Goal: Task Accomplishment & Management: Use online tool/utility

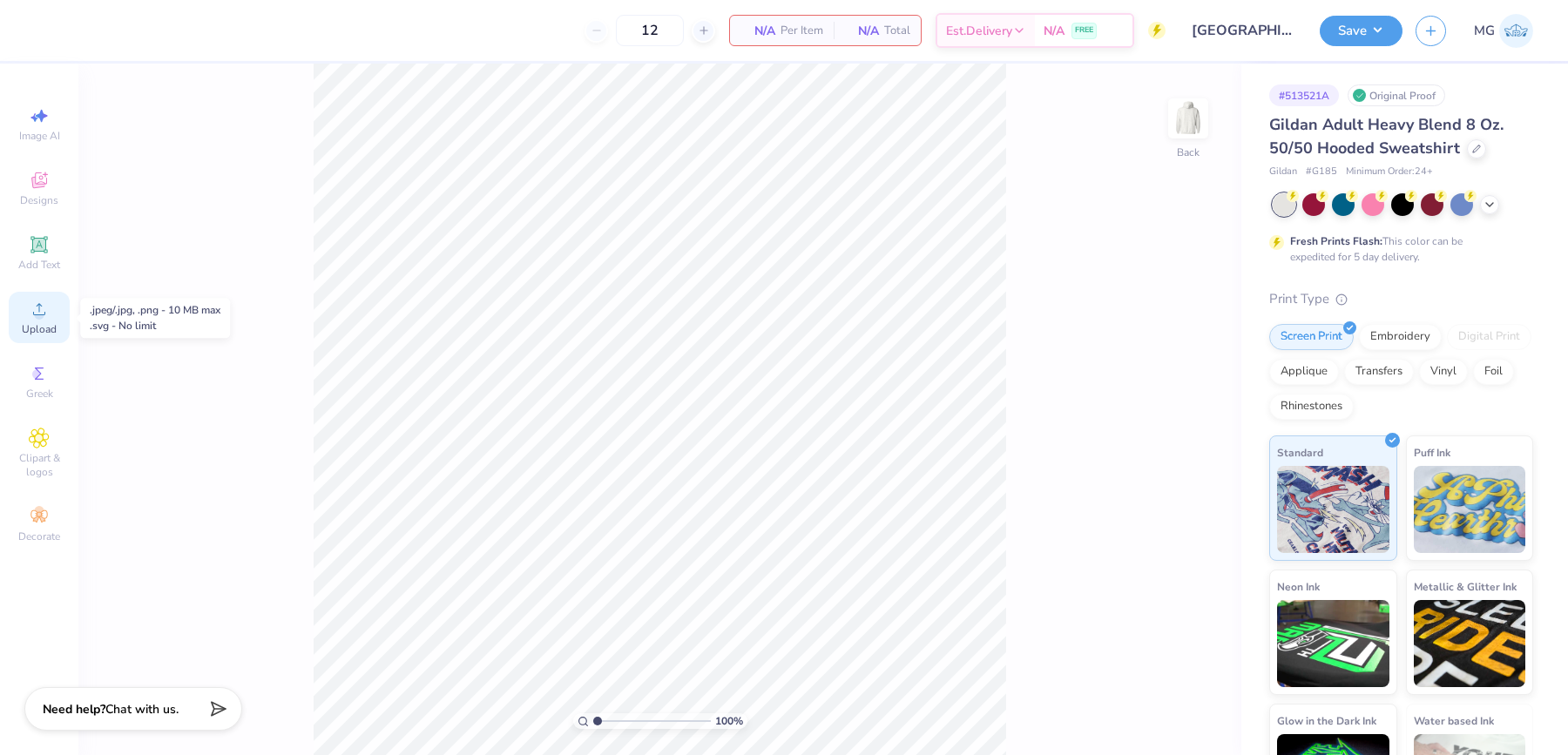
click at [46, 323] on span "Upload" at bounding box center [38, 329] width 35 height 14
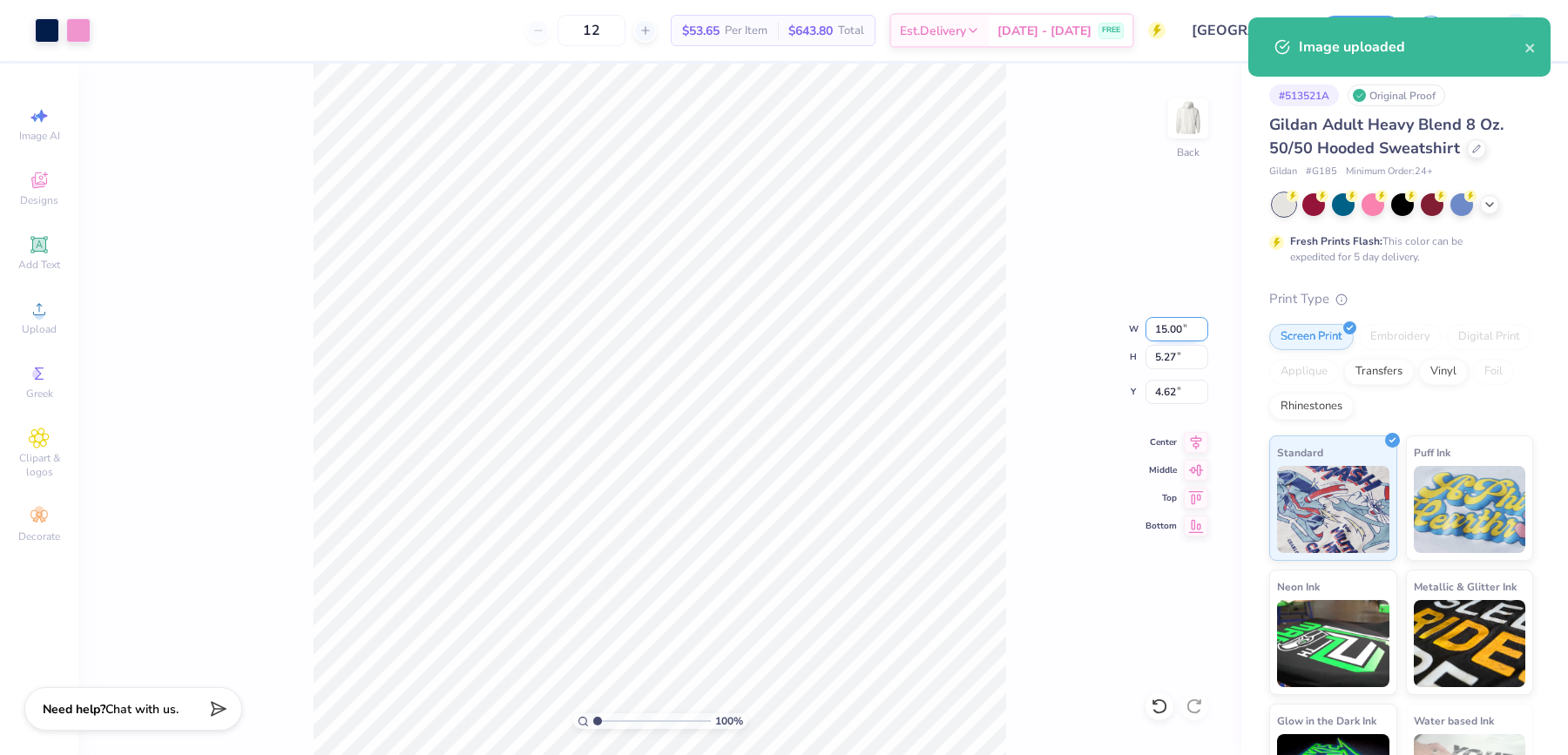
click at [1168, 332] on input "15.00" at bounding box center [1176, 328] width 63 height 25
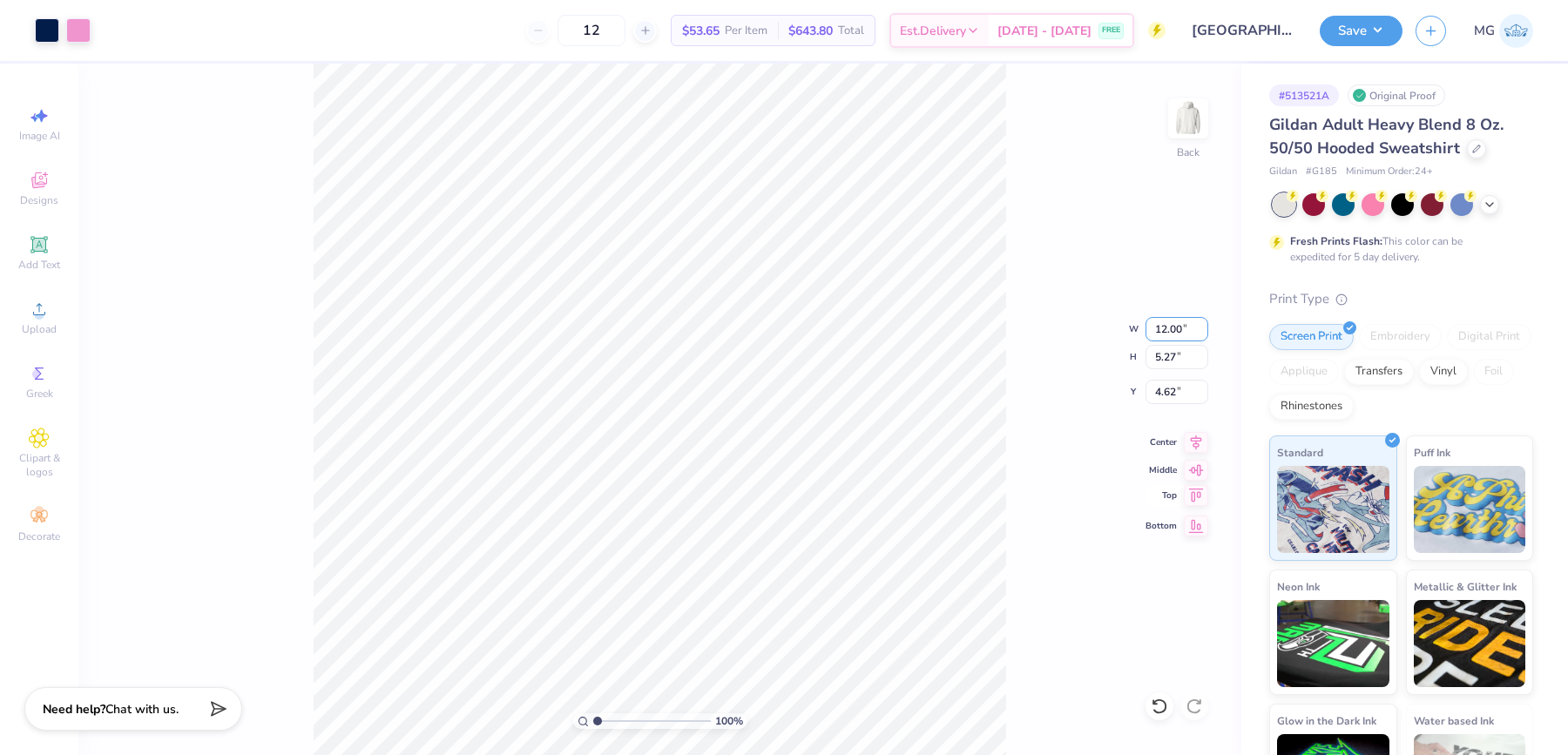
type input "12.00"
type input "4.21"
click at [1176, 392] on input "5.14" at bounding box center [1176, 391] width 63 height 25
type input "5"
type input "3.00"
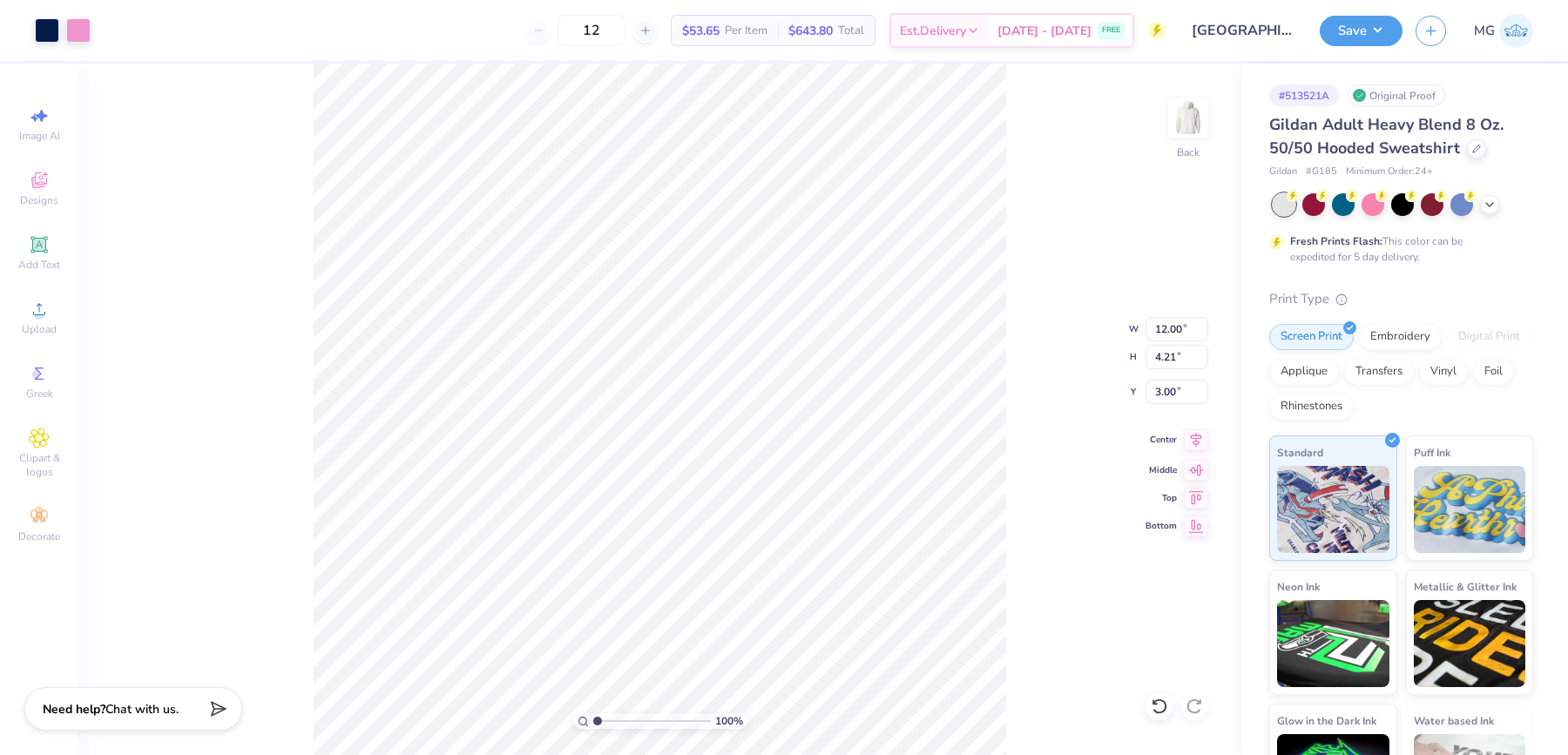
click at [1195, 444] on icon at bounding box center [1195, 439] width 11 height 15
click at [1390, 15] on button "Save" at bounding box center [1361, 28] width 83 height 31
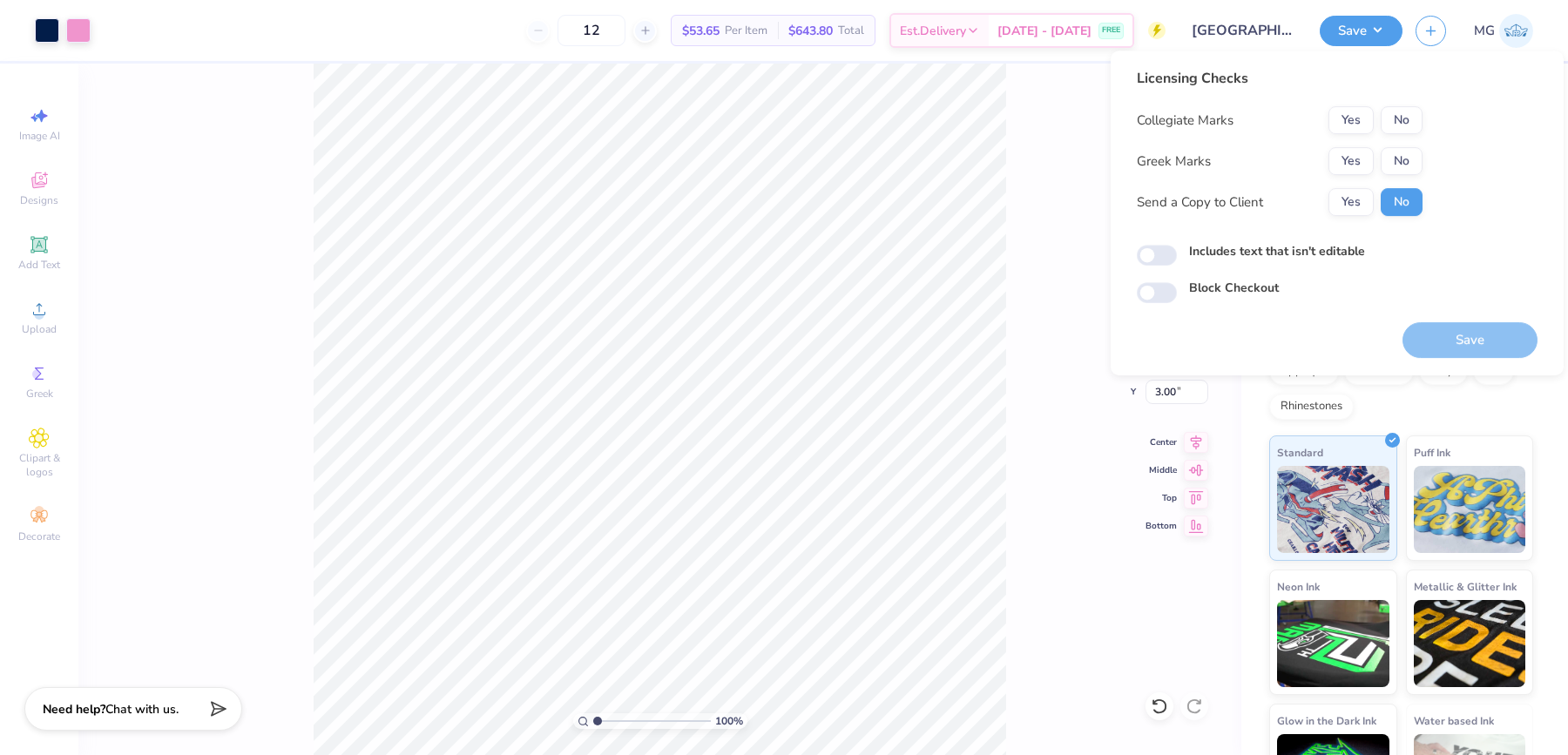
click at [1396, 134] on div "Collegiate Marks Yes No Greek Marks Yes No Send a Copy to Client Yes No" at bounding box center [1279, 161] width 286 height 109
click at [1397, 161] on button "No" at bounding box center [1401, 161] width 41 height 28
click at [1397, 116] on button "No" at bounding box center [1401, 120] width 41 height 28
click at [1347, 195] on button "Yes" at bounding box center [1351, 202] width 45 height 28
click at [1179, 255] on div "Includes text that isn't editable" at bounding box center [1336, 251] width 400 height 20
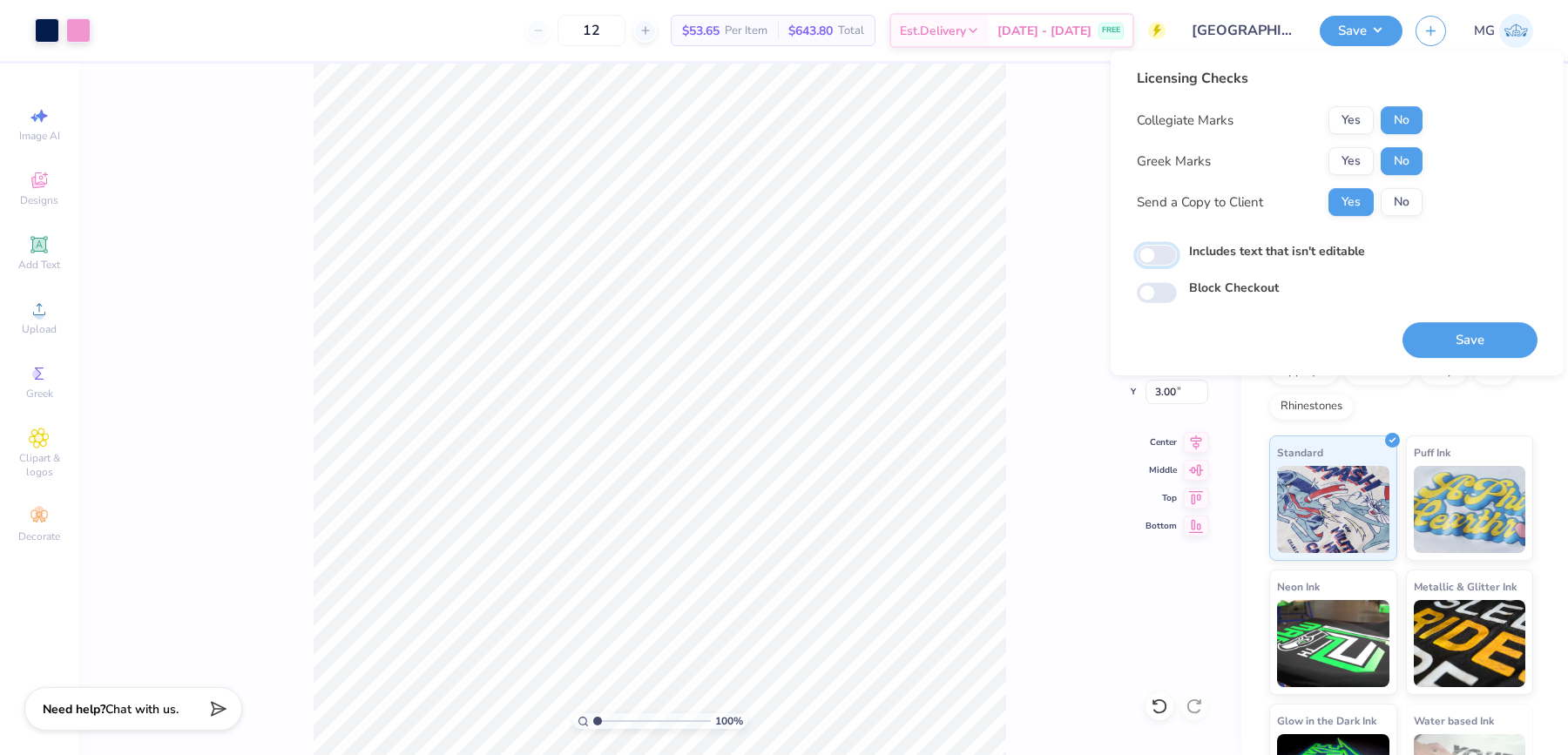
click at [1143, 249] on input "Includes text that isn't editable" at bounding box center [1156, 254] width 40 height 21
checkbox input "true"
click at [1446, 346] on button "Save" at bounding box center [1469, 340] width 135 height 35
click at [1008, 186] on div "100 % Back W 12.00 12.00 " H 4.21 4.21 " Y 3.00 3.00 " Center Middle Top Bottom" at bounding box center [659, 408] width 1163 height 691
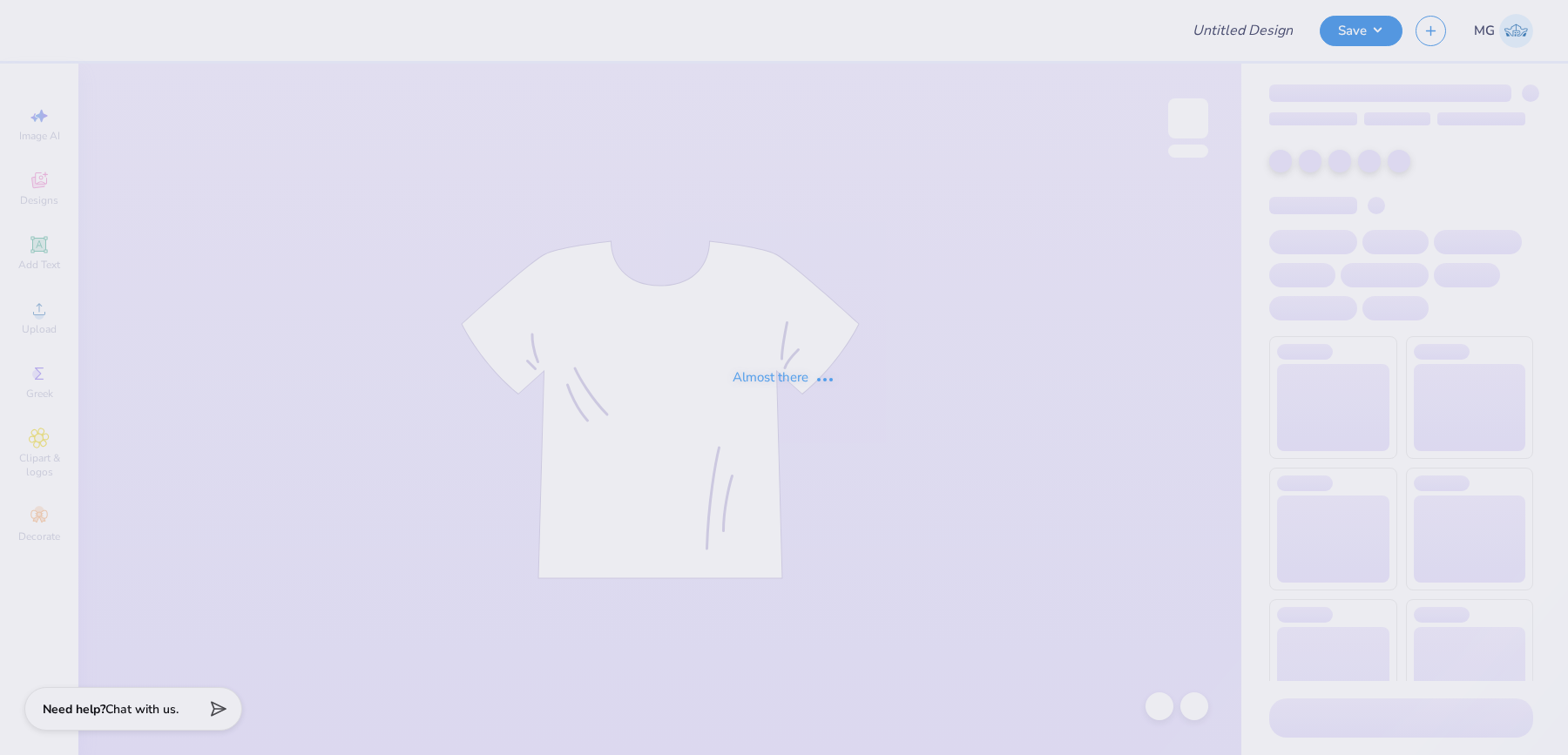
type input "Kappa general"
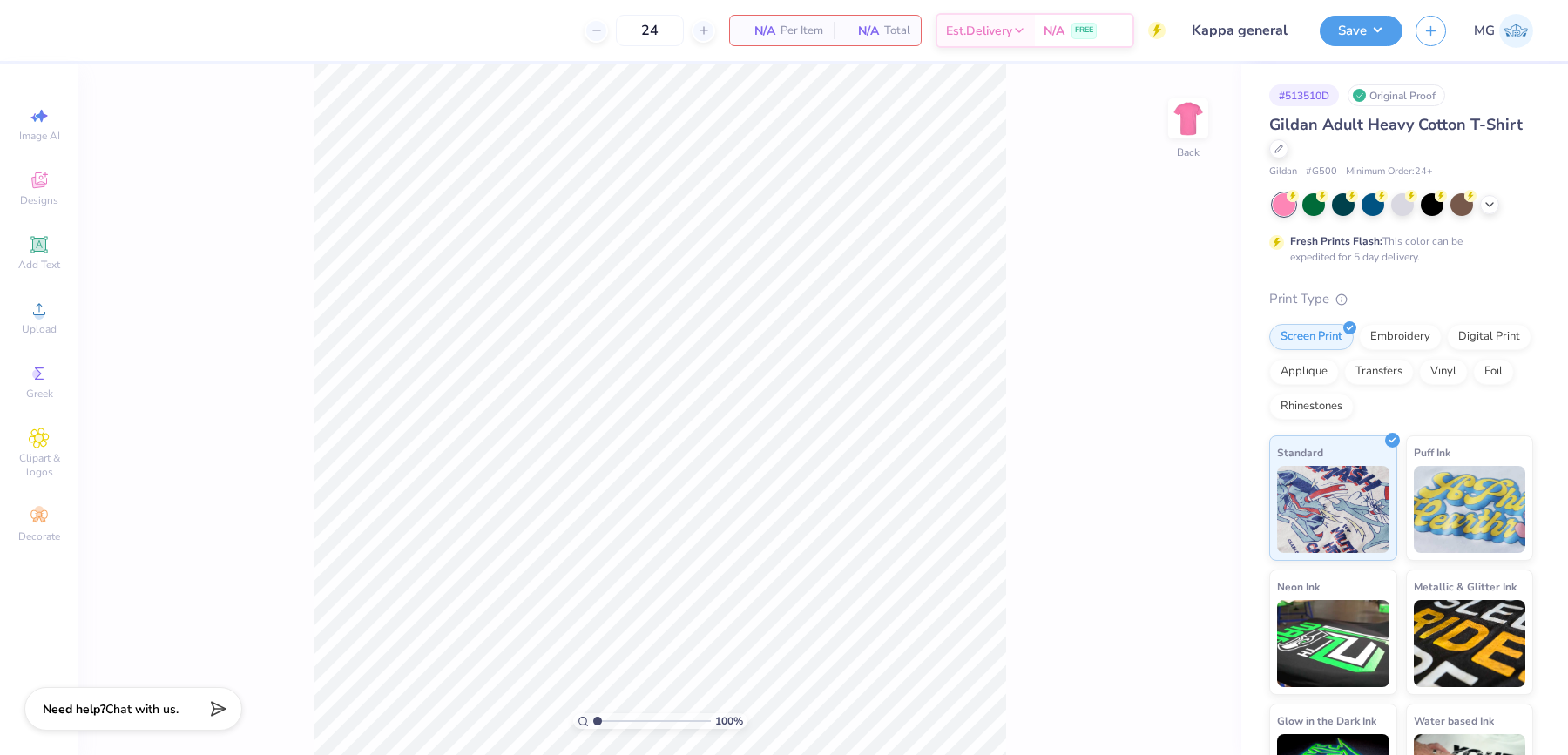
click at [147, 296] on div "100 % Back" at bounding box center [659, 408] width 1163 height 691
click at [50, 247] on div "Add Text" at bounding box center [39, 252] width 61 height 51
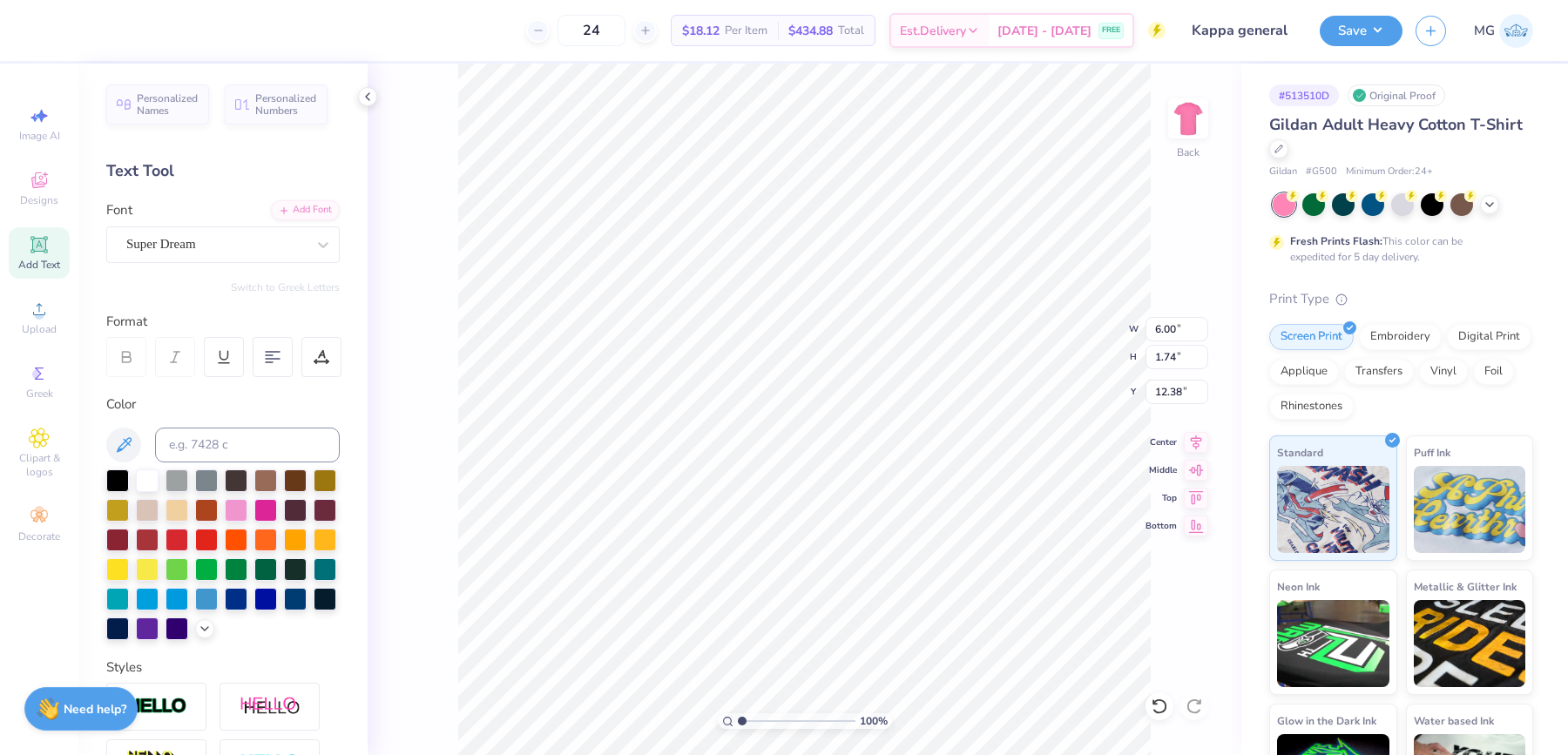
scroll to position [18, 3]
type textarea "RUMORS"
click at [891, 273] on li "Copy" at bounding box center [906, 280] width 137 height 34
click at [898, 285] on li "Copy" at bounding box center [896, 282] width 137 height 34
click at [917, 306] on li "Paste" at bounding box center [916, 309] width 137 height 34
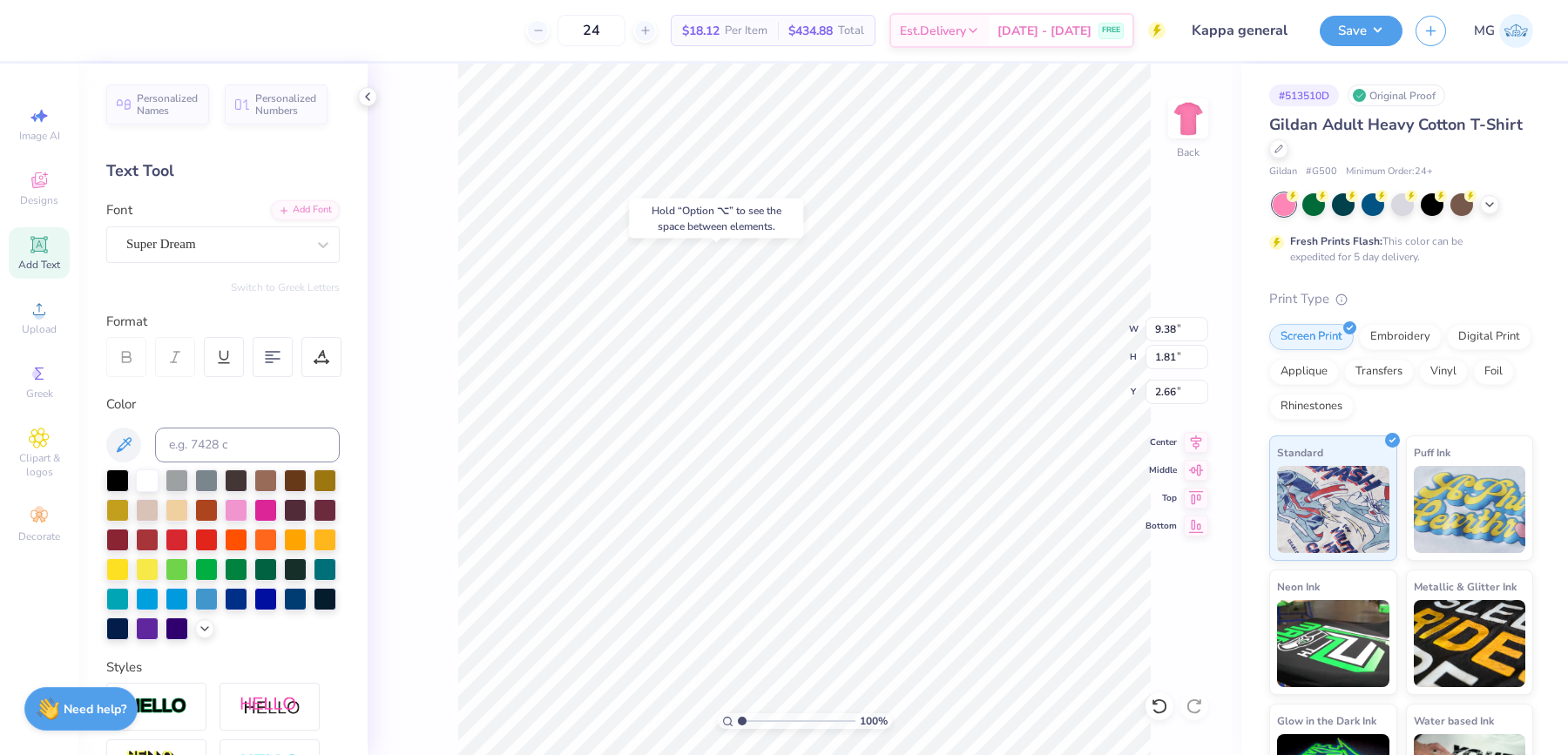
type input "5.26"
type textarea "ARE TRUE!"
click at [885, 338] on li "Copy" at bounding box center [895, 330] width 137 height 34
type input "5.29"
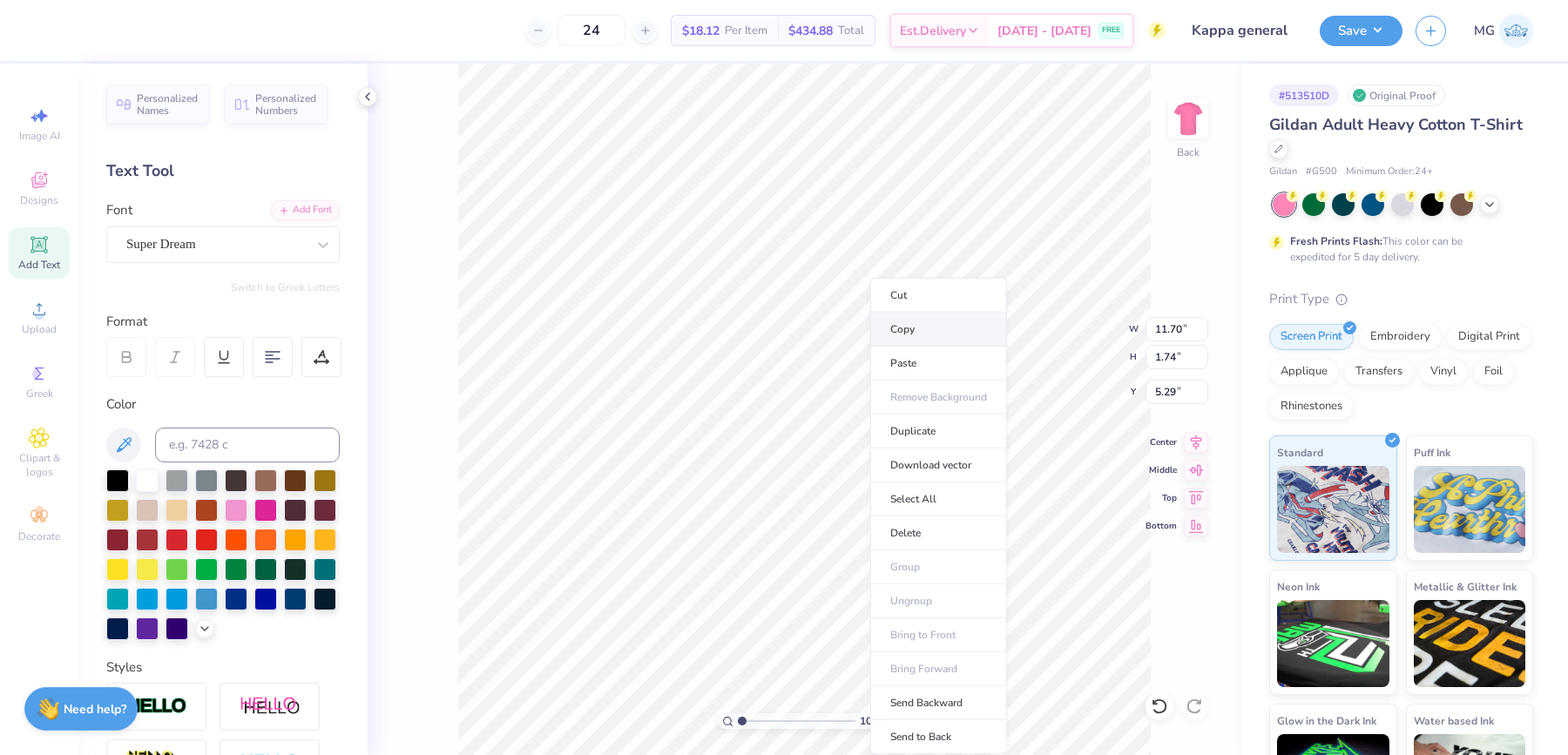
click at [920, 326] on li "Copy" at bounding box center [938, 329] width 137 height 34
click at [862, 350] on li "Paste" at bounding box center [900, 360] width 137 height 34
type input "7.76"
type textarea "I'M A KAPPA"
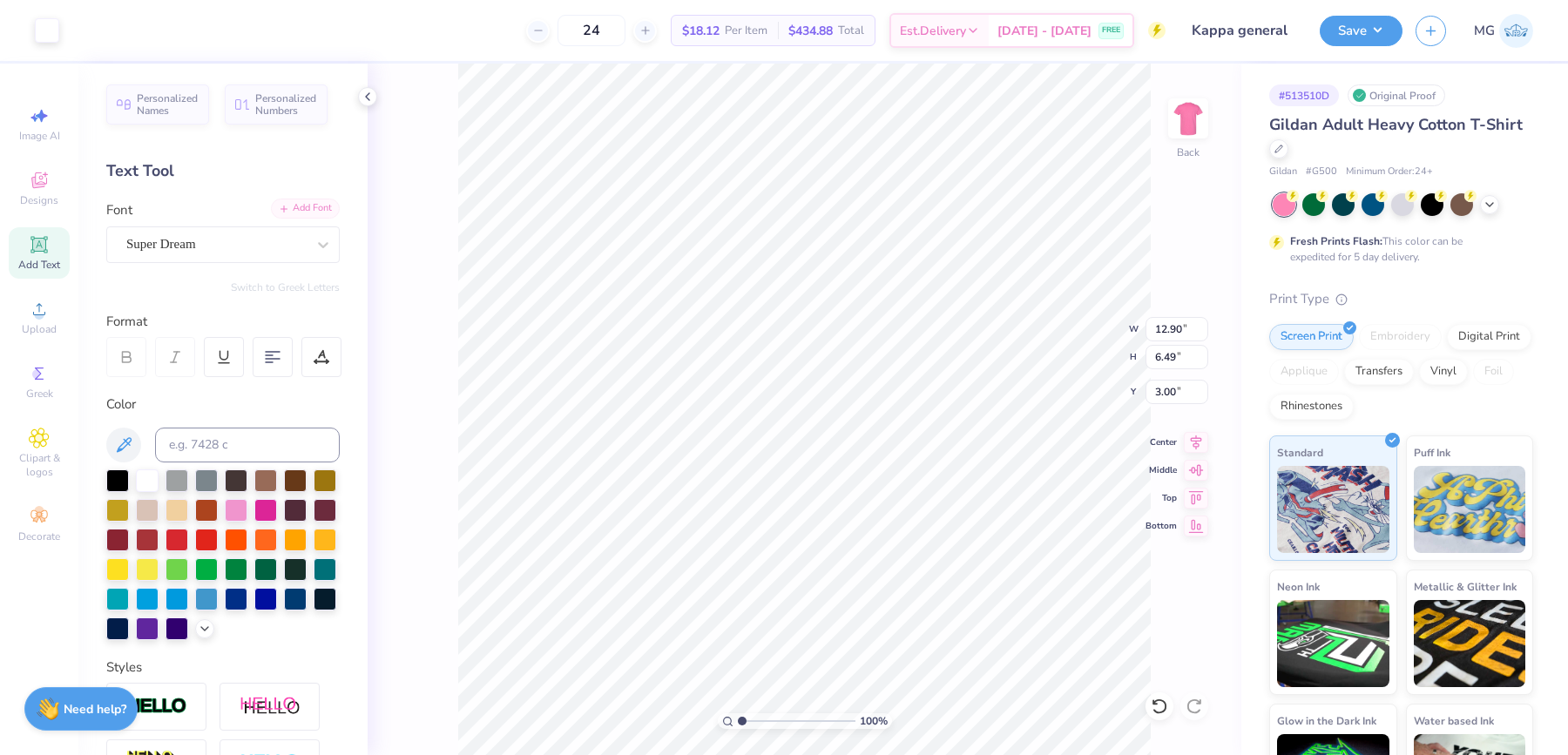
click at [293, 213] on div "Add Font" at bounding box center [306, 208] width 69 height 20
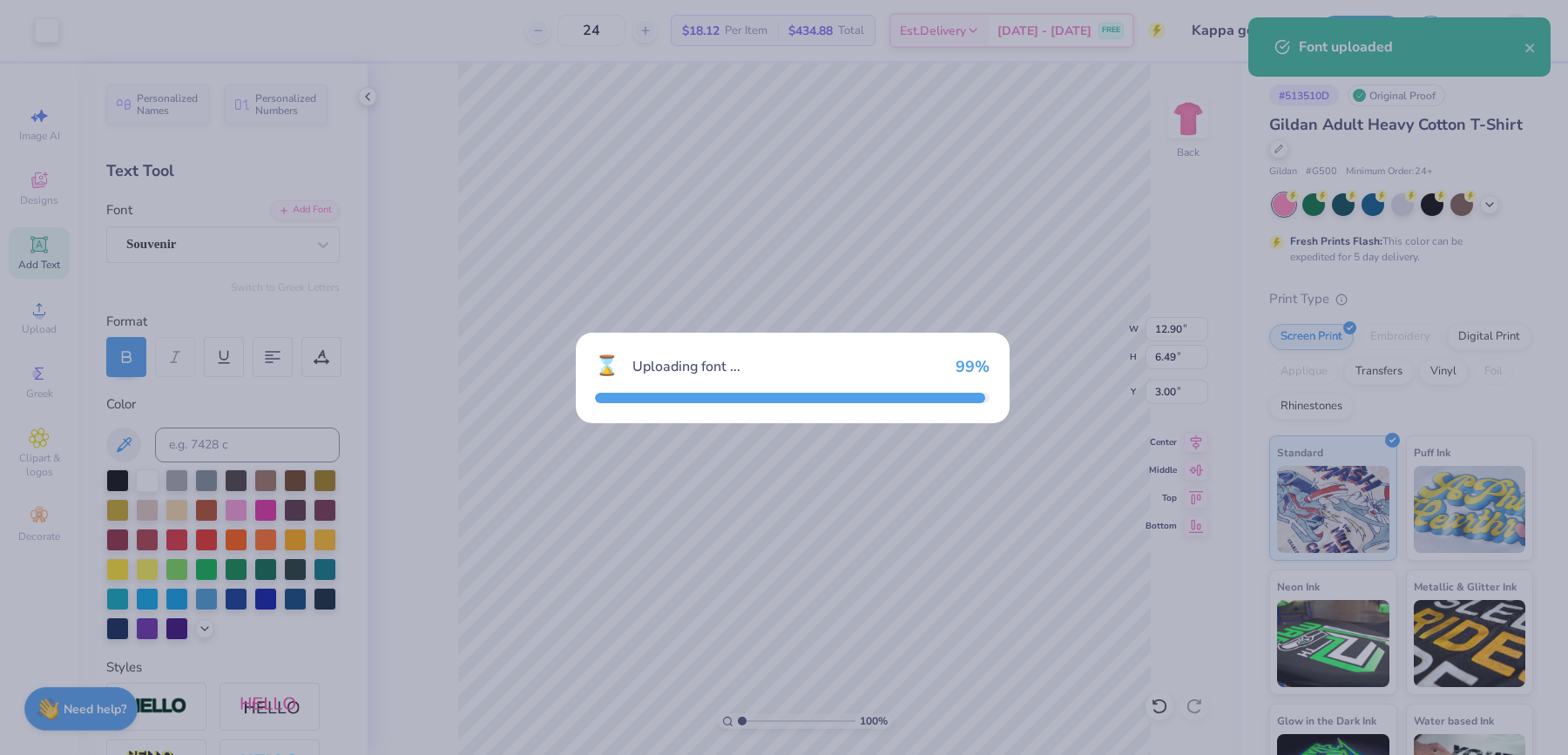
type input "14.99"
type input "6.51"
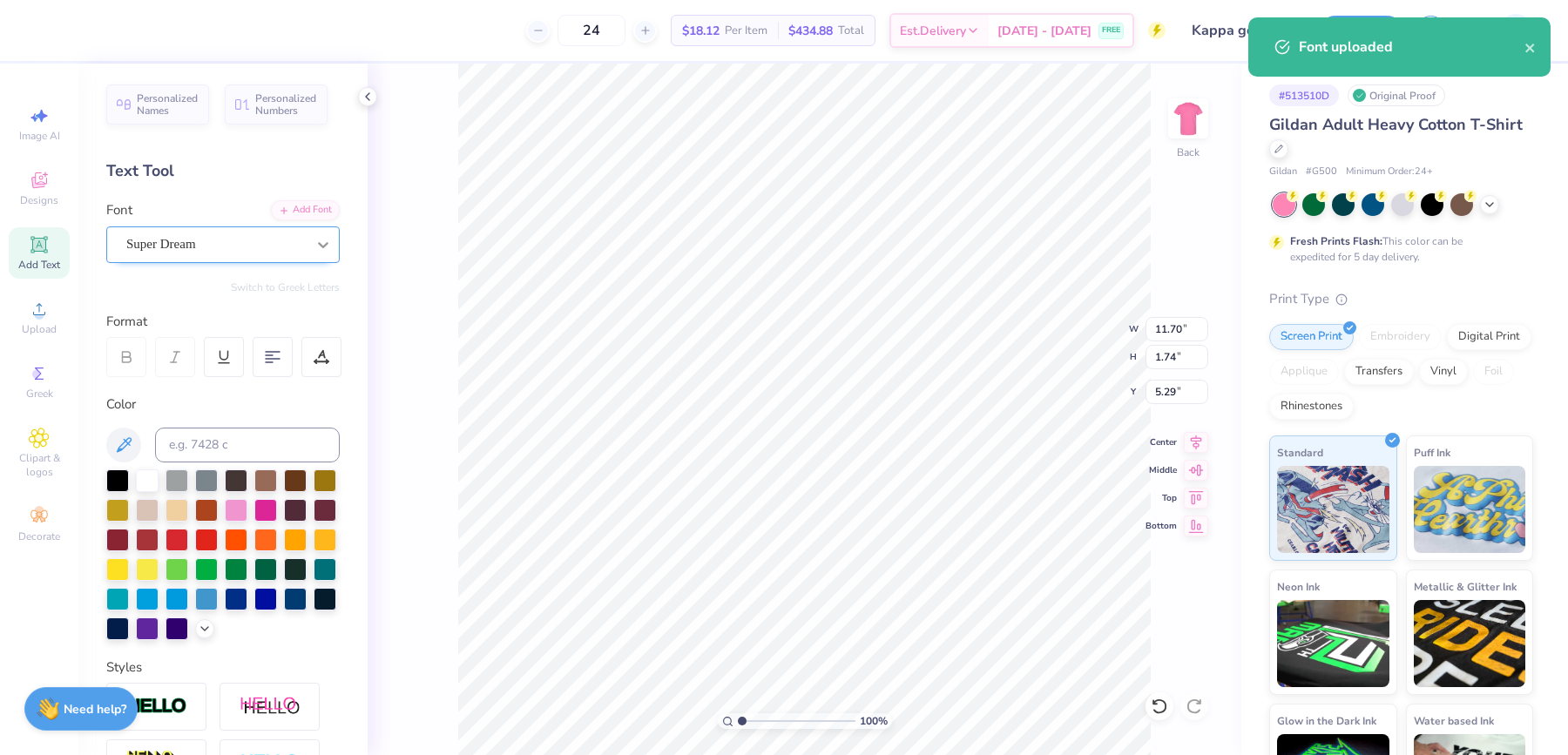
click at [318, 242] on icon at bounding box center [322, 244] width 11 height 6
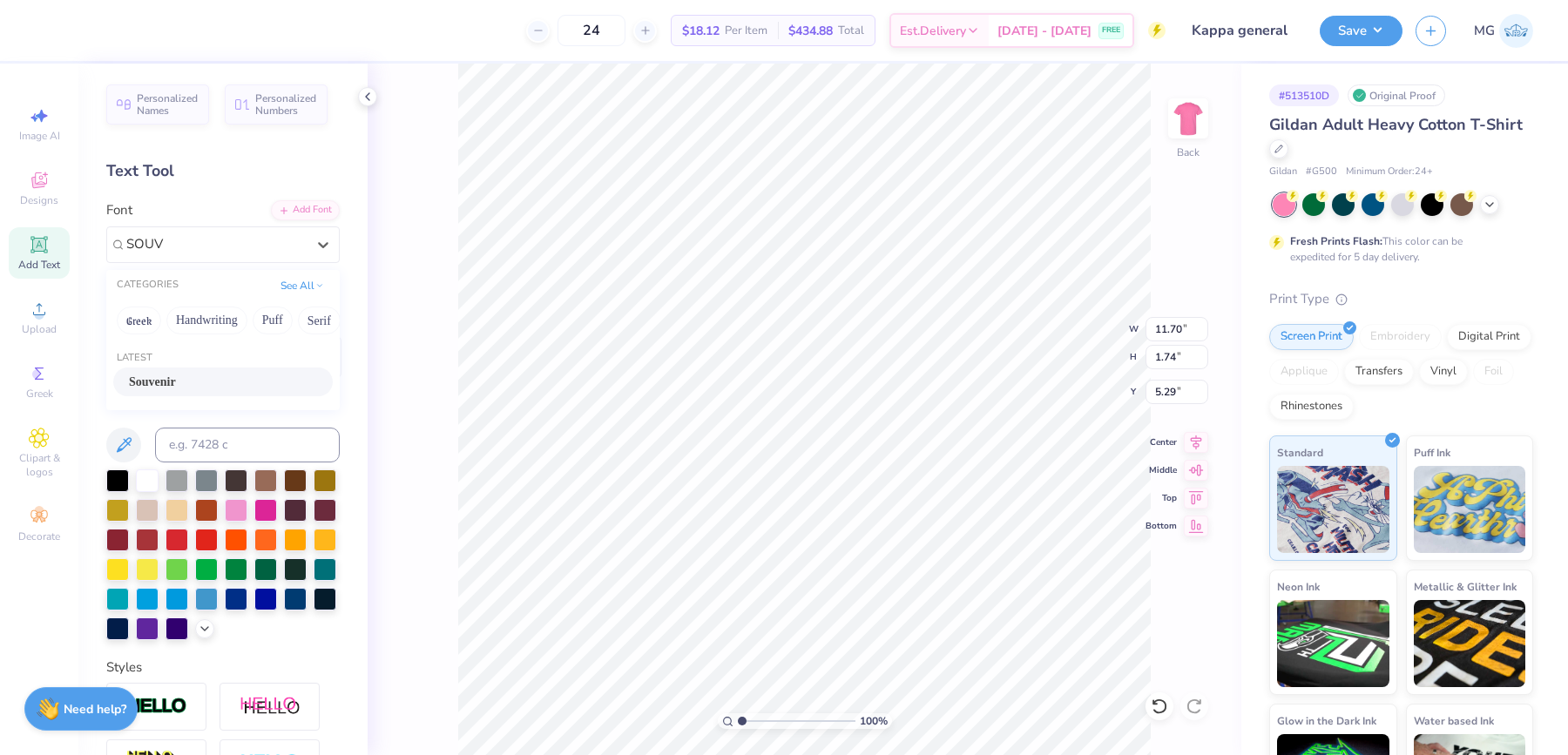
click at [203, 387] on div "Souvenir" at bounding box center [223, 381] width 188 height 19
type input "SOUV"
type input "13.74"
type input "1.88"
type input "5.22"
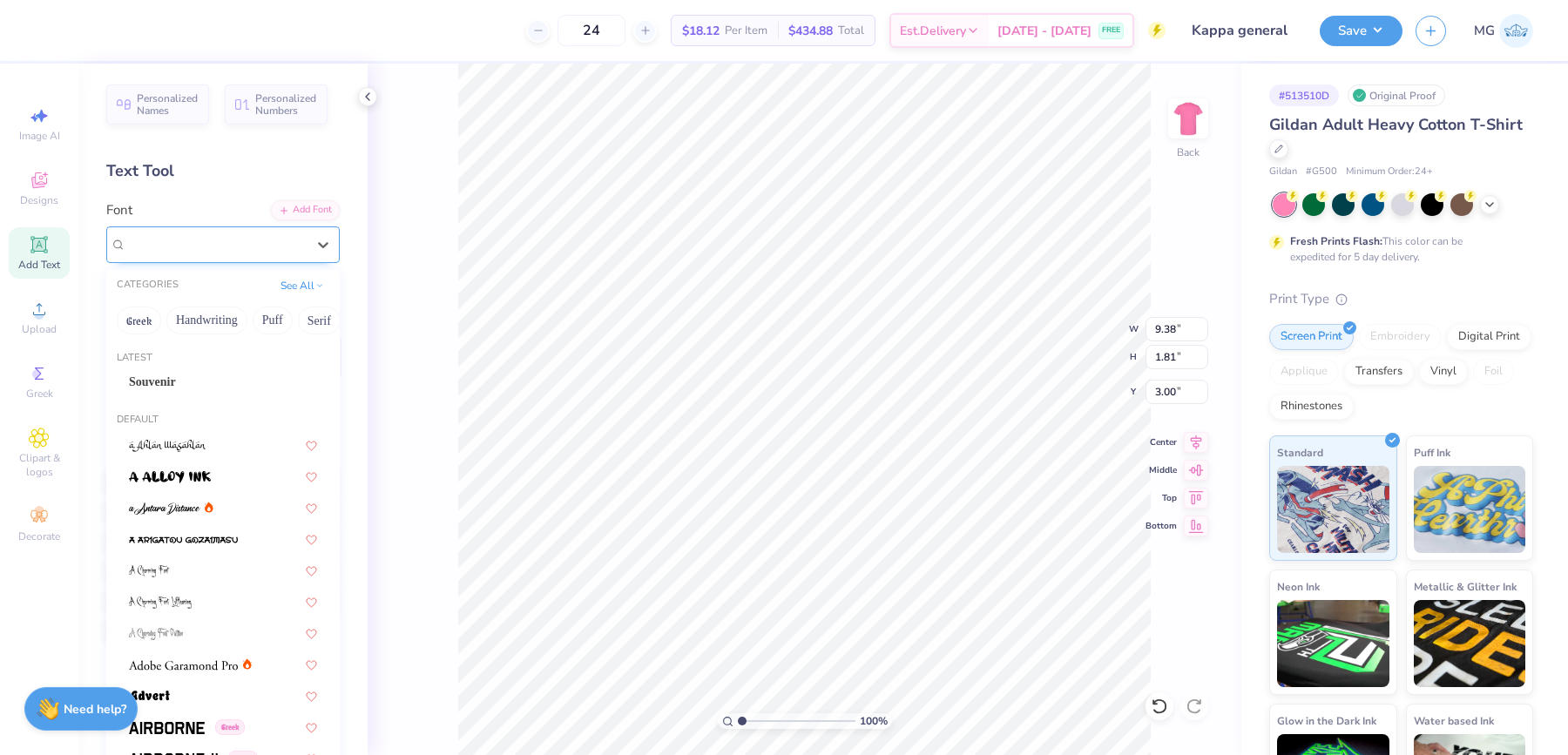
click at [236, 244] on div "Super Dream" at bounding box center [215, 243] width 182 height 27
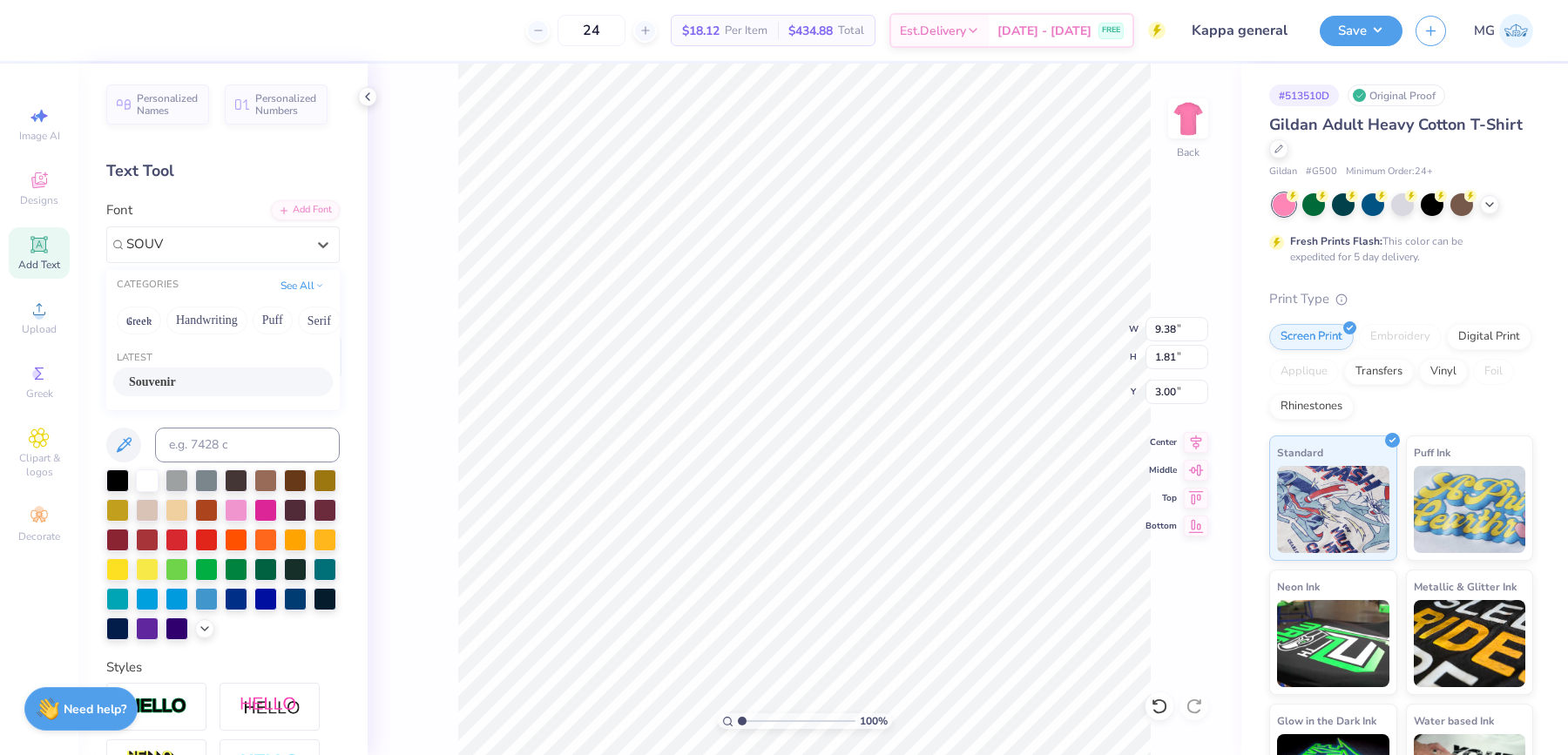
click at [184, 383] on div "Souvenir" at bounding box center [223, 381] width 188 height 19
type input "SOUV"
type input "11.48"
type input "1.88"
type input "2.96"
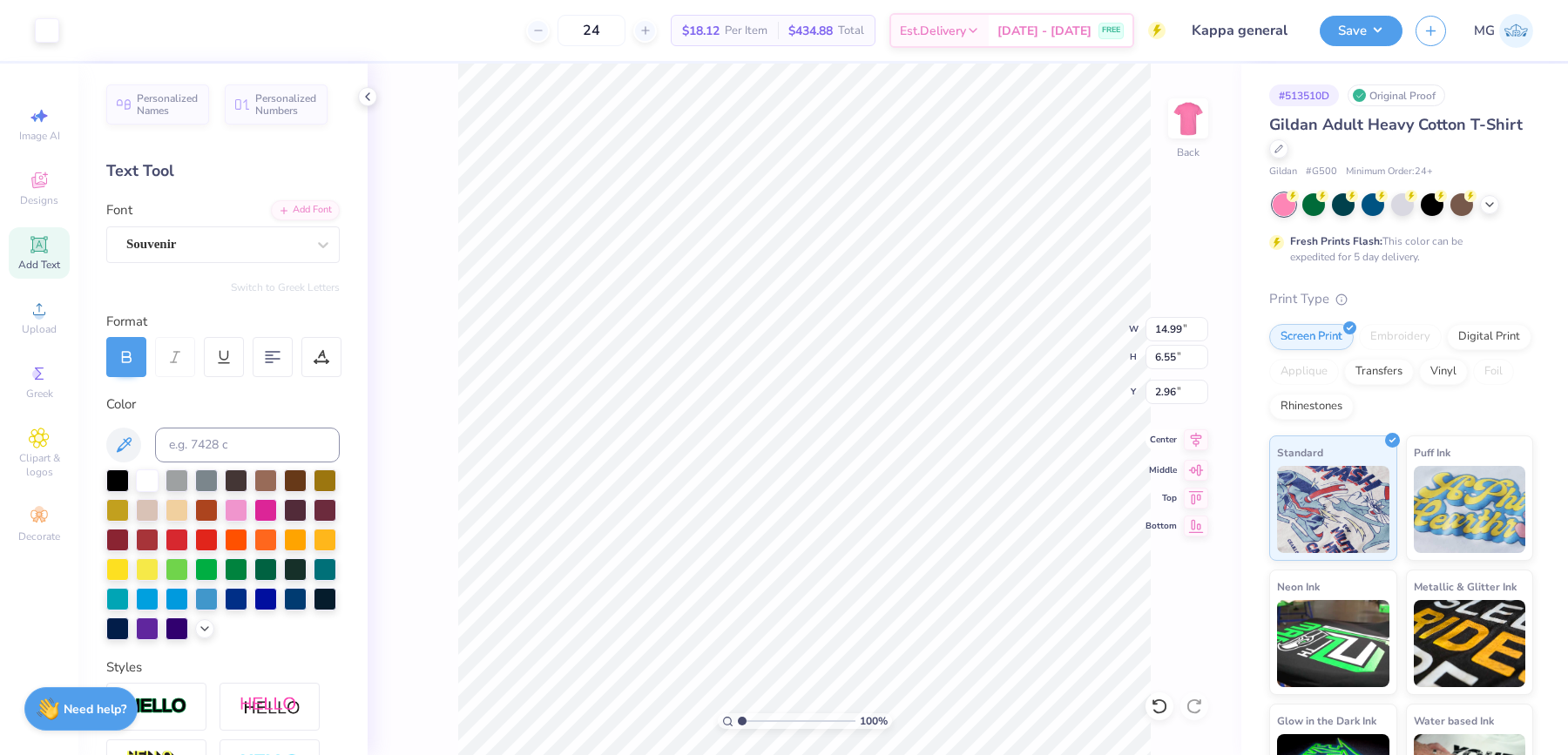
click at [1196, 440] on icon at bounding box center [1195, 439] width 25 height 21
click at [1196, 440] on icon at bounding box center [1195, 439] width 11 height 15
type input "7.42"
type input "11.03"
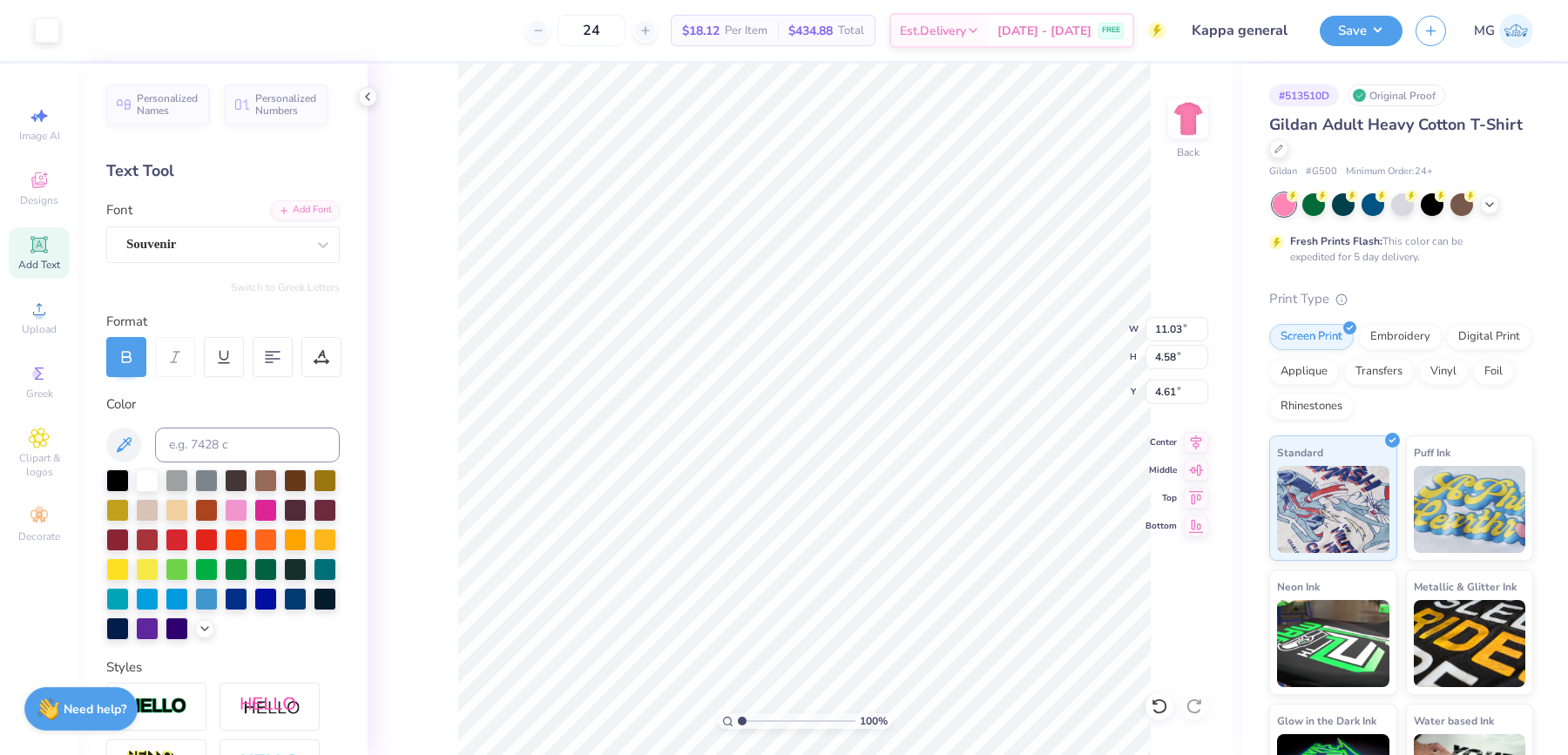
type input "4.58"
type input "3.00"
click at [129, 571] on div at bounding box center [117, 567] width 23 height 23
type input "14.99"
type input "6.57"
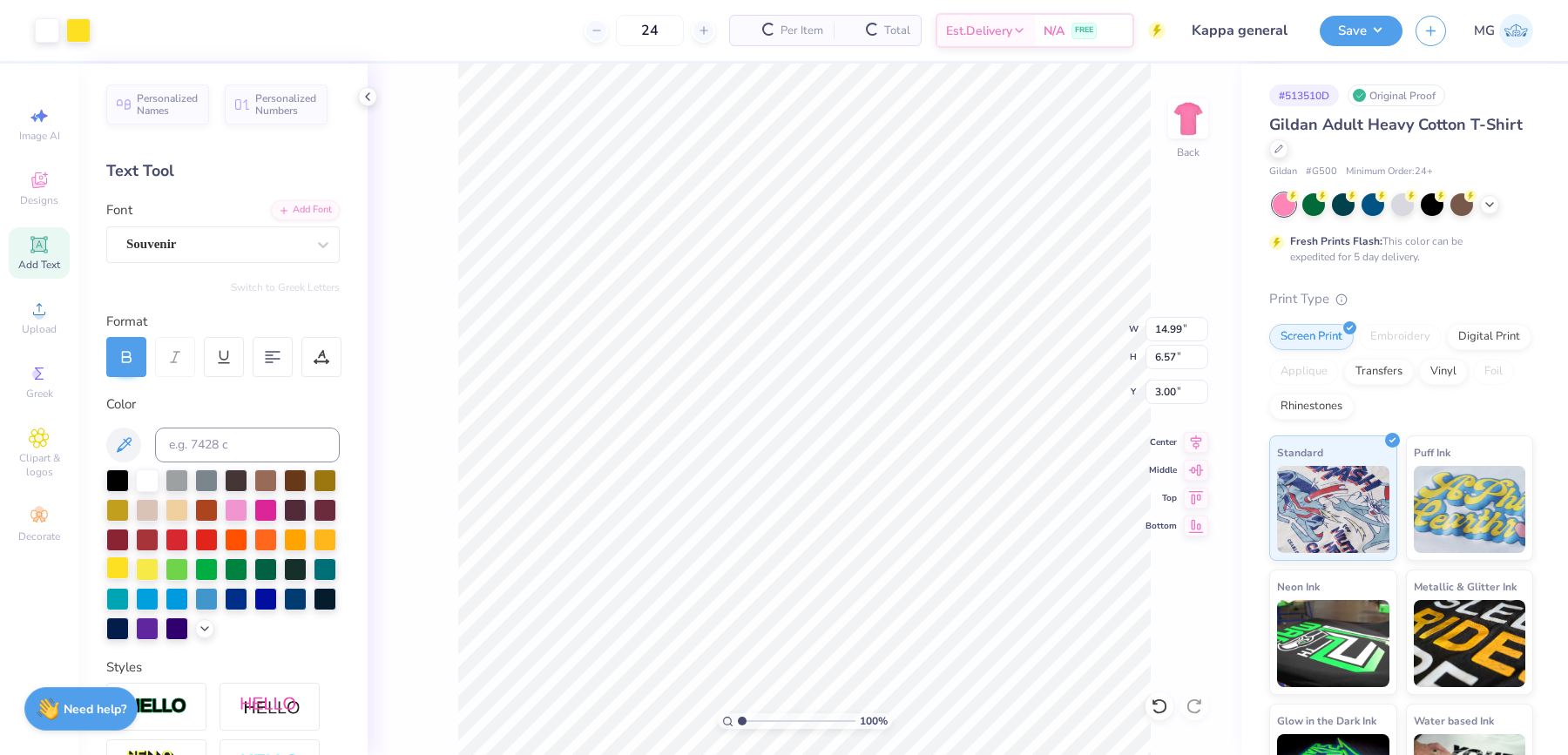
type input "11.03"
type input "4.58"
click at [129, 570] on div at bounding box center [117, 567] width 23 height 23
click at [129, 565] on div at bounding box center [117, 567] width 23 height 23
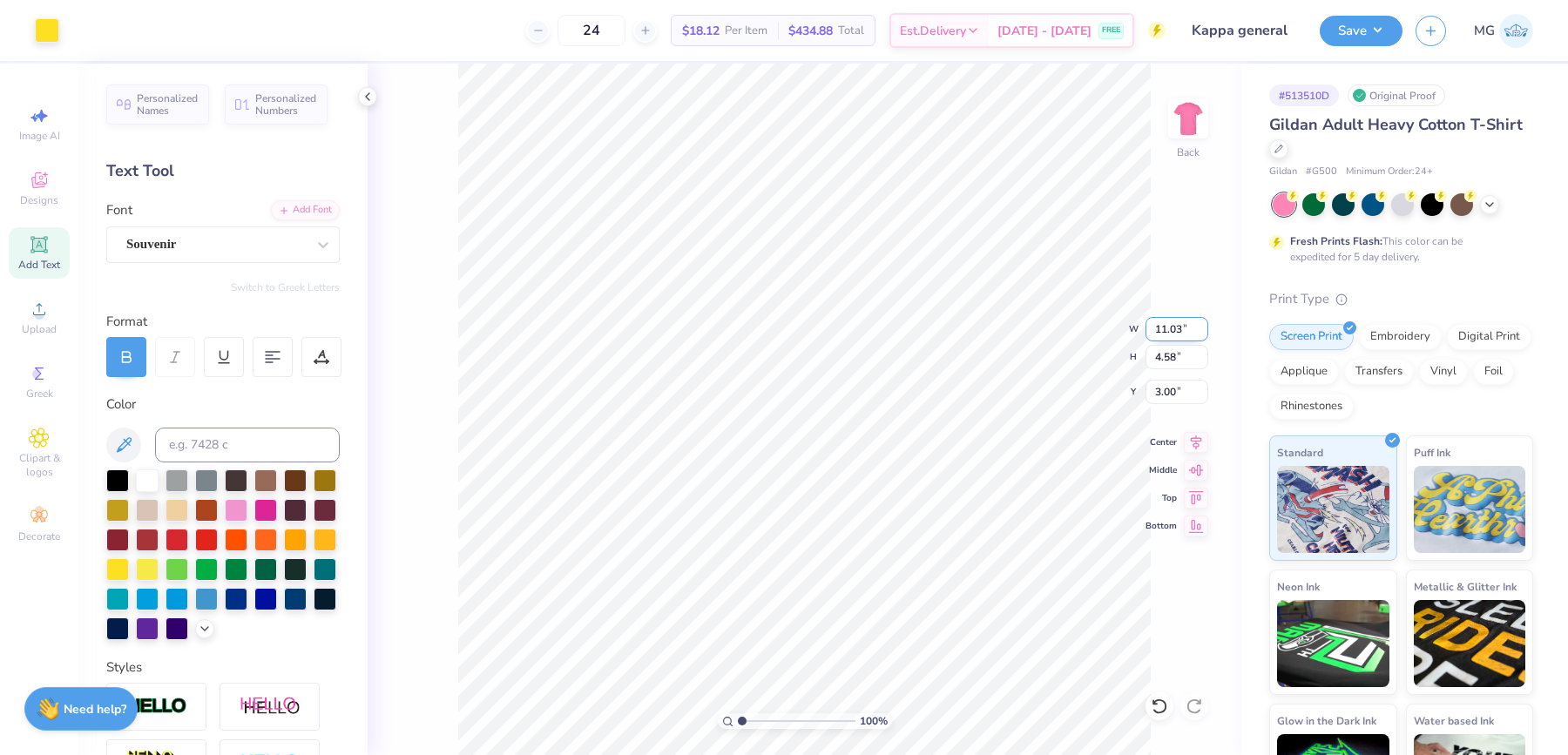
click at [1183, 330] on input "11.03" at bounding box center [1176, 328] width 63 height 25
type input "11.00"
type input "4.57"
type input "3.01"
click at [1195, 443] on icon at bounding box center [1195, 439] width 25 height 21
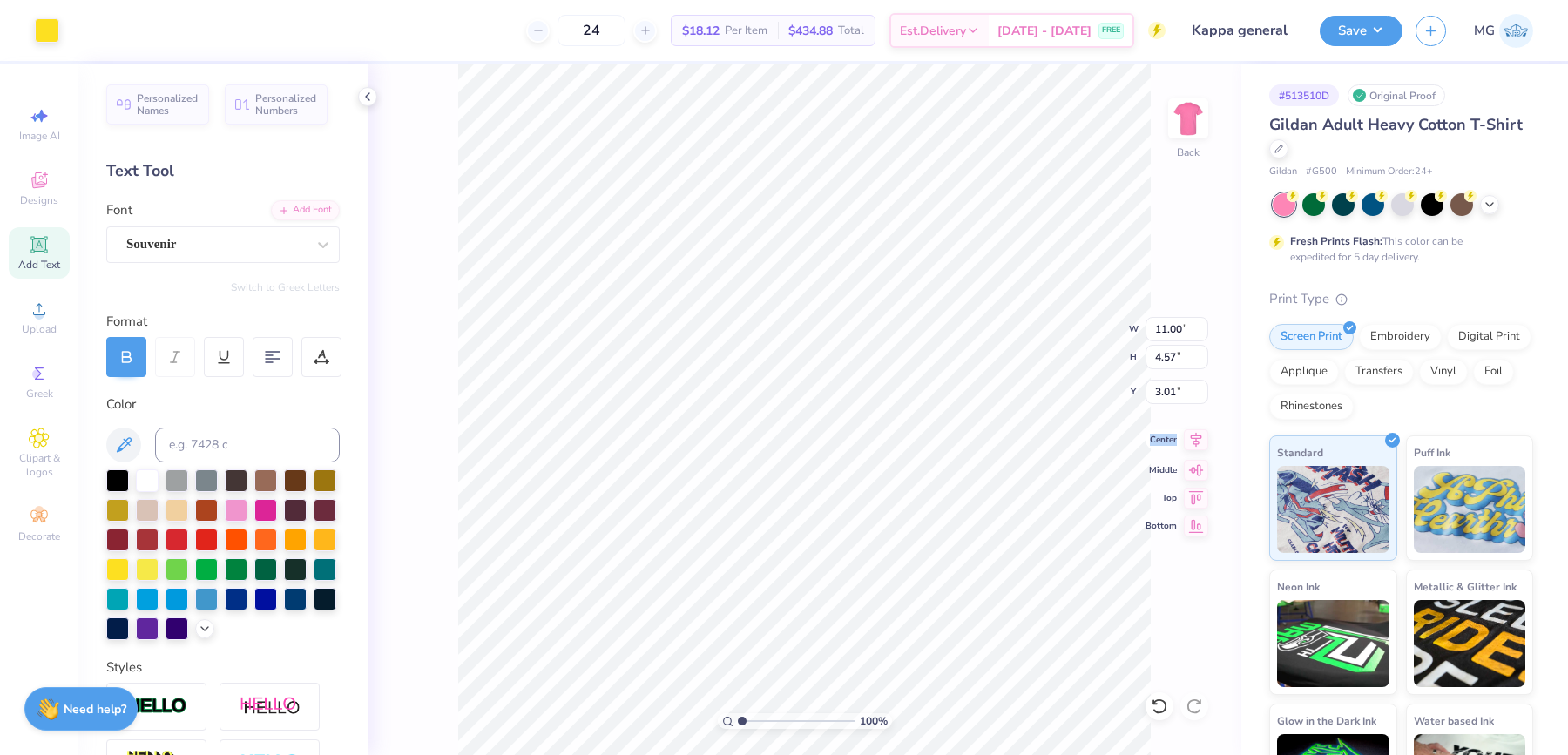
click at [1195, 443] on icon at bounding box center [1195, 439] width 25 height 21
click at [1176, 387] on input "3.01" at bounding box center [1176, 391] width 63 height 25
type input "3.00"
click at [1380, 30] on button "Save" at bounding box center [1361, 28] width 83 height 31
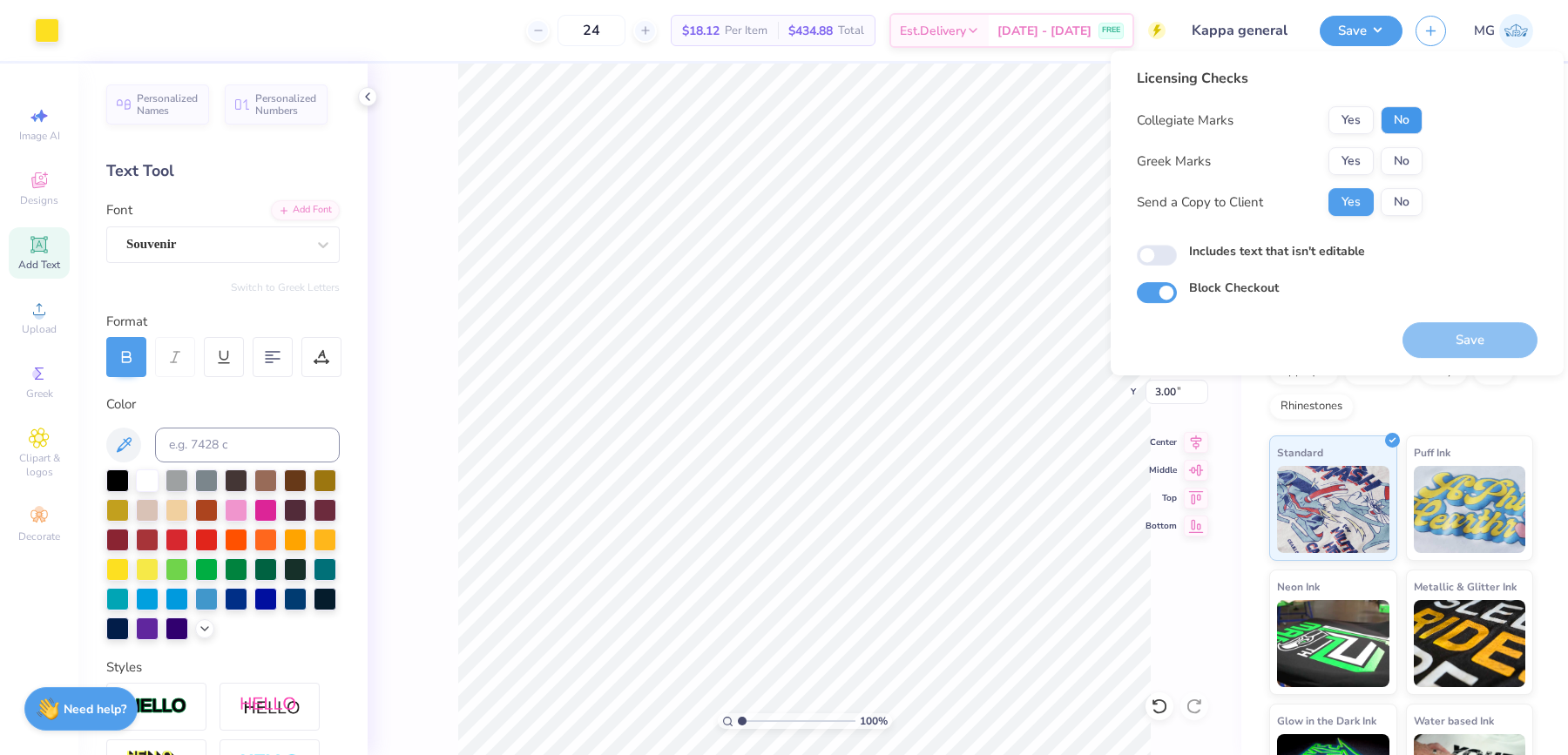
click at [1390, 107] on button "No" at bounding box center [1401, 120] width 41 height 28
click at [1349, 152] on button "Yes" at bounding box center [1351, 161] width 45 height 28
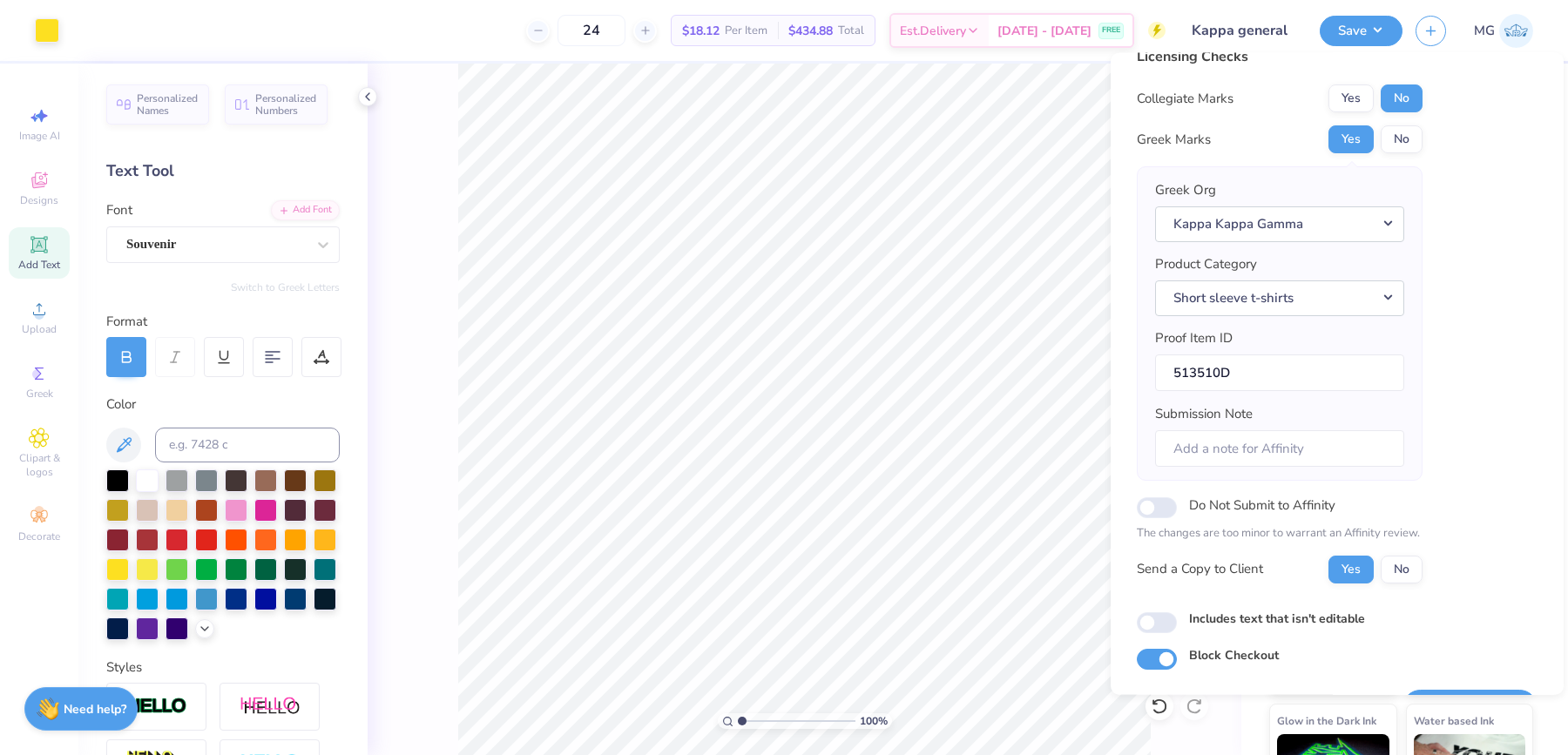
scroll to position [51, 0]
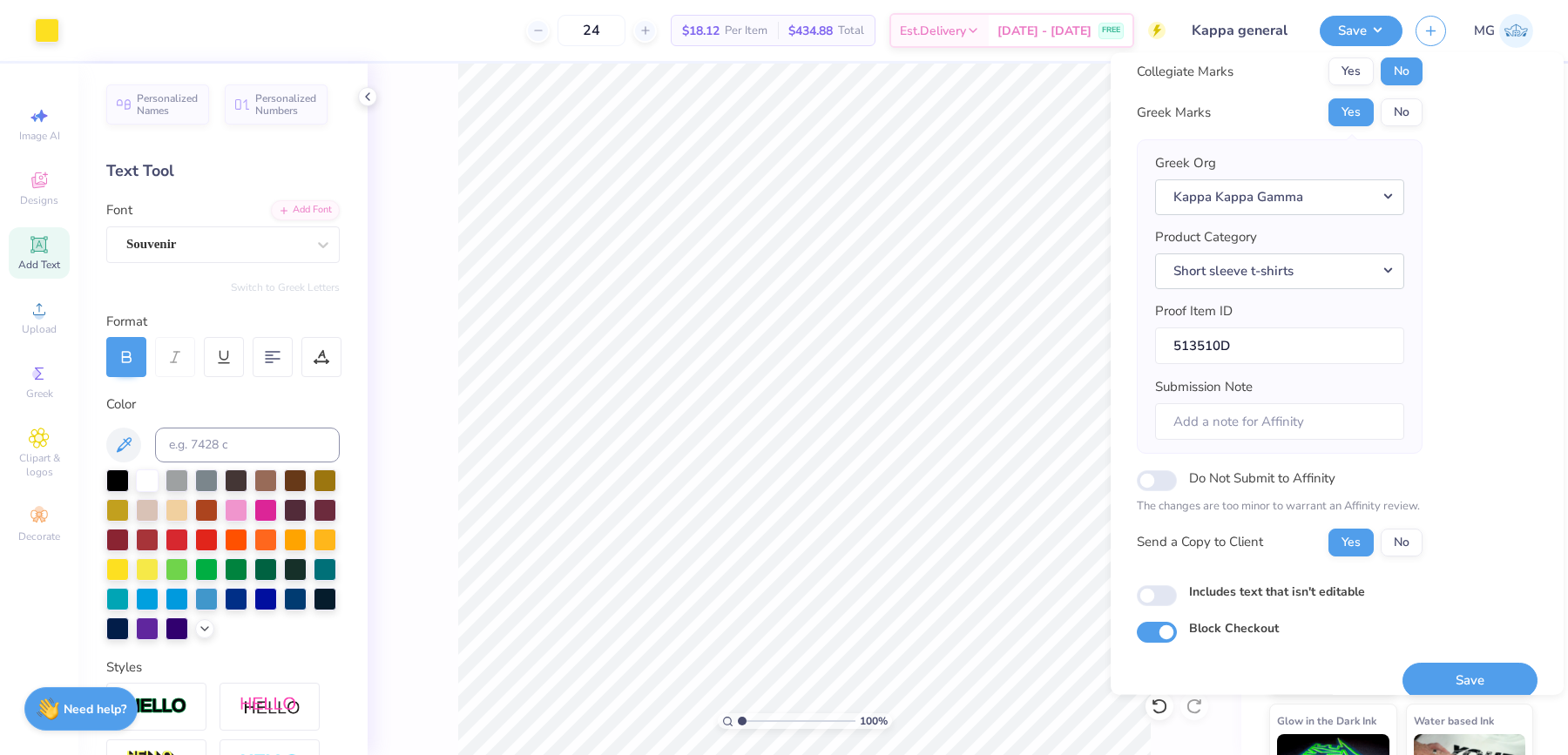
click at [1461, 495] on div "Licensing Checks Collegiate Marks Yes No Greek Marks Yes No Greek Org Kappa Kap…" at bounding box center [1336, 330] width 400 height 623
click at [1456, 666] on button "Save" at bounding box center [1469, 679] width 135 height 35
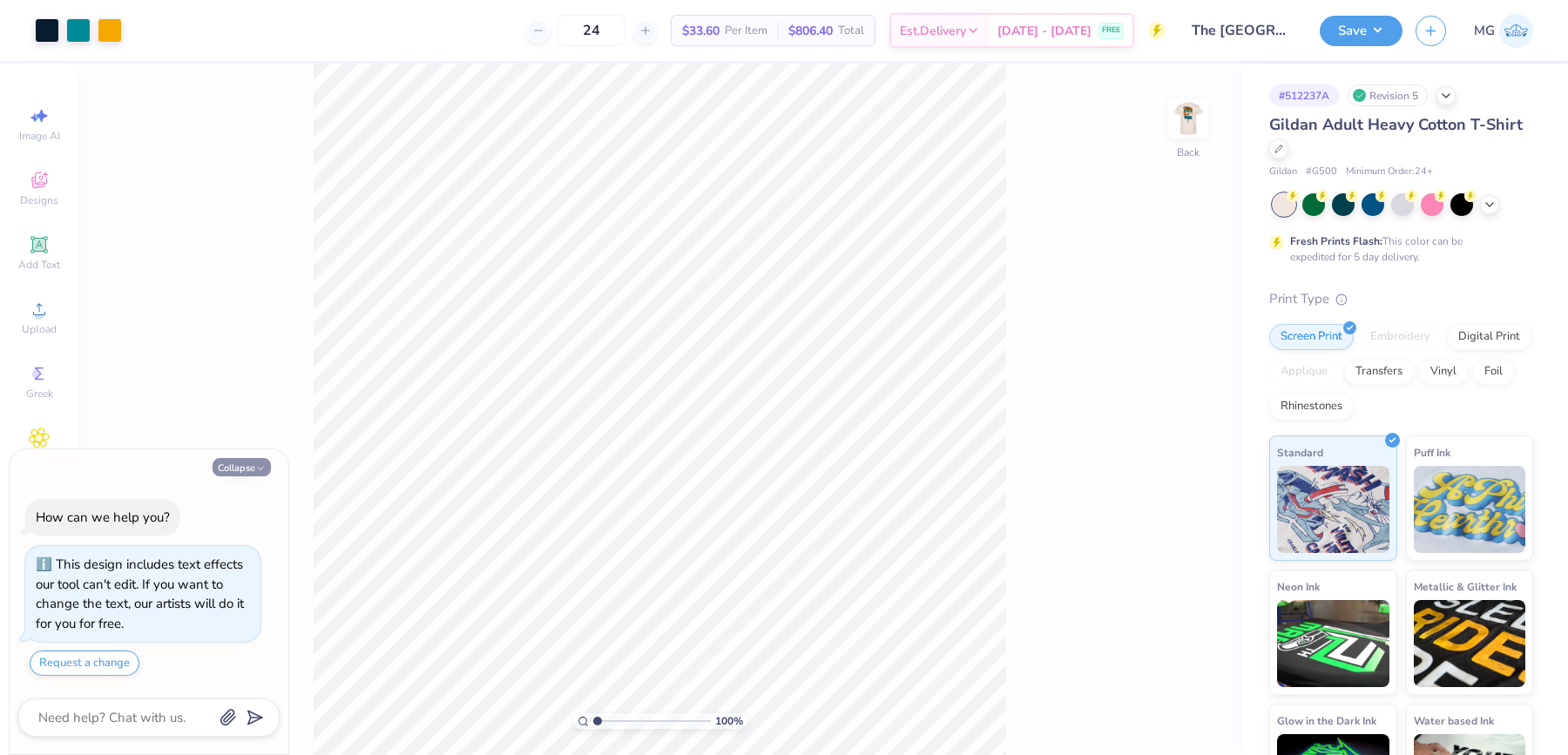
click at [246, 466] on button "Collapse" at bounding box center [241, 466] width 58 height 19
type textarea "x"
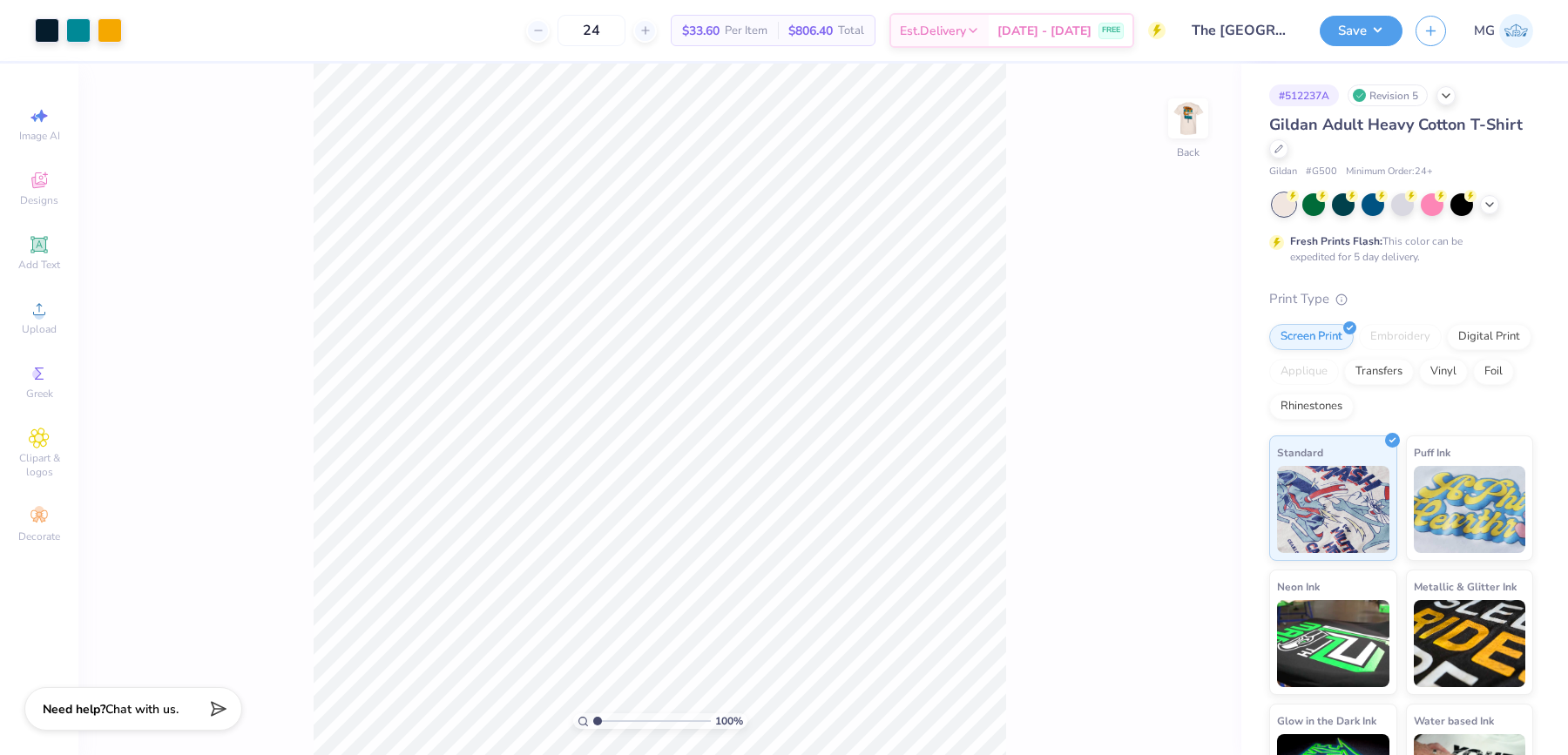
click at [1011, 338] on div "100 % Back" at bounding box center [659, 408] width 1163 height 691
click at [1030, 380] on div "100 % Back W 3.50 3.50 " H 2.94 2.94 " Y 3.00 3.00 " Center Middle Top Bottom" at bounding box center [659, 408] width 1163 height 691
type input "1.53"
type textarea "x"
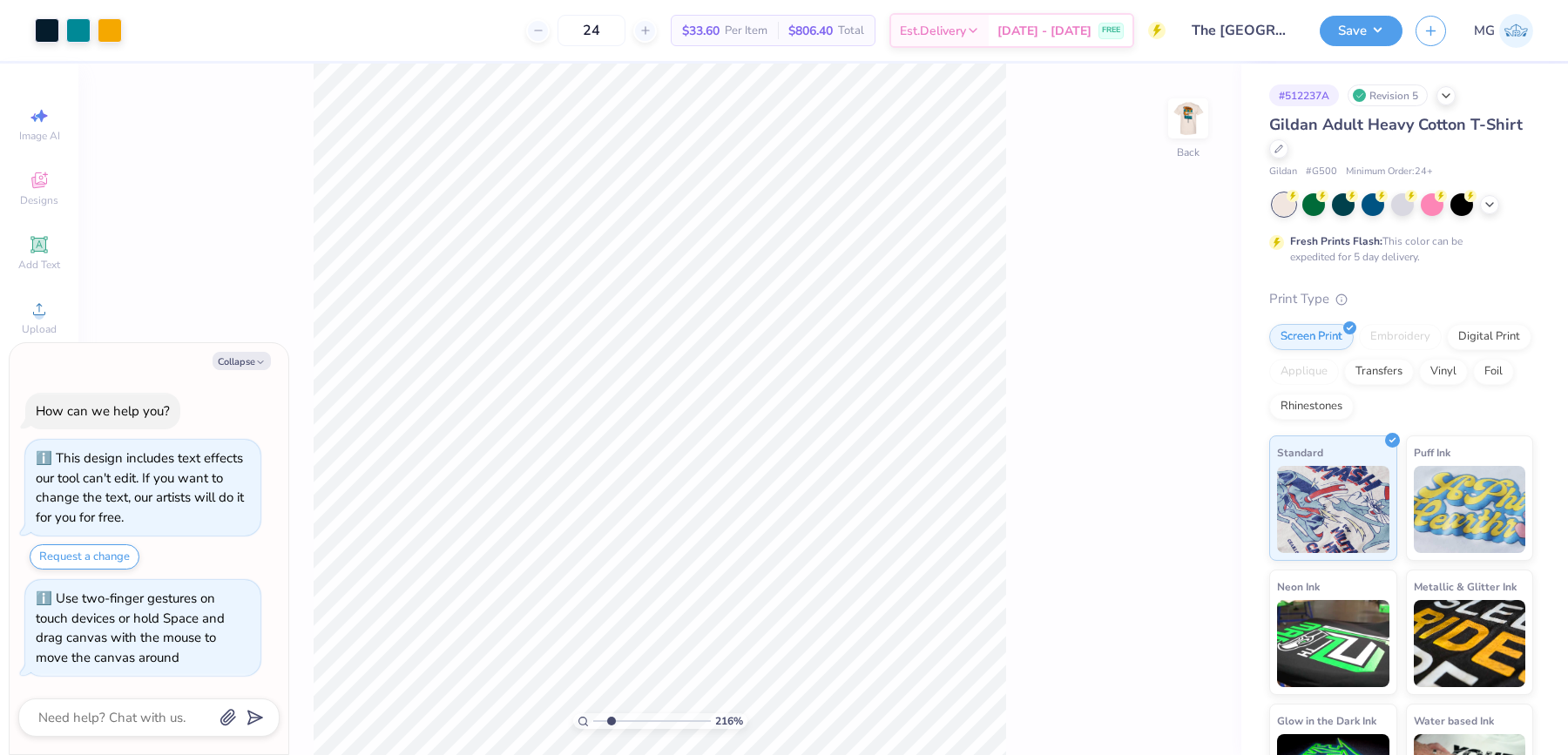
type input "2.16"
click at [610, 724] on input "range" at bounding box center [651, 721] width 117 height 16
click at [1184, 95] on div "216 % Back" at bounding box center [659, 408] width 1163 height 691
click at [1185, 107] on img at bounding box center [1187, 118] width 70 height 70
type textarea "x"
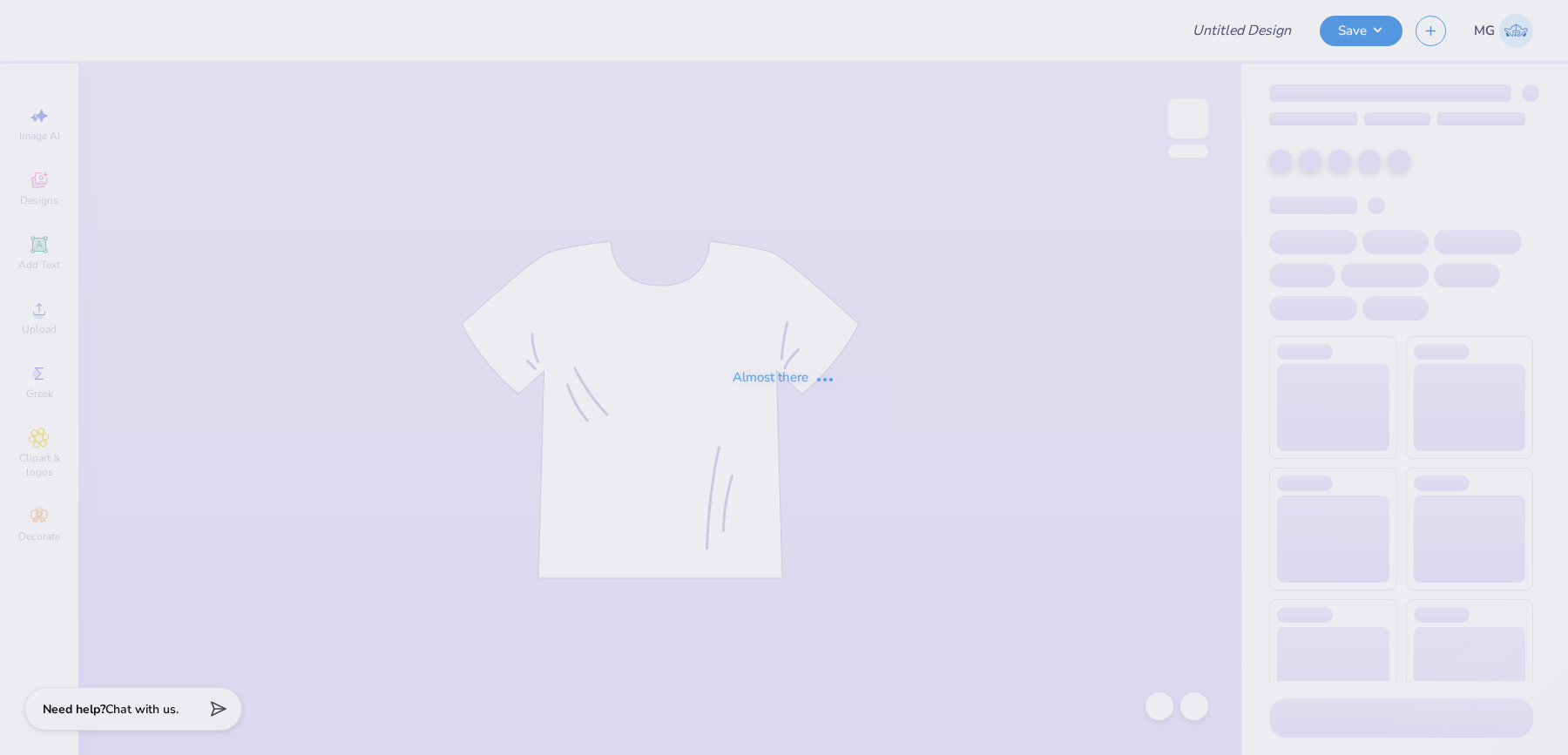
type input "CSU ZTA Philo"
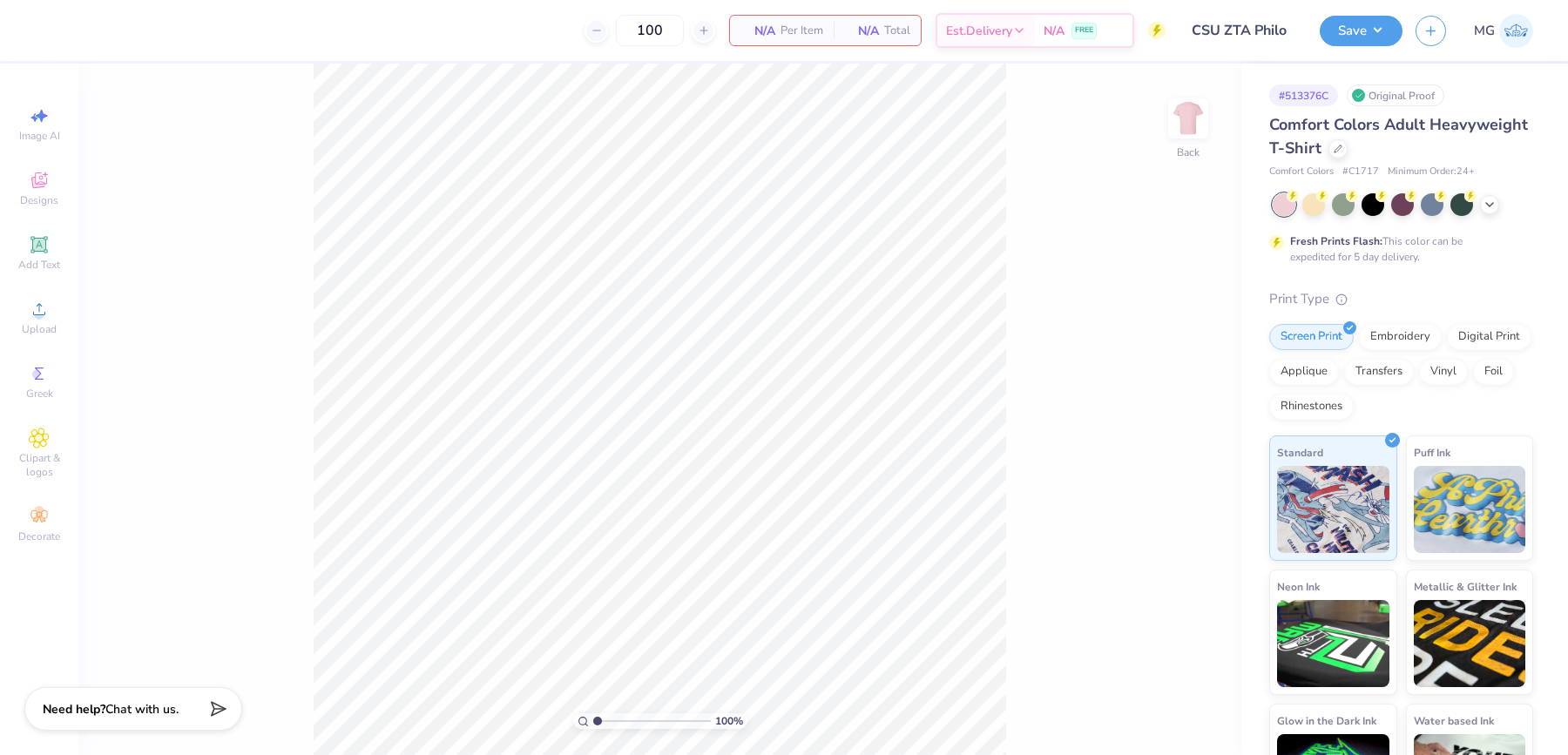
click at [1042, 221] on div "100 % Back" at bounding box center [659, 408] width 1163 height 691
click at [222, 399] on div "100 % Back" at bounding box center [659, 408] width 1163 height 691
click at [220, 325] on div "100 % Back" at bounding box center [659, 408] width 1163 height 691
click at [22, 324] on span "Upload" at bounding box center [38, 329] width 35 height 14
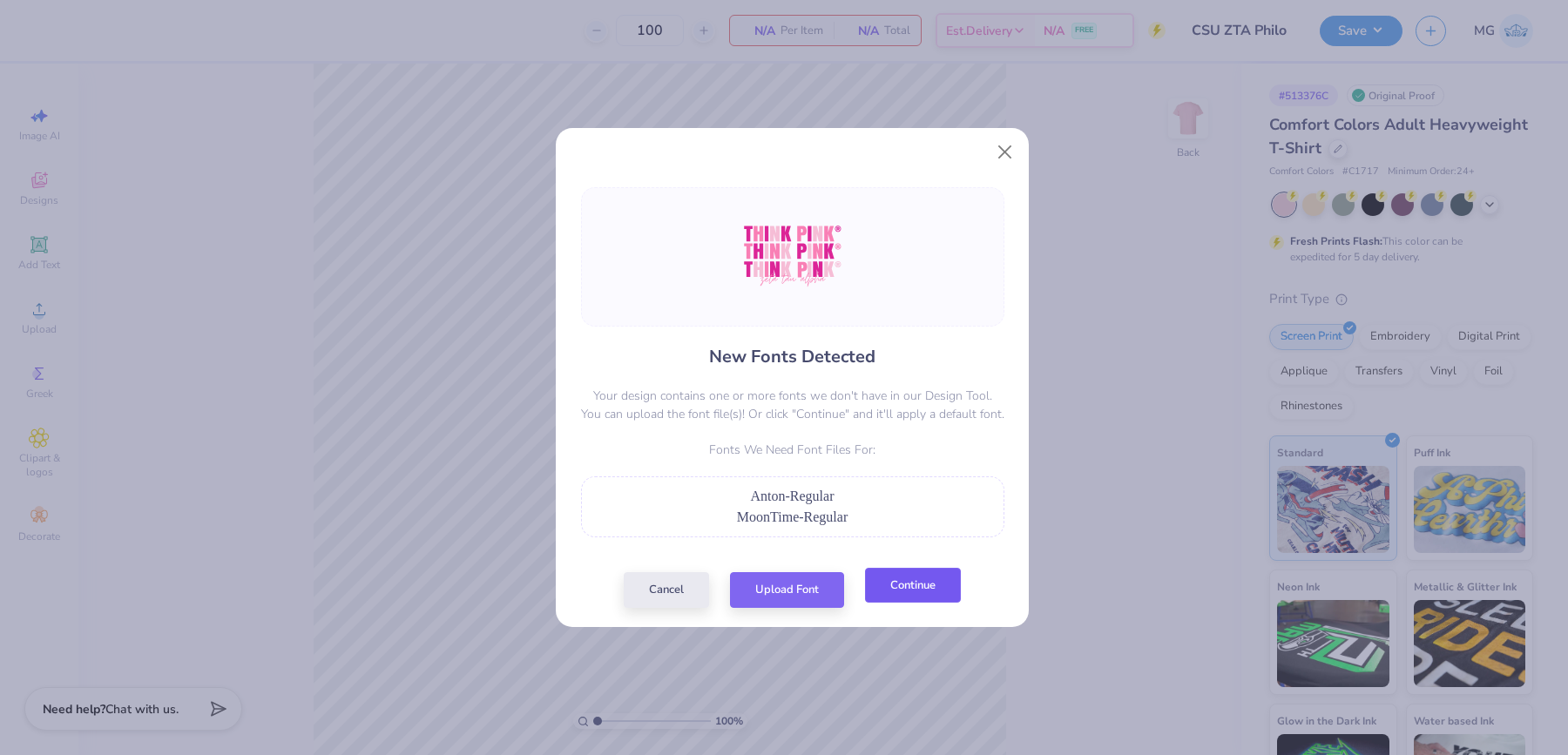
click at [925, 578] on button "Continue" at bounding box center [912, 585] width 96 height 35
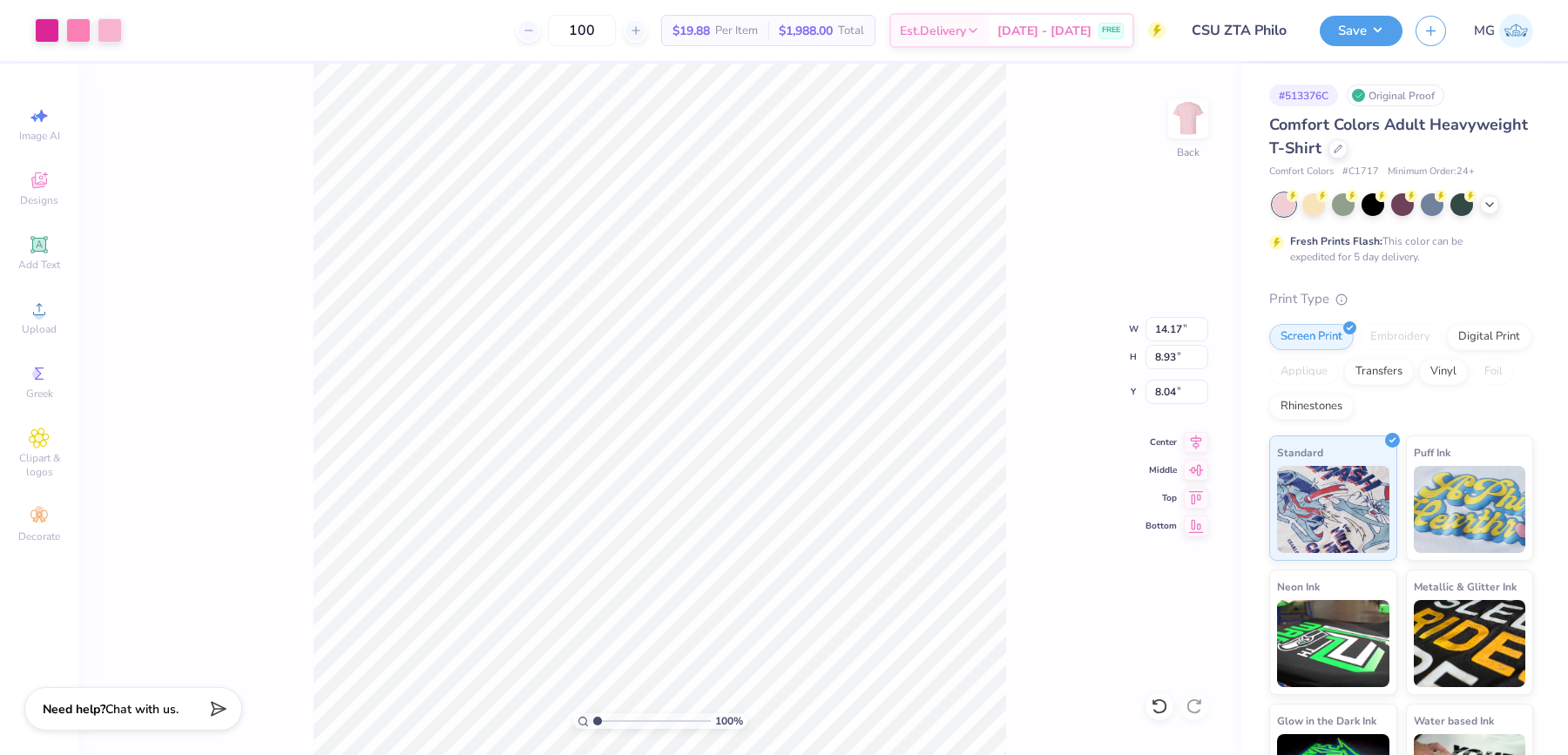
type input "3.36"
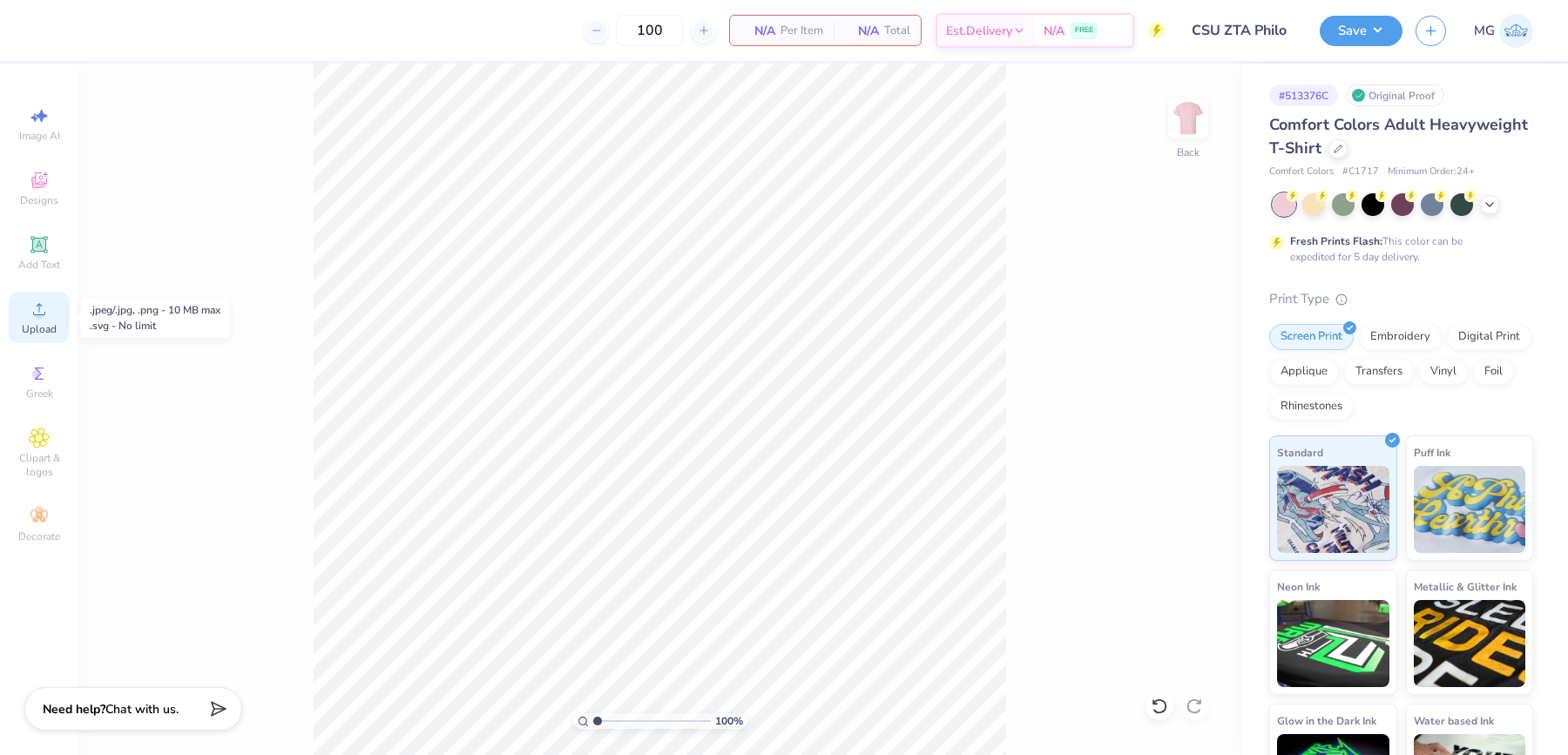
click at [44, 330] on span "Upload" at bounding box center [38, 329] width 35 height 14
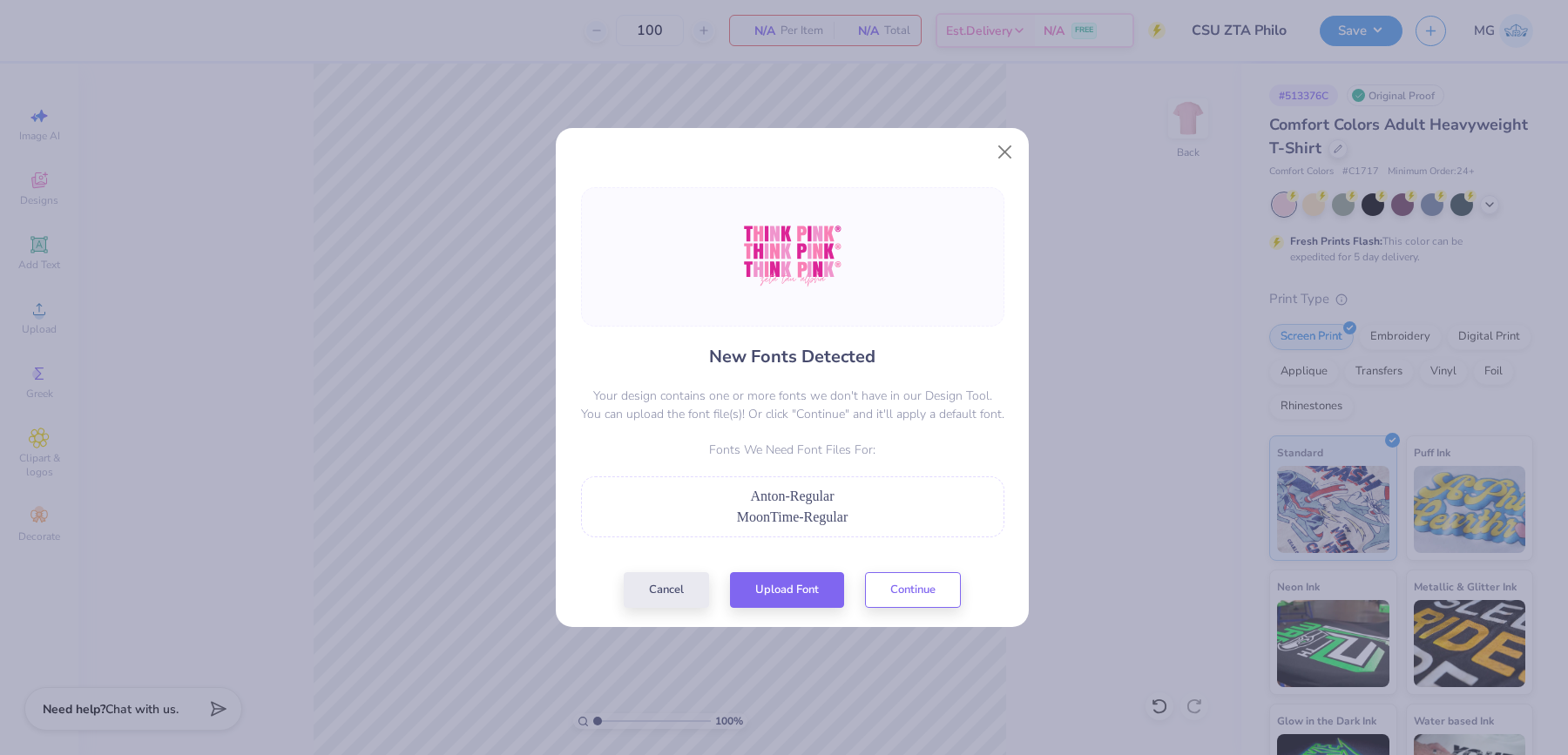
click at [897, 570] on div "New Fonts Detected Your design contains one or more fonts we don't have in our …" at bounding box center [793, 397] width 434 height 421
click at [902, 586] on button "Continue" at bounding box center [912, 585] width 96 height 35
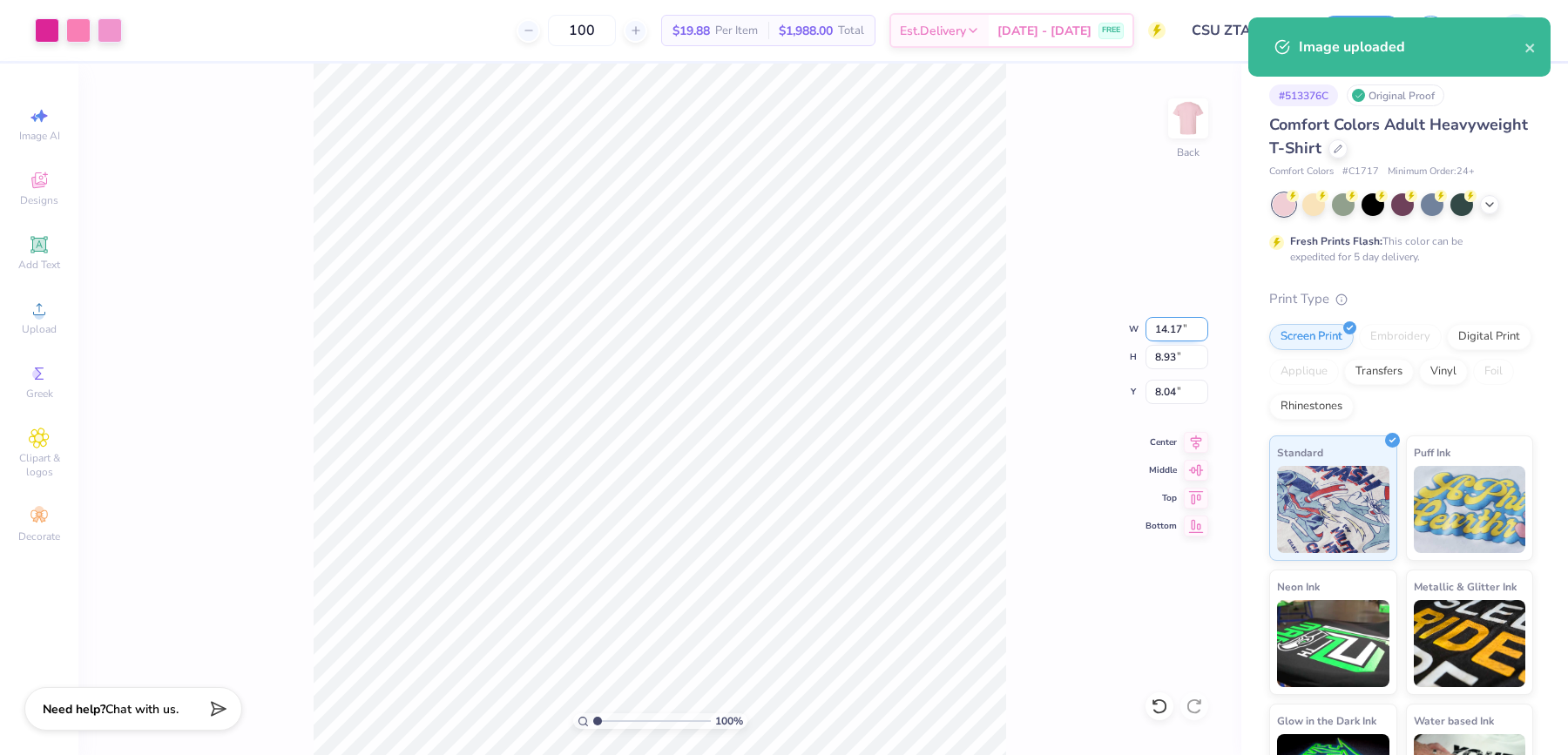
click at [1180, 332] on input "14.17" at bounding box center [1176, 328] width 63 height 25
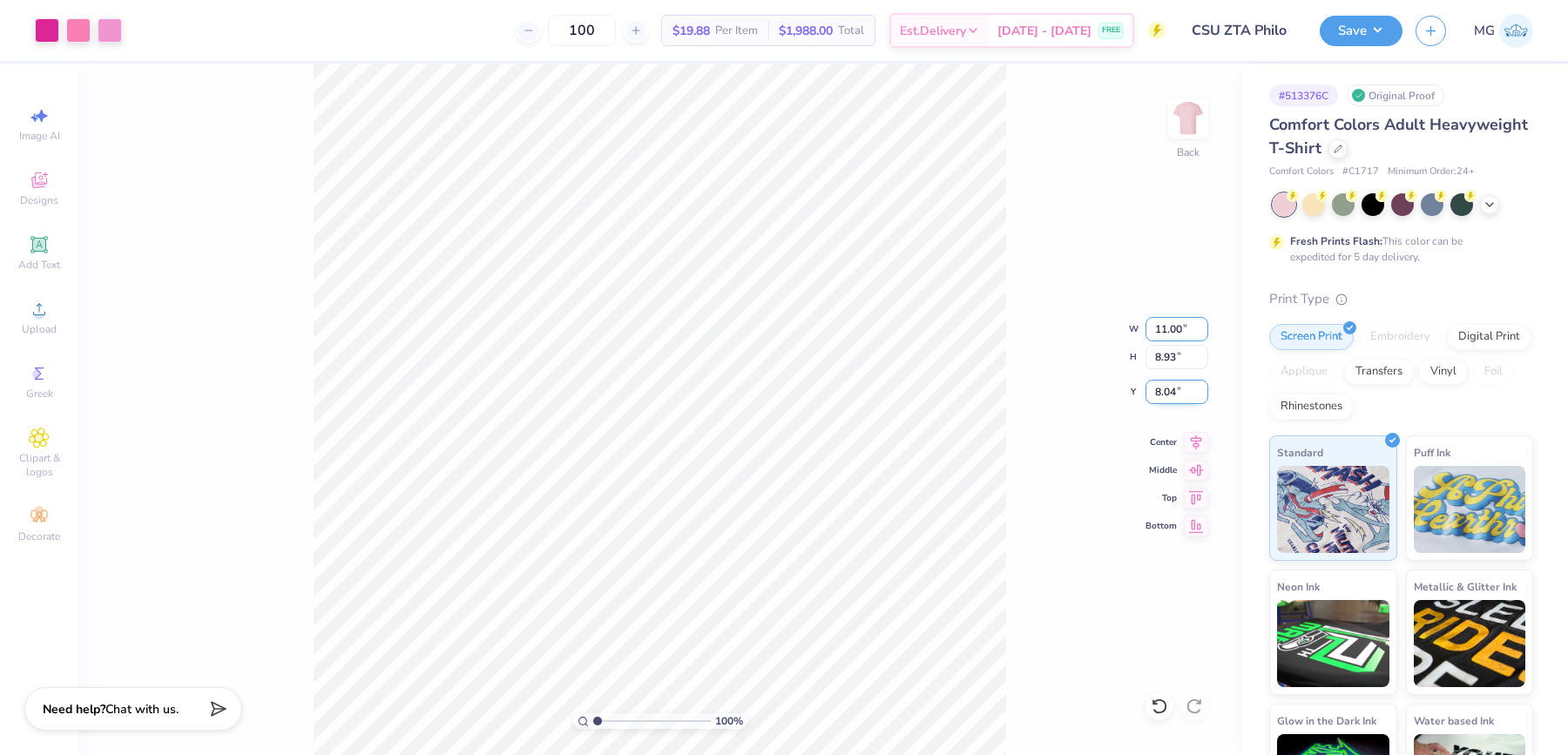
type input "11.00"
type input "6.93"
click at [1175, 388] on input "9.03" at bounding box center [1176, 391] width 63 height 25
type input "9"
type input "3.00"
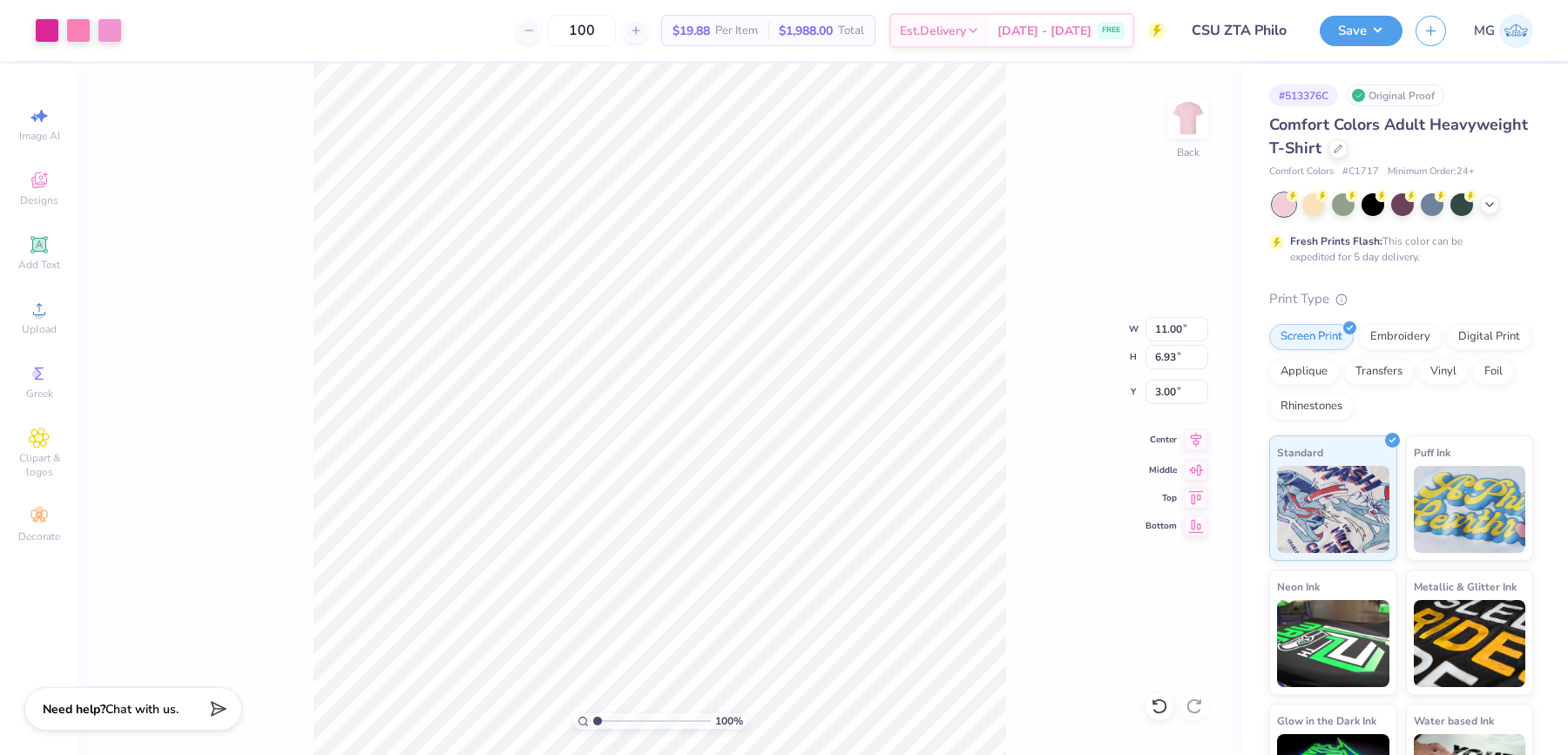
click at [1197, 441] on icon at bounding box center [1195, 439] width 11 height 15
click at [1186, 217] on div "100 % Back" at bounding box center [659, 408] width 1163 height 691
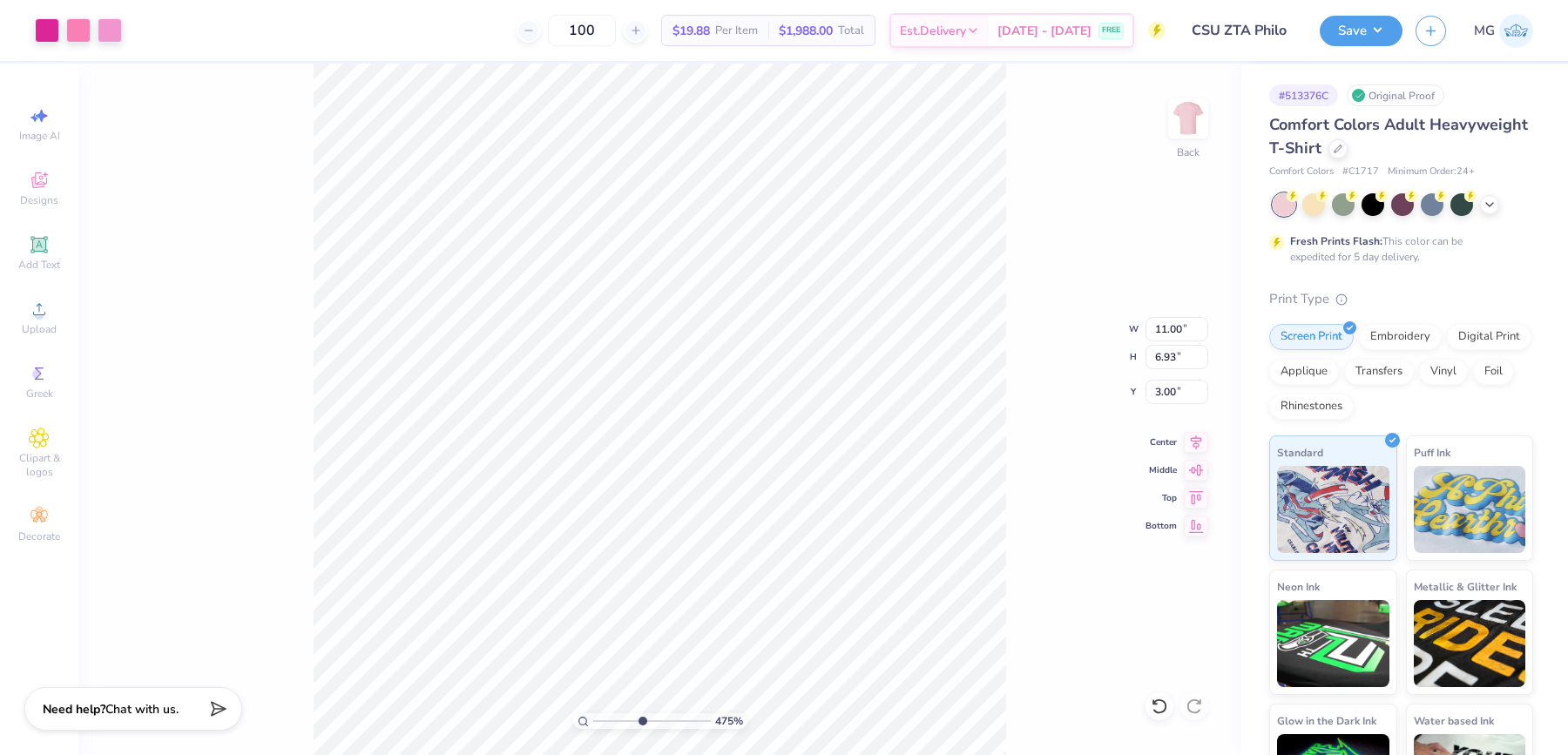
click at [640, 719] on input "range" at bounding box center [651, 721] width 117 height 16
drag, startPoint x: 635, startPoint y: 718, endPoint x: 557, endPoint y: 721, distance: 78.1
type input "1"
click at [593, 721] on input "range" at bounding box center [651, 721] width 117 height 16
click at [1388, 16] on button "Save" at bounding box center [1361, 28] width 83 height 31
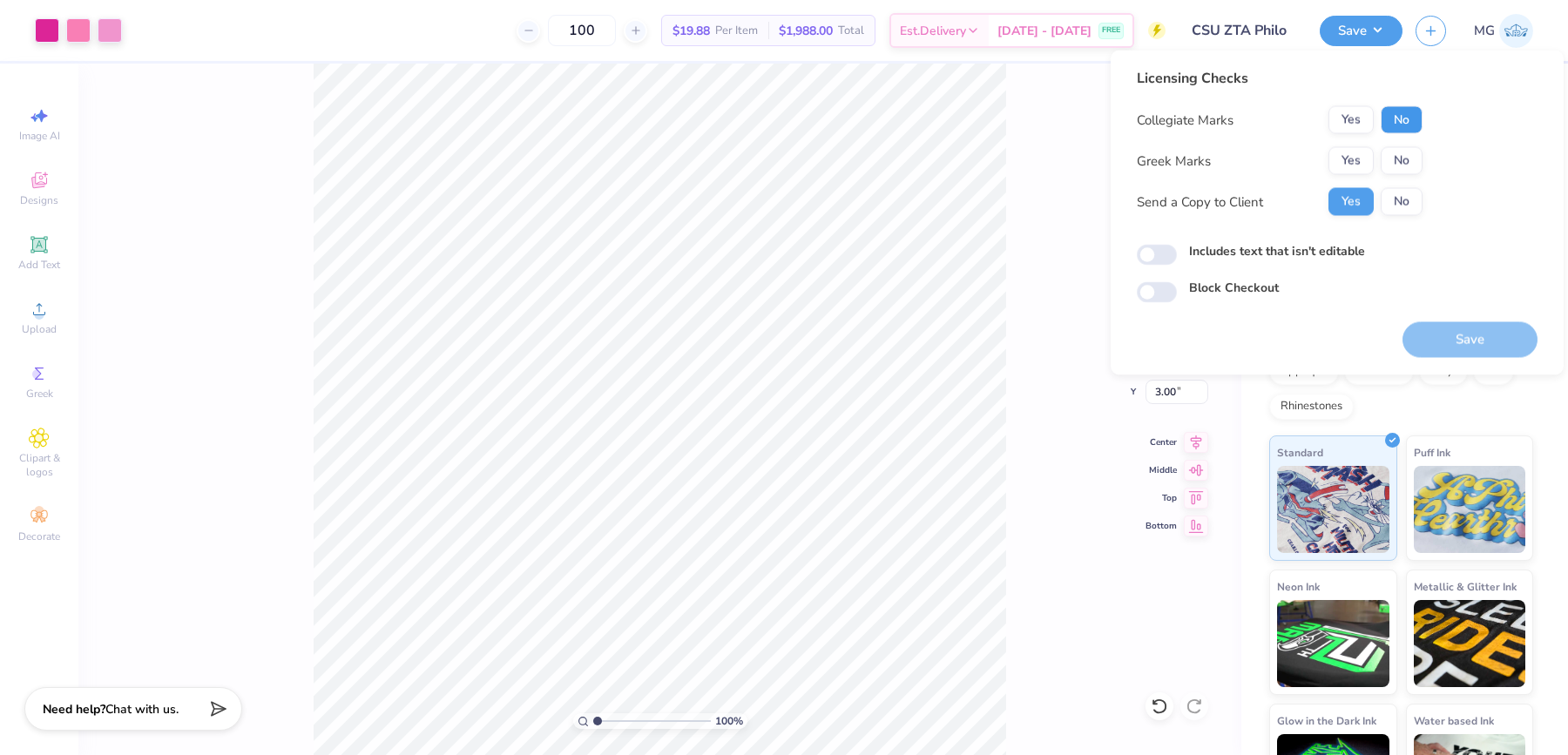
click at [1393, 116] on button "No" at bounding box center [1401, 120] width 41 height 28
click at [1338, 159] on button "Yes" at bounding box center [1351, 161] width 45 height 28
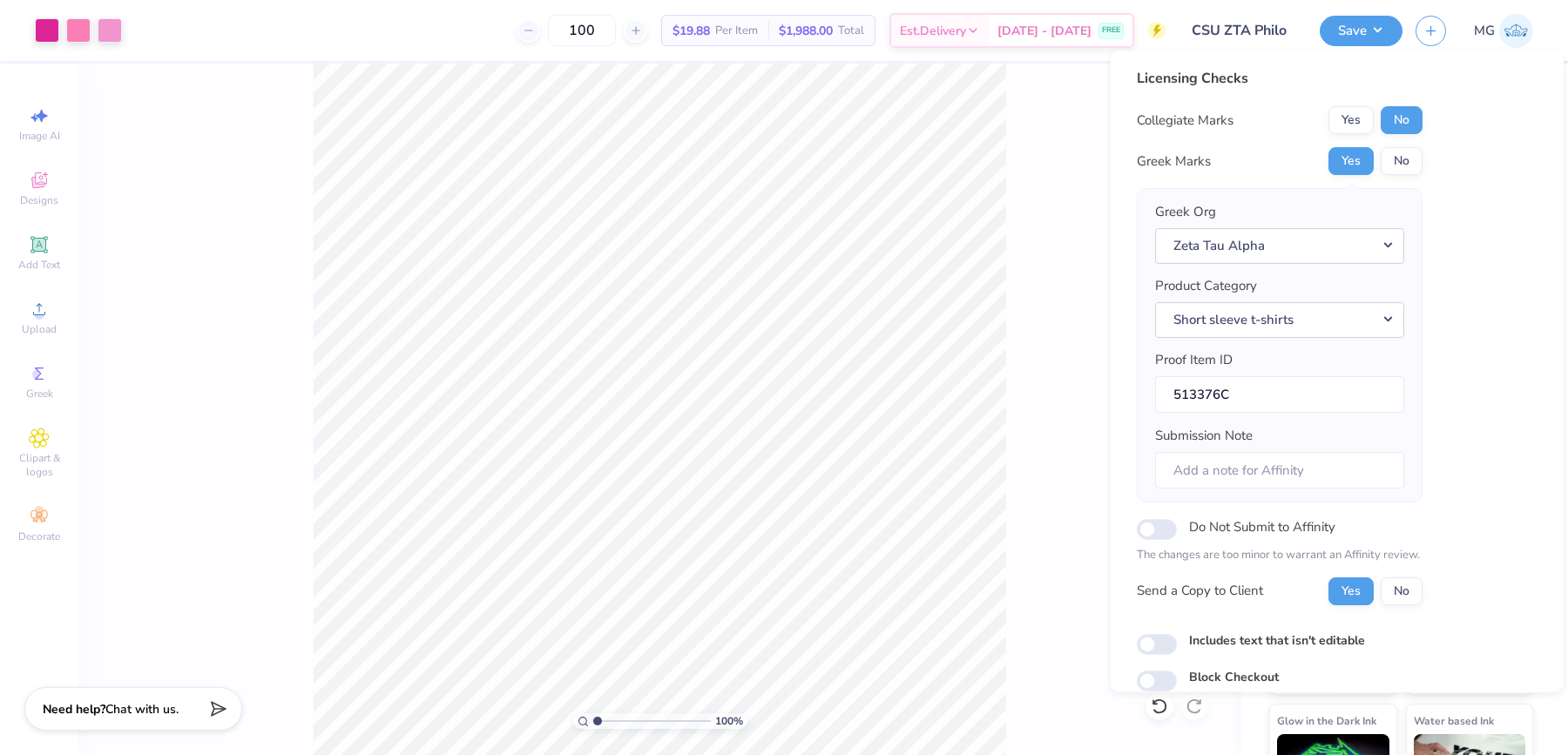
click at [1235, 633] on label "Includes text that isn't editable" at bounding box center [1276, 639] width 176 height 19
click at [1176, 633] on input "Includes text that isn't editable" at bounding box center [1156, 643] width 40 height 21
checkbox input "true"
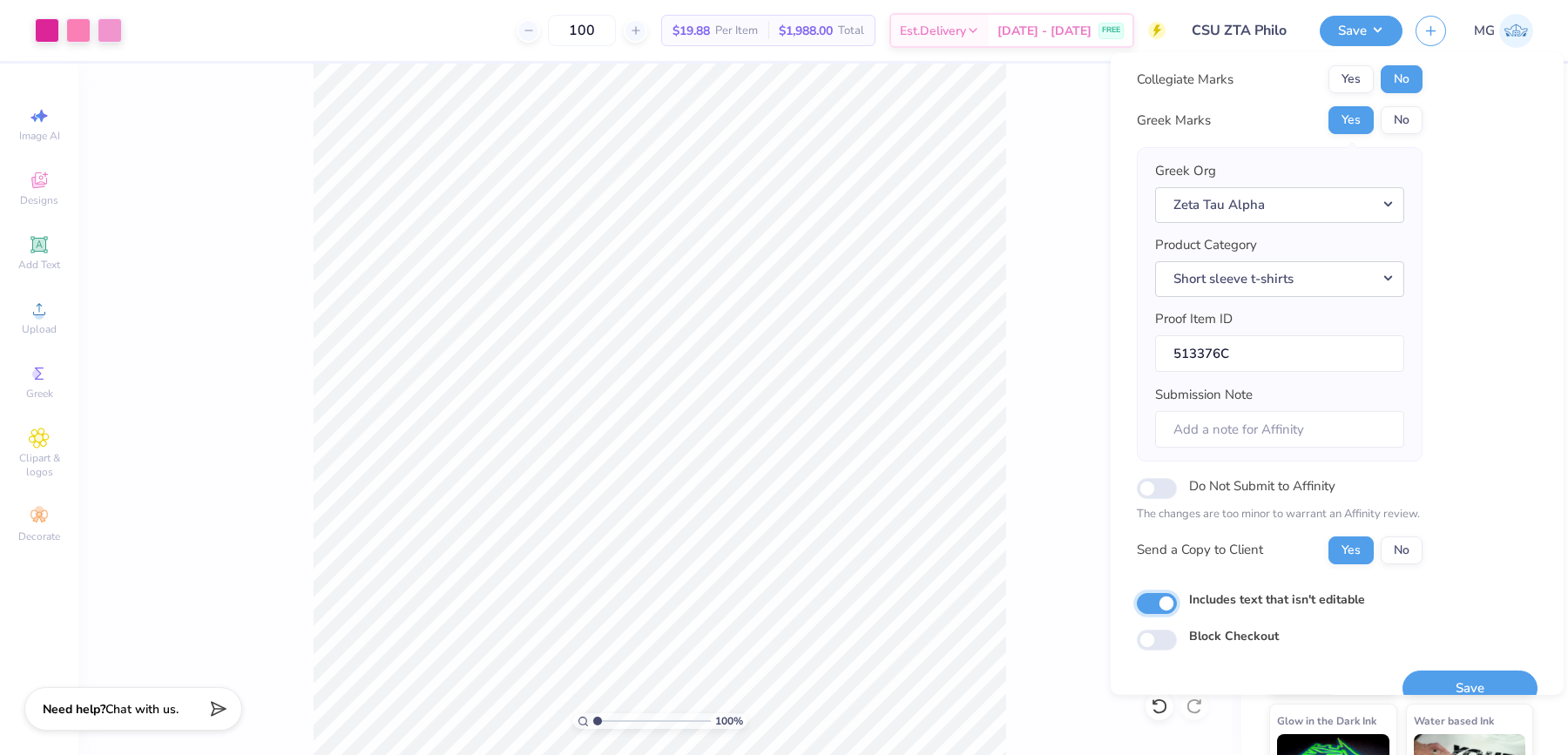
scroll to position [66, 0]
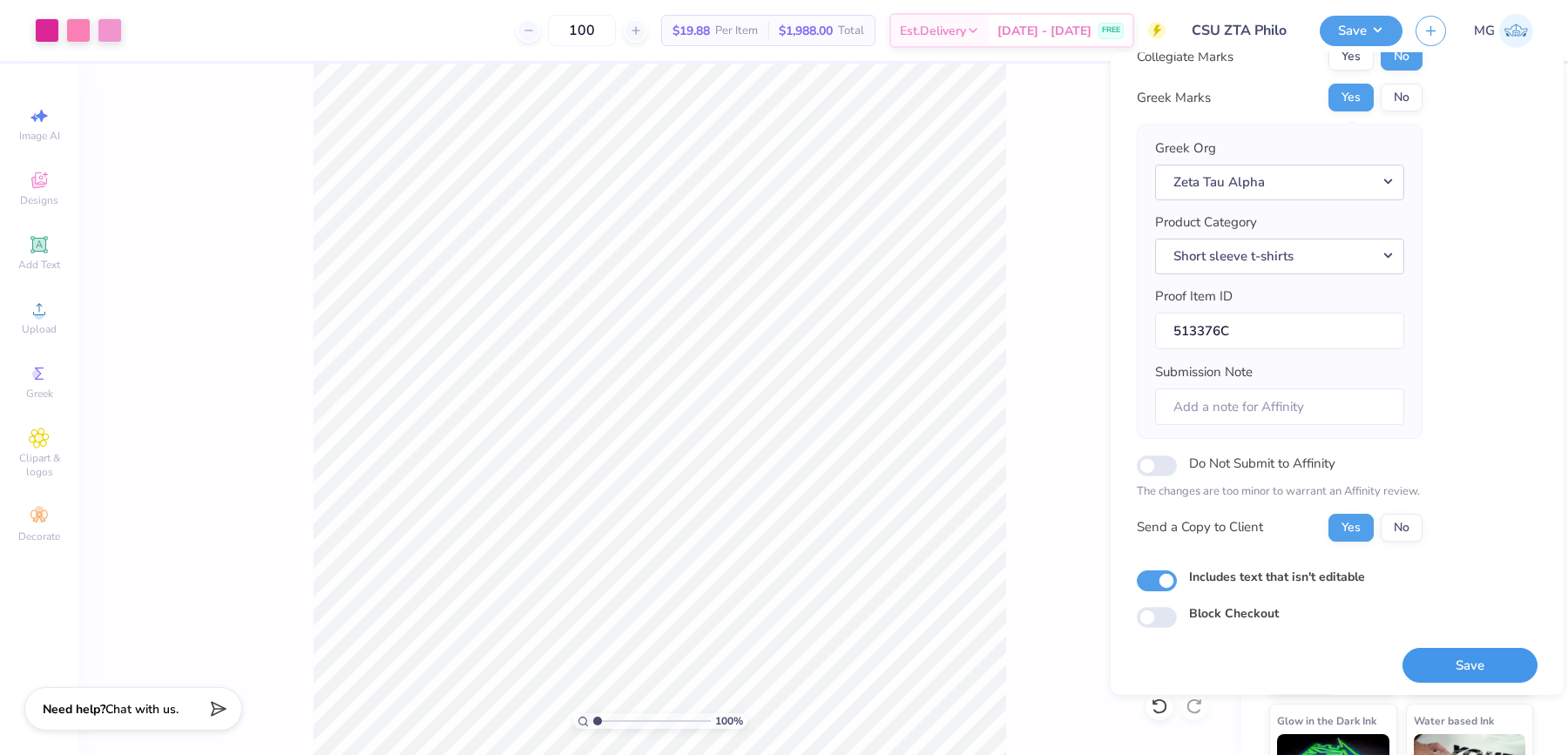
click at [1413, 648] on button "Save" at bounding box center [1469, 664] width 135 height 35
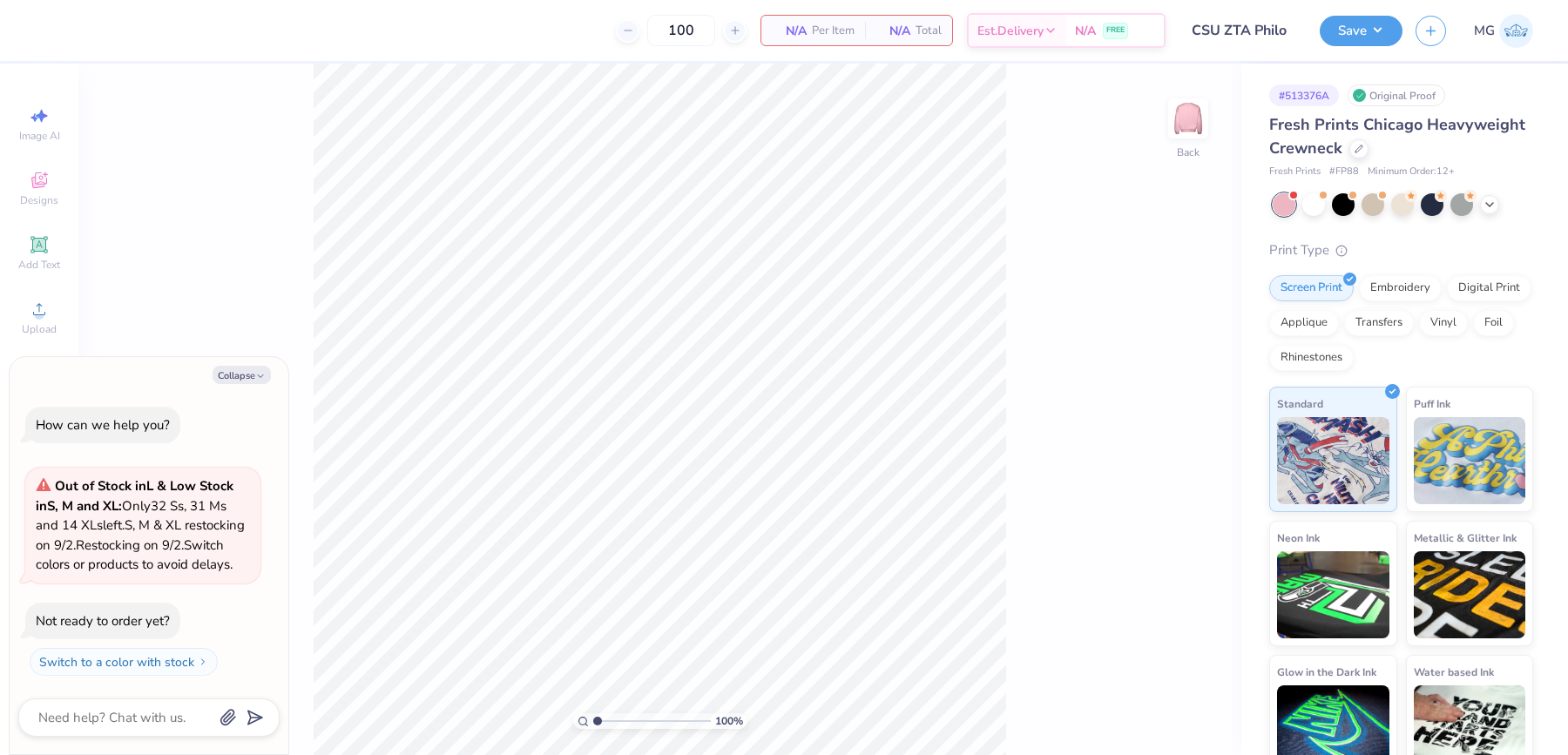
click at [1045, 283] on div "100 % Back" at bounding box center [659, 408] width 1163 height 691
click at [247, 366] on button "Collapse" at bounding box center [241, 375] width 58 height 19
type textarea "x"
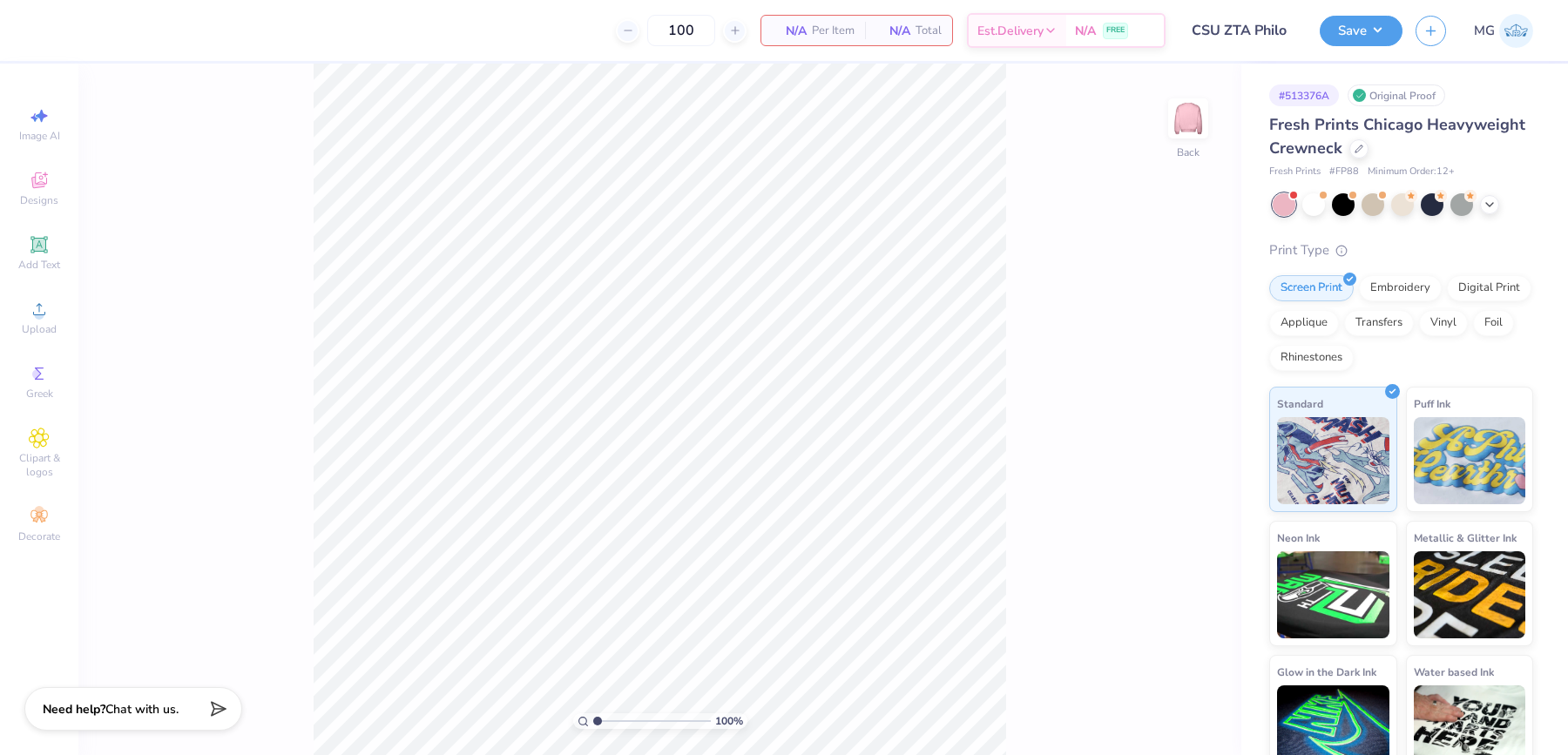
click at [945, 532] on div "100 % Back" at bounding box center [659, 408] width 1163 height 691
click at [1024, 287] on div "100 % Back" at bounding box center [659, 408] width 1163 height 691
click at [41, 327] on span "Upload" at bounding box center [38, 329] width 35 height 14
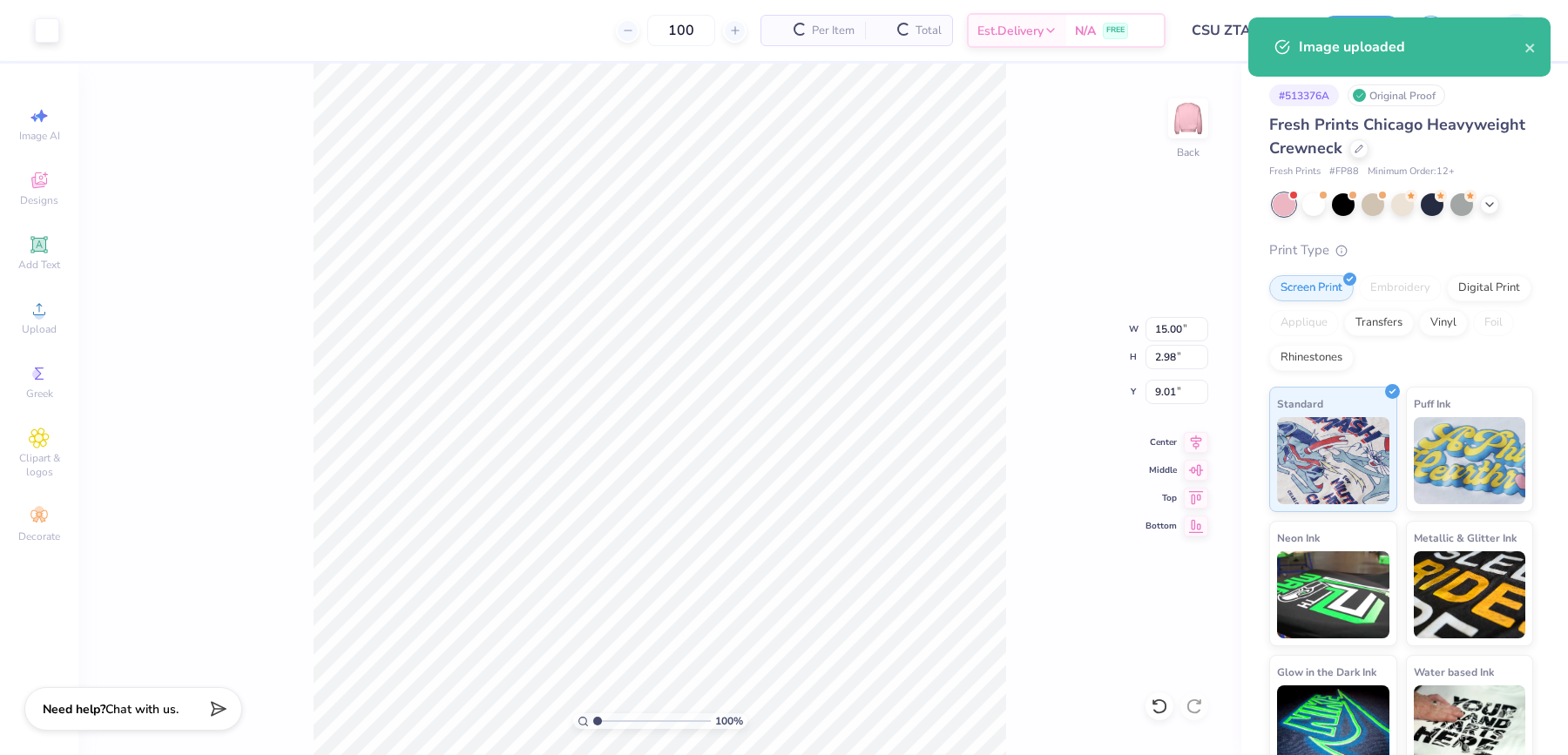
type input "4.37"
click at [1168, 333] on input "15.00" at bounding box center [1176, 328] width 63 height 25
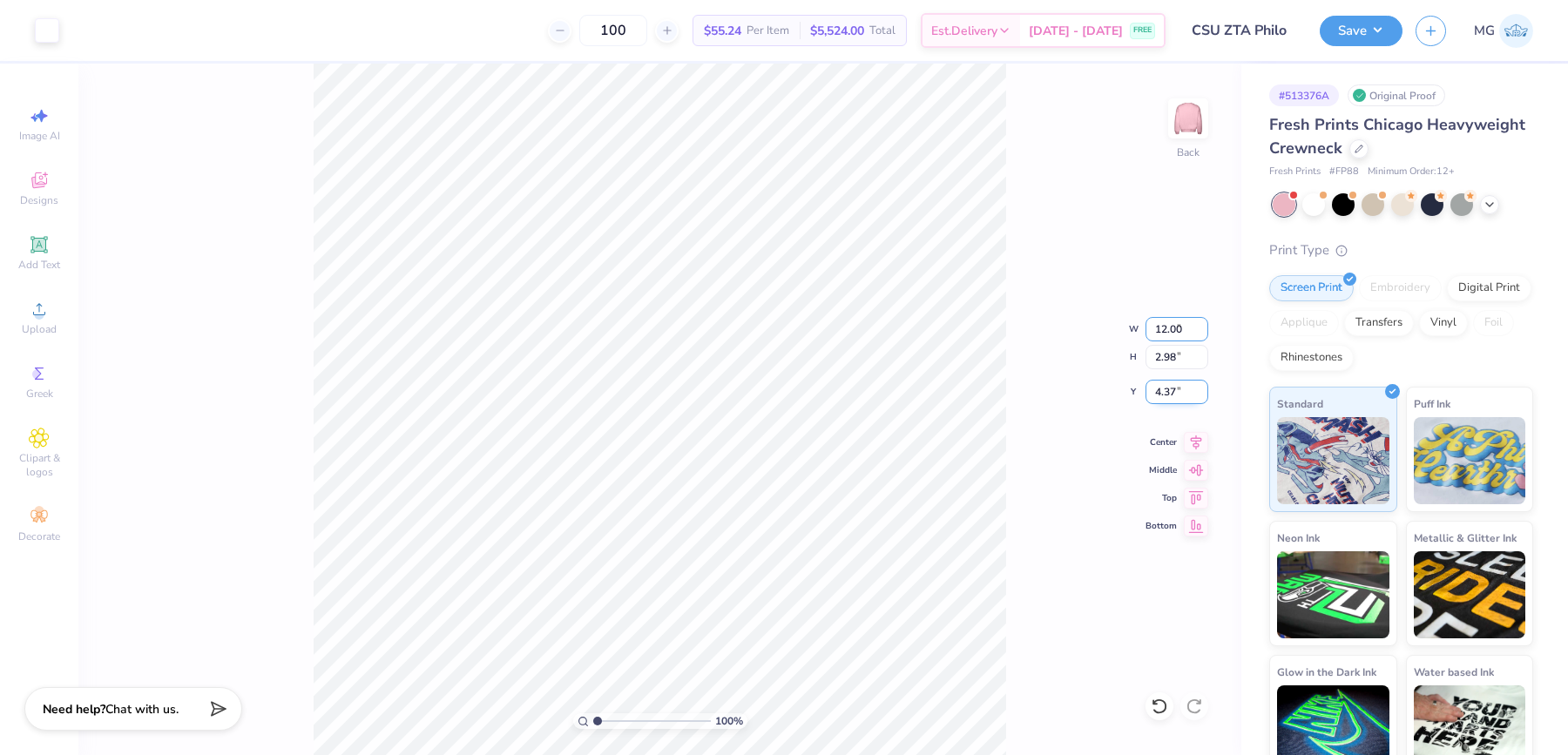
type input "12.00"
type input "2.38"
type input "4.67"
click at [1200, 441] on icon at bounding box center [1195, 439] width 25 height 21
click at [1200, 440] on icon at bounding box center [1195, 439] width 25 height 21
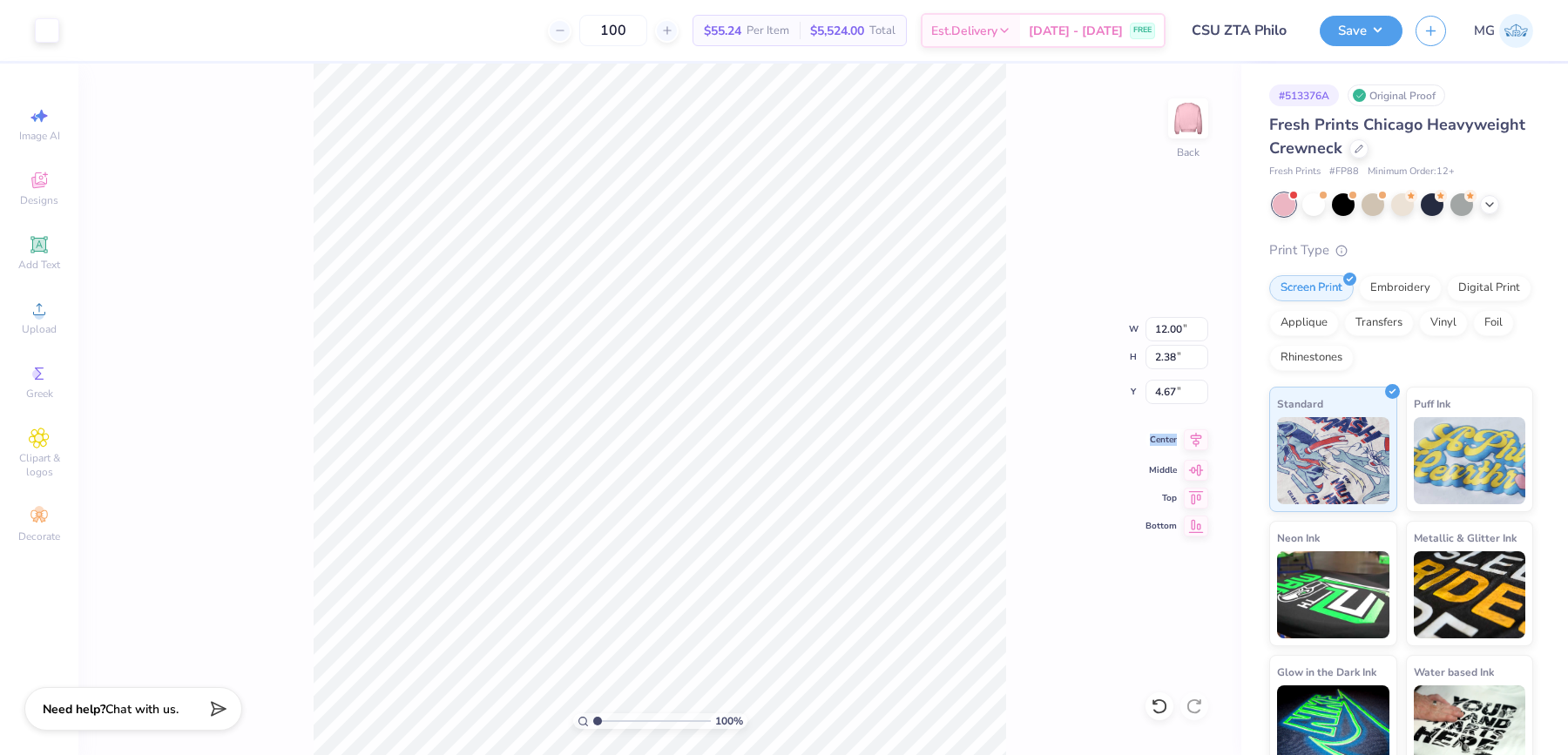
click at [1199, 439] on icon at bounding box center [1195, 439] width 25 height 21
drag, startPoint x: 1173, startPoint y: 394, endPoint x: 1188, endPoint y: 513, distance: 119.9
click at [1173, 394] on input "4.67" at bounding box center [1176, 391] width 63 height 25
type input "4"
type input "3.00"
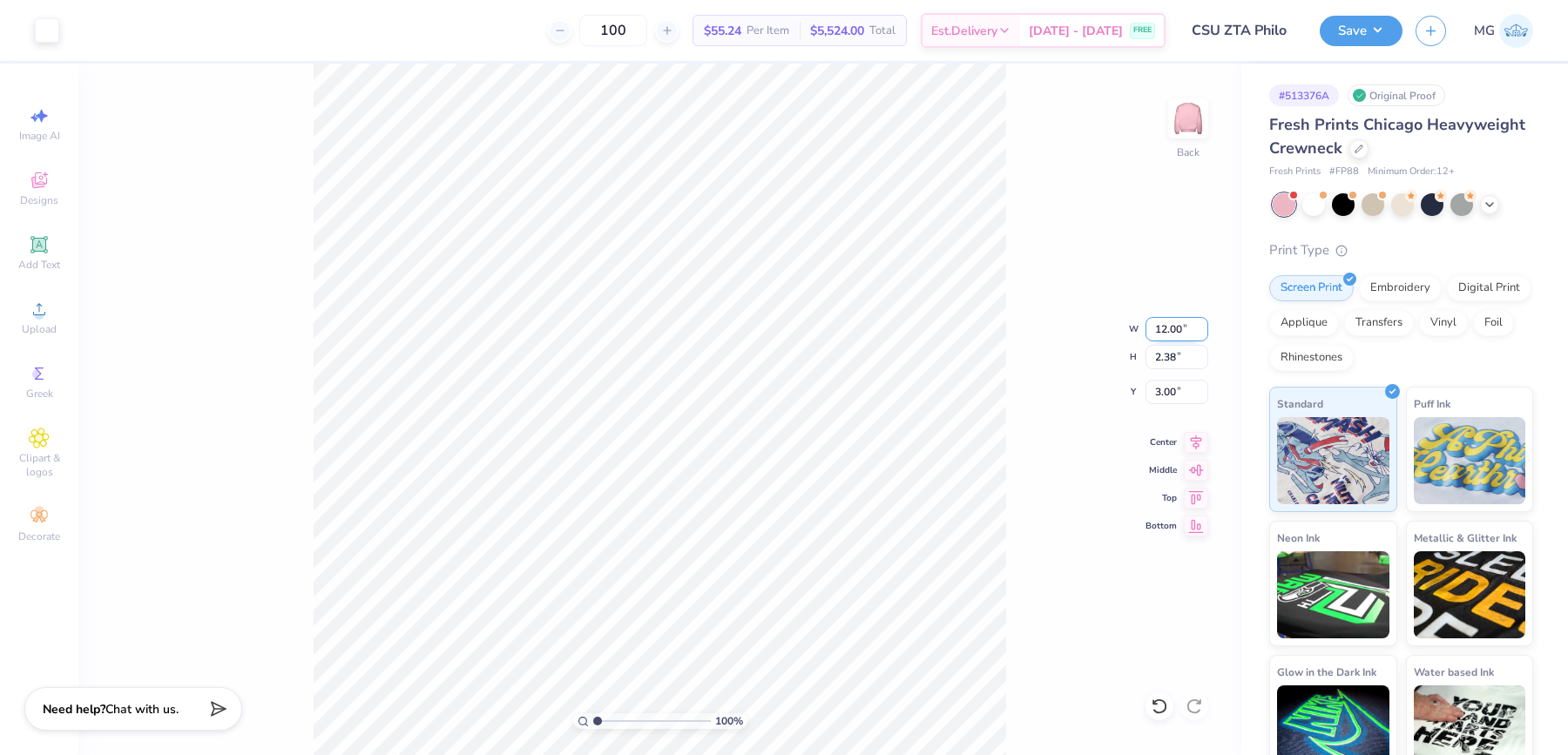
click at [1164, 323] on input "12.00" at bounding box center [1176, 328] width 63 height 25
type input "11.00"
type input "2.18"
type input "3.10"
click at [1170, 391] on input "3.10" at bounding box center [1176, 391] width 63 height 25
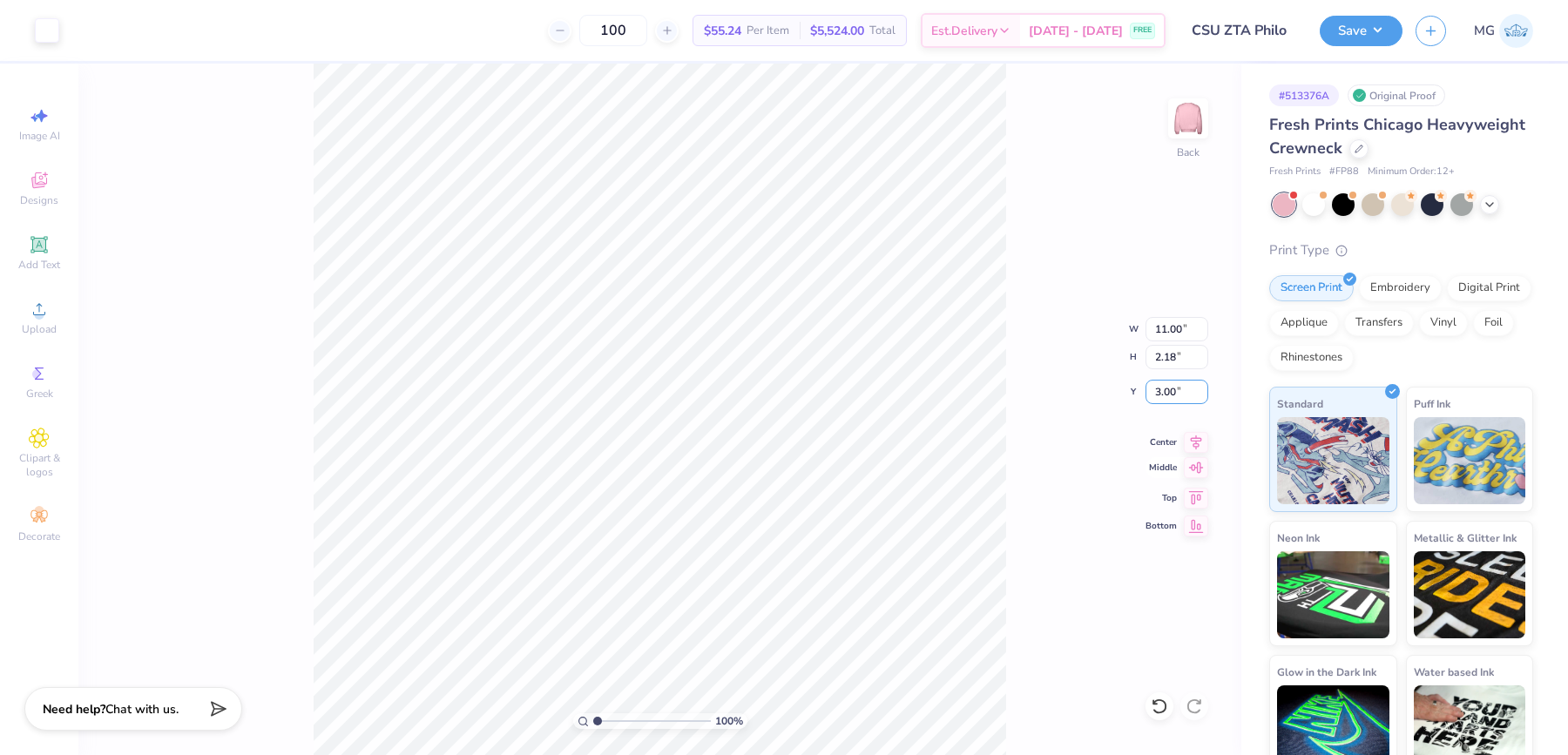
type input "3.00"
click at [1186, 128] on img at bounding box center [1187, 118] width 70 height 70
click at [1190, 123] on img at bounding box center [1187, 118] width 70 height 70
click at [1069, 241] on div "100 % Back W 11.00 11.00 " H 2.18 2.18 " Y 3.00 3.00 " Center Middle Top Bottom" at bounding box center [659, 408] width 1163 height 691
click at [1172, 126] on img at bounding box center [1187, 118] width 70 height 70
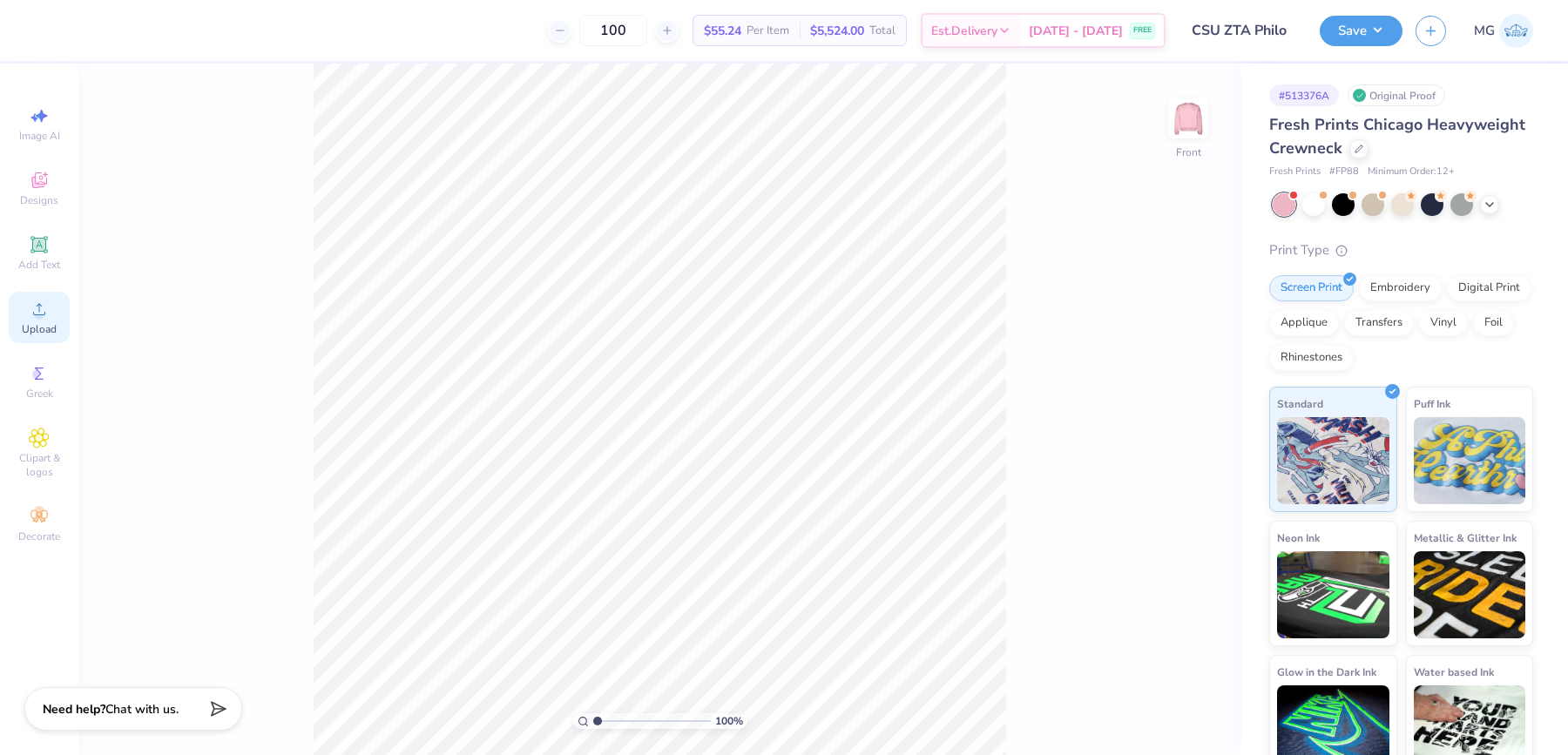
click at [41, 323] on span "Upload" at bounding box center [38, 329] width 35 height 14
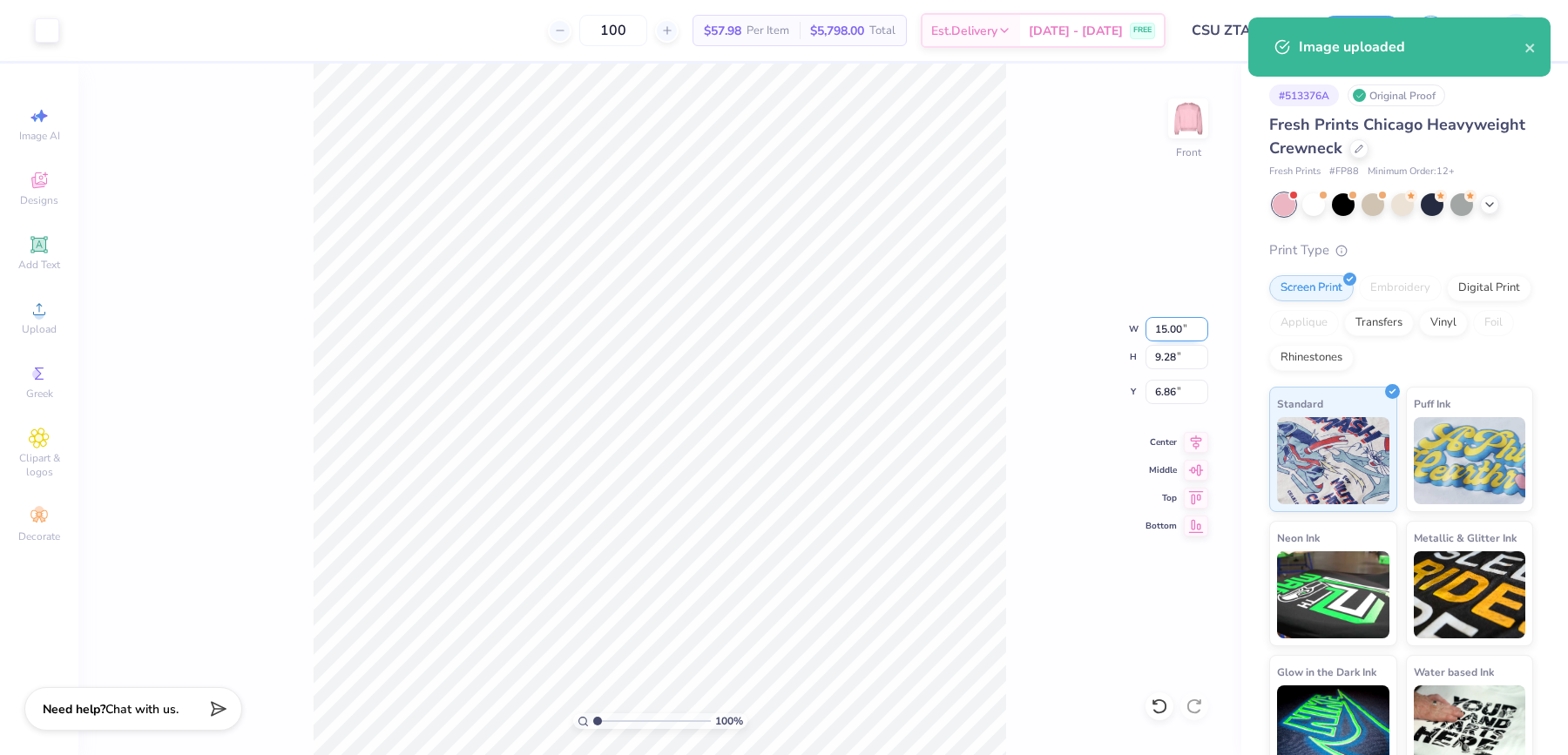
click at [1167, 331] on input "15.00" at bounding box center [1176, 328] width 63 height 25
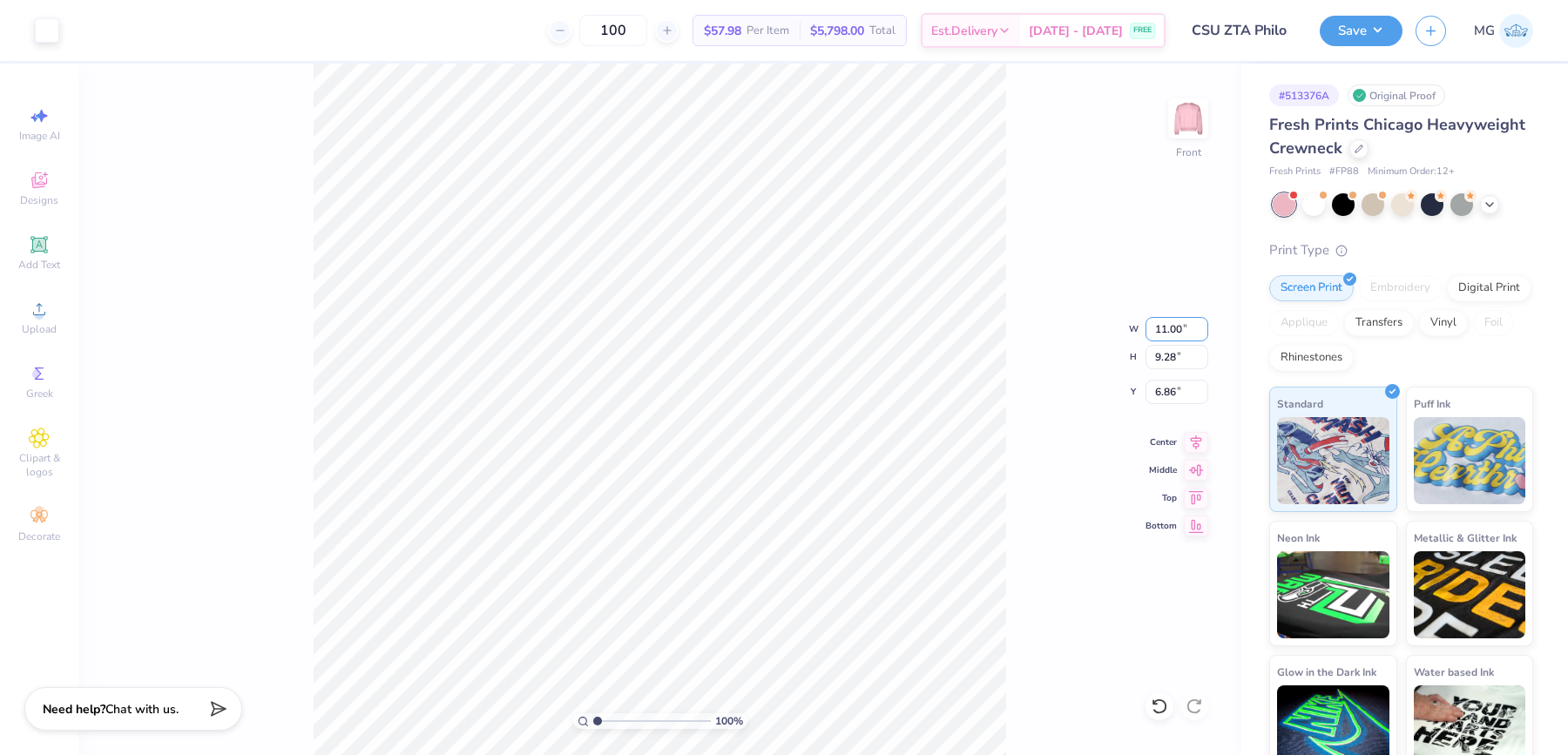
type input "11.00"
type input "6.81"
type input "8.10"
type input "12.00"
type input "7.43"
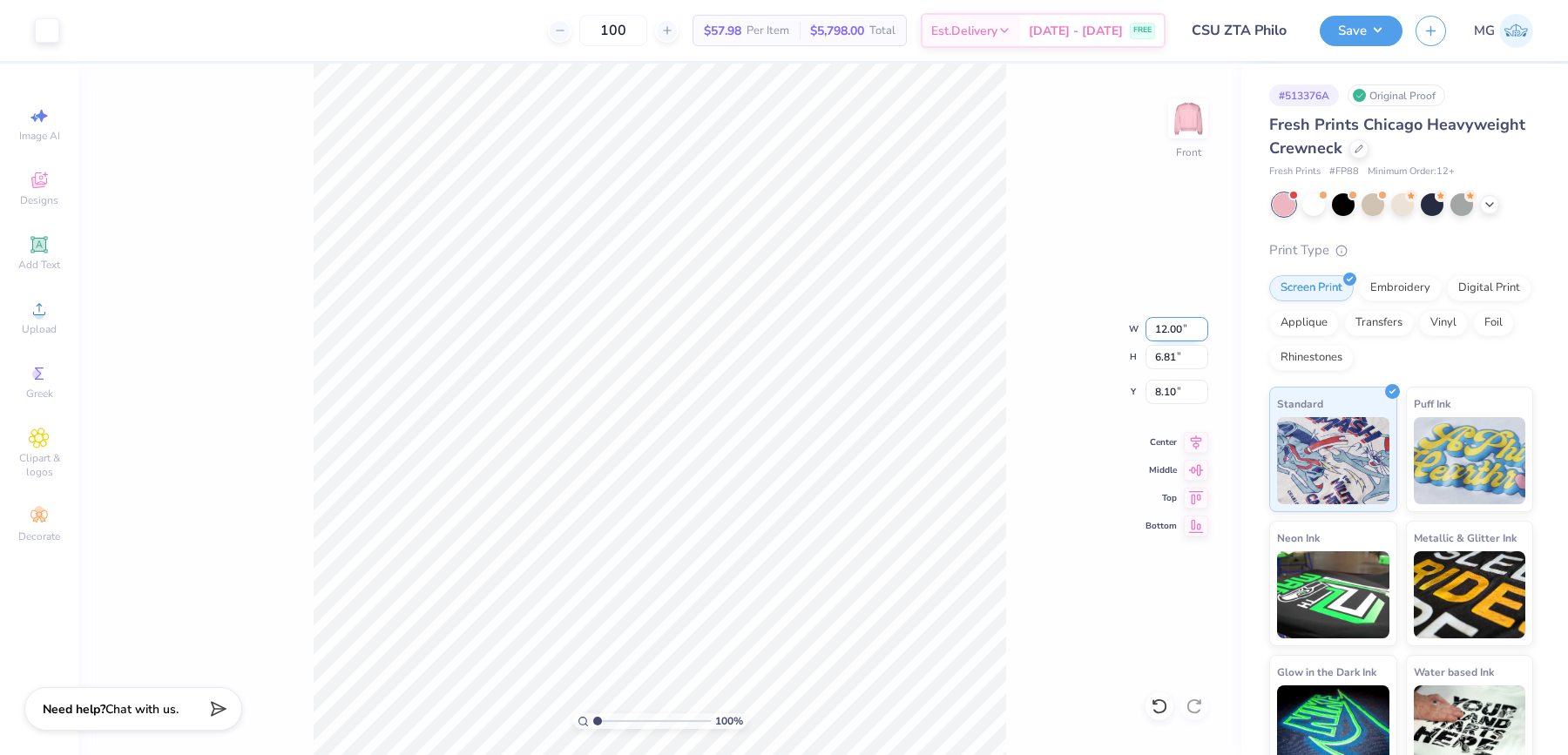
type input "7.79"
drag, startPoint x: 1173, startPoint y: 388, endPoint x: 1183, endPoint y: 436, distance: 49.0
click at [1177, 392] on input "7.79" at bounding box center [1176, 391] width 63 height 25
type input "7"
type input "3.00"
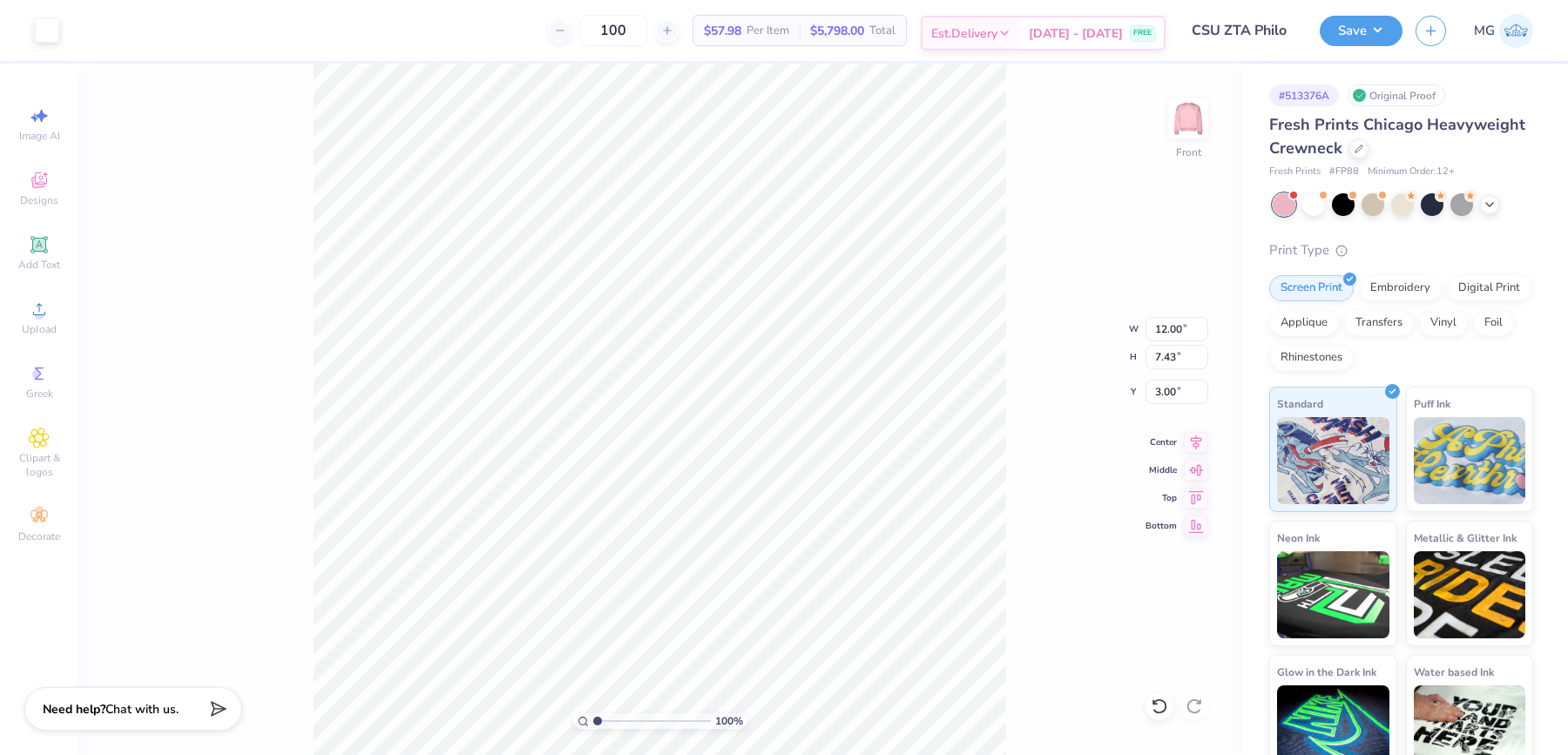
type input "5.52"
click at [1176, 120] on img at bounding box center [1187, 118] width 70 height 70
click at [1187, 115] on img at bounding box center [1187, 118] width 70 height 70
type input "5.53"
click at [1175, 327] on input "12.00" at bounding box center [1176, 328] width 63 height 25
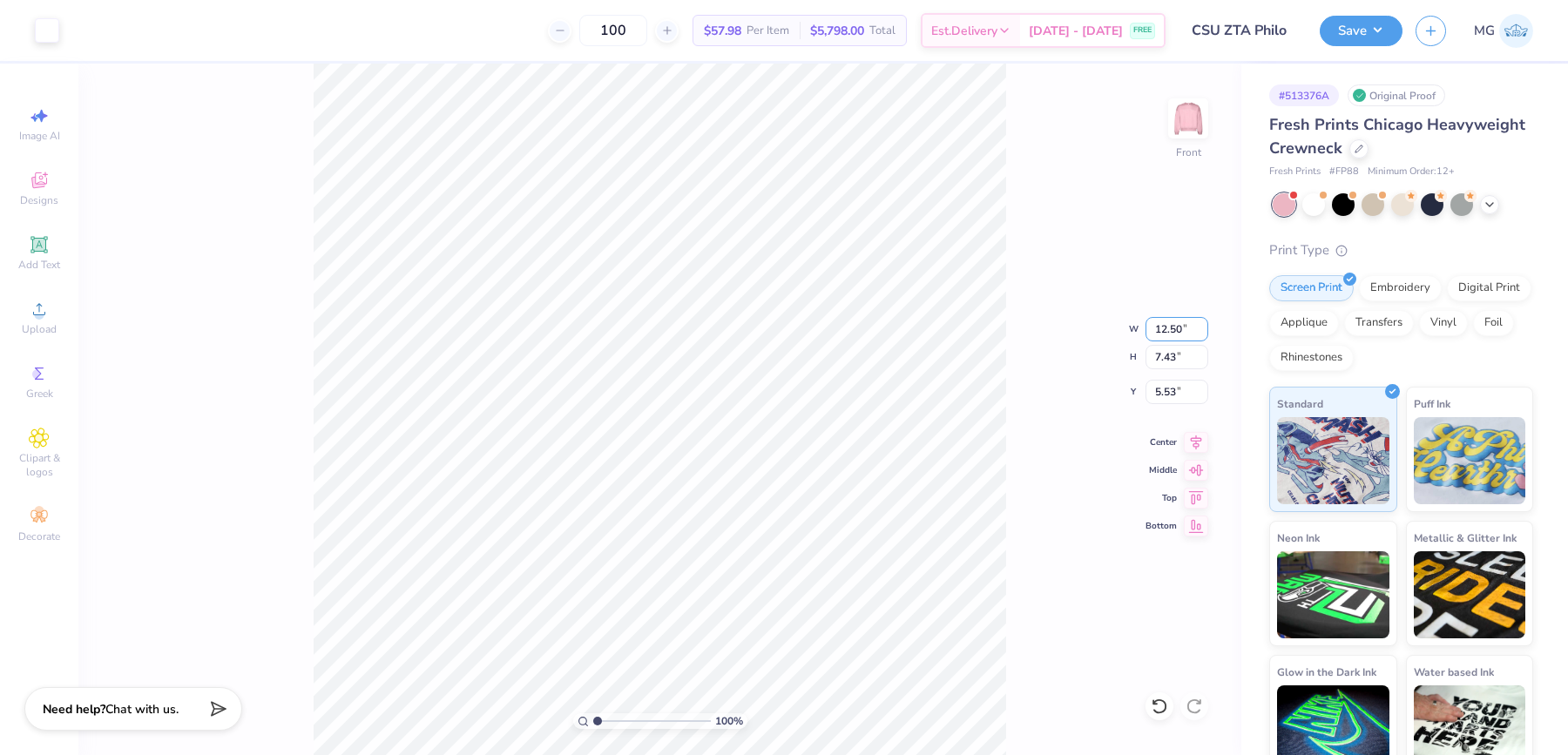
type input "12.50"
type input "7.74"
type input "5.38"
click at [1006, 202] on div "100 % Front W 12.50 12.50 " H 7.74 7.74 " Y 5.38 5.38 " Center Middle Top Bottom" at bounding box center [659, 408] width 1163 height 691
click at [1175, 386] on input "5.38" at bounding box center [1176, 391] width 63 height 25
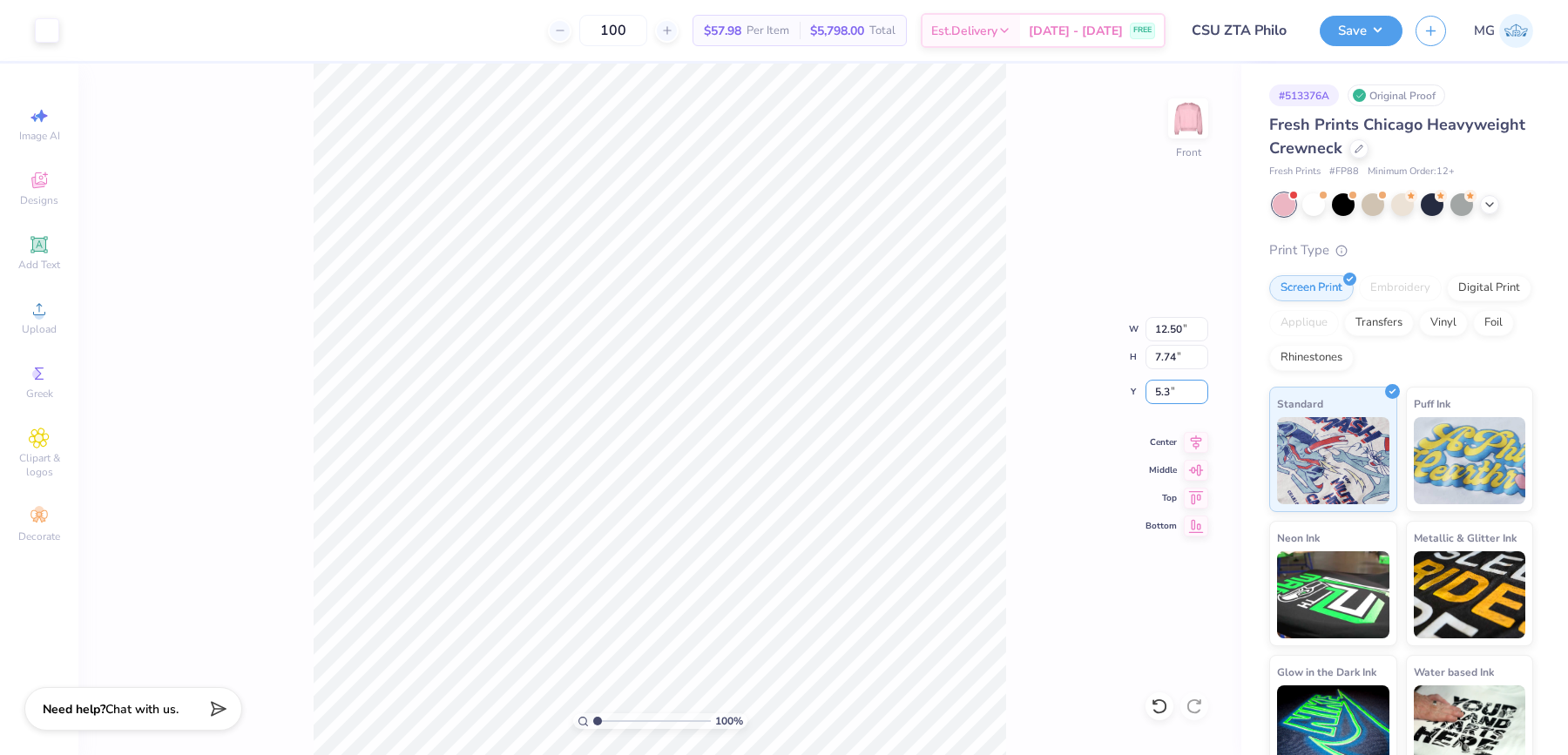
type input "5"
type input "3.00"
click at [853, 472] on div "100 % Front" at bounding box center [659, 408] width 1163 height 691
click at [1207, 111] on img at bounding box center [1187, 118] width 70 height 70
click at [1021, 116] on div "100 % Back" at bounding box center [659, 408] width 1163 height 691
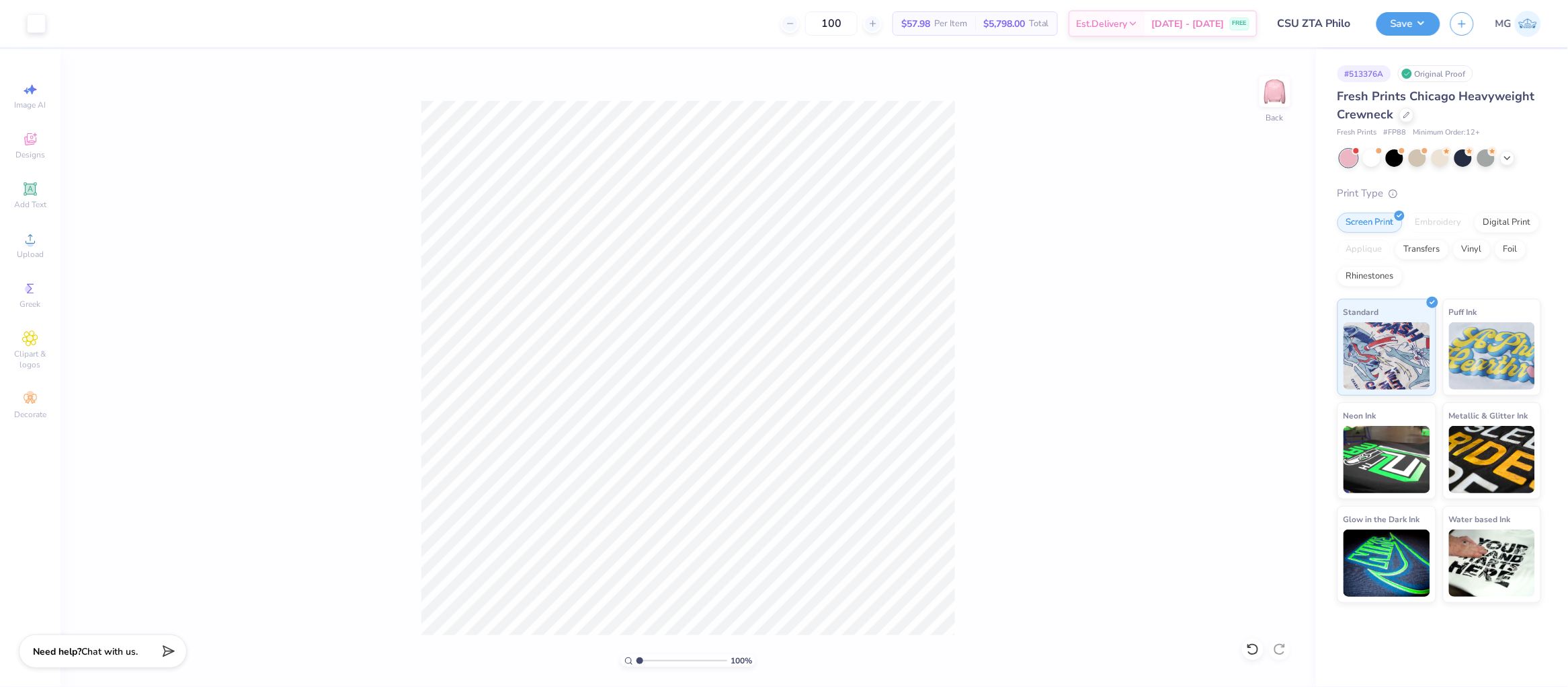
click at [1039, 155] on div "100 % Back" at bounding box center [688, 367] width 1256 height 637
click at [1209, 24] on button "Save" at bounding box center [1409, 21] width 64 height 24
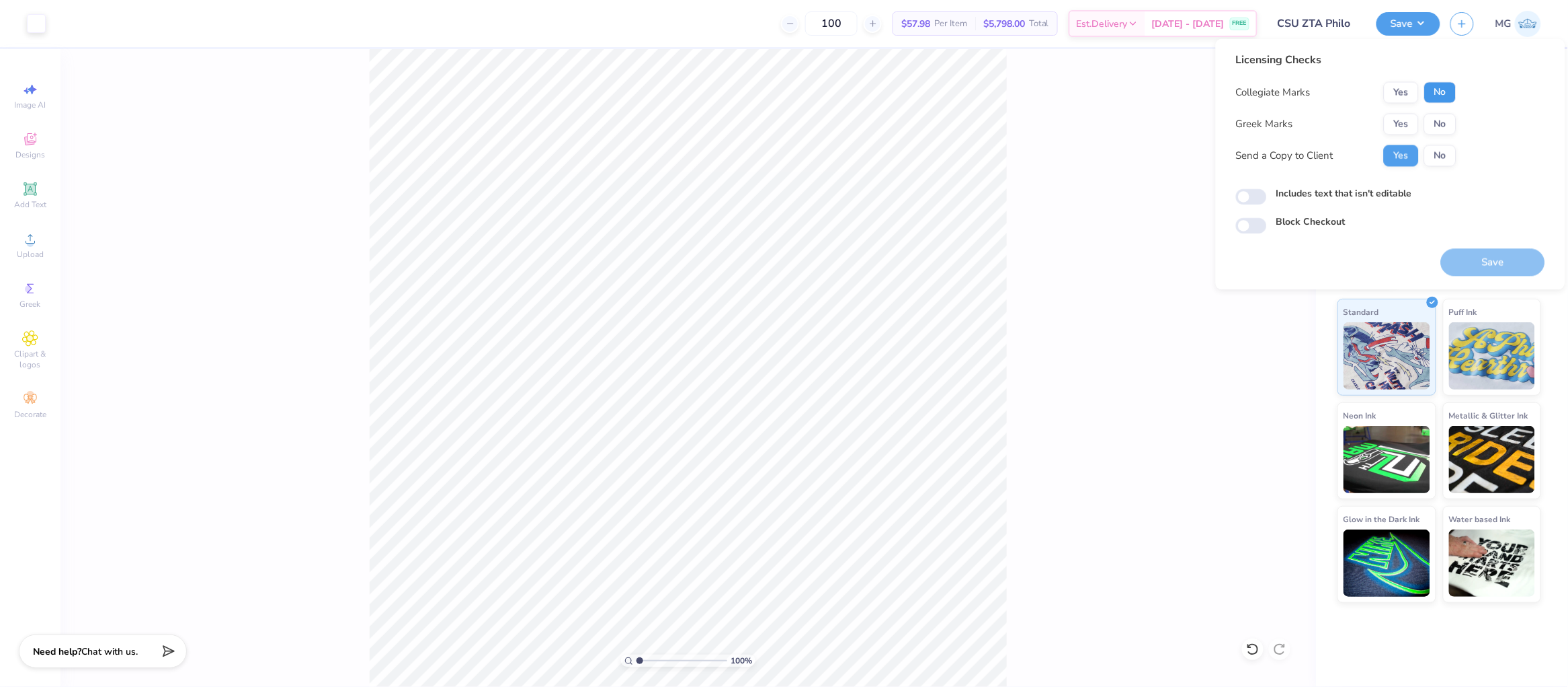
click at [1209, 93] on button "No" at bounding box center [1440, 93] width 32 height 21
click at [1209, 123] on button "Yes" at bounding box center [1401, 124] width 35 height 21
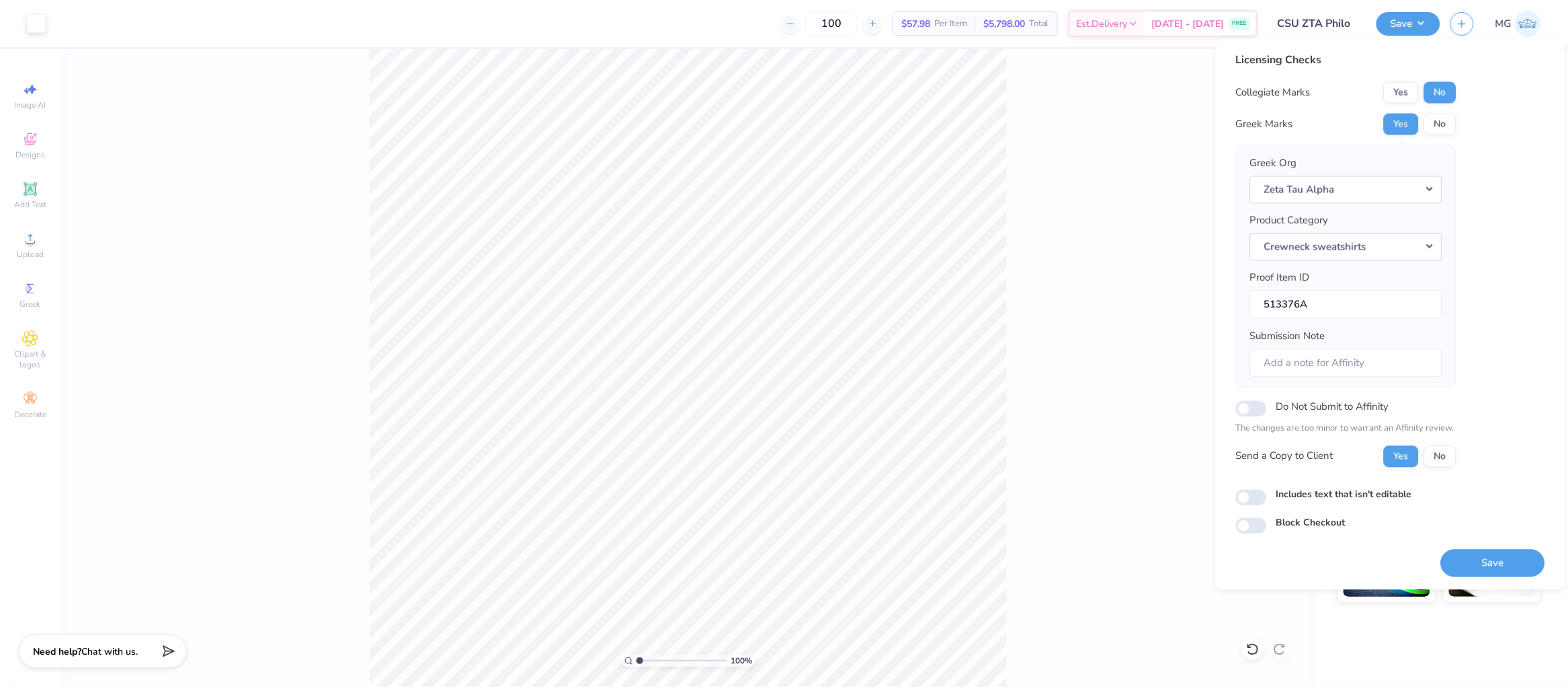
click at [1209, 494] on label "Includes text that isn't editable" at bounding box center [1344, 494] width 135 height 14
click at [1209, 494] on input "Includes text that isn't editable" at bounding box center [1251, 497] width 31 height 16
checkbox input "true"
click at [1209, 555] on button "Save" at bounding box center [1493, 563] width 104 height 27
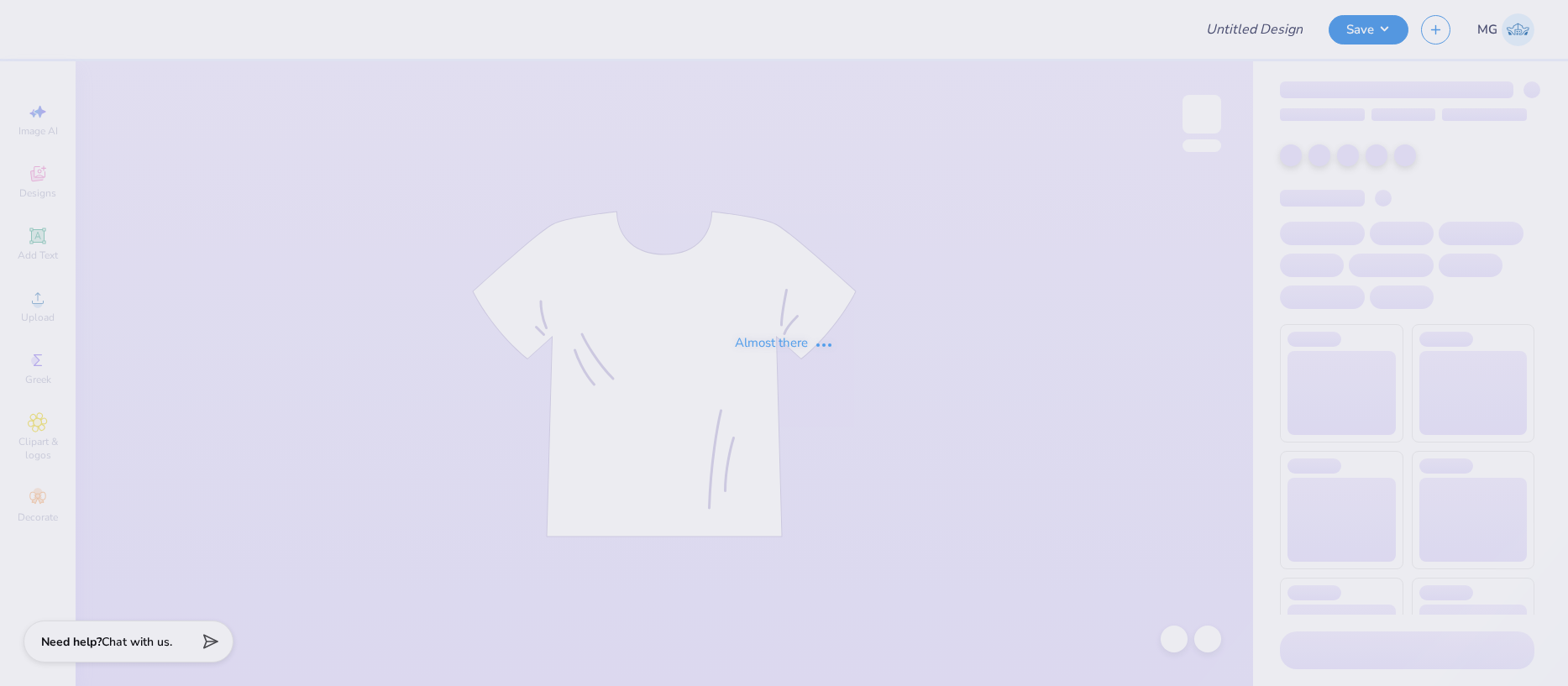
type input "[PERSON_NAME] : [GEOGRAPHIC_DATA][US_STATE]"
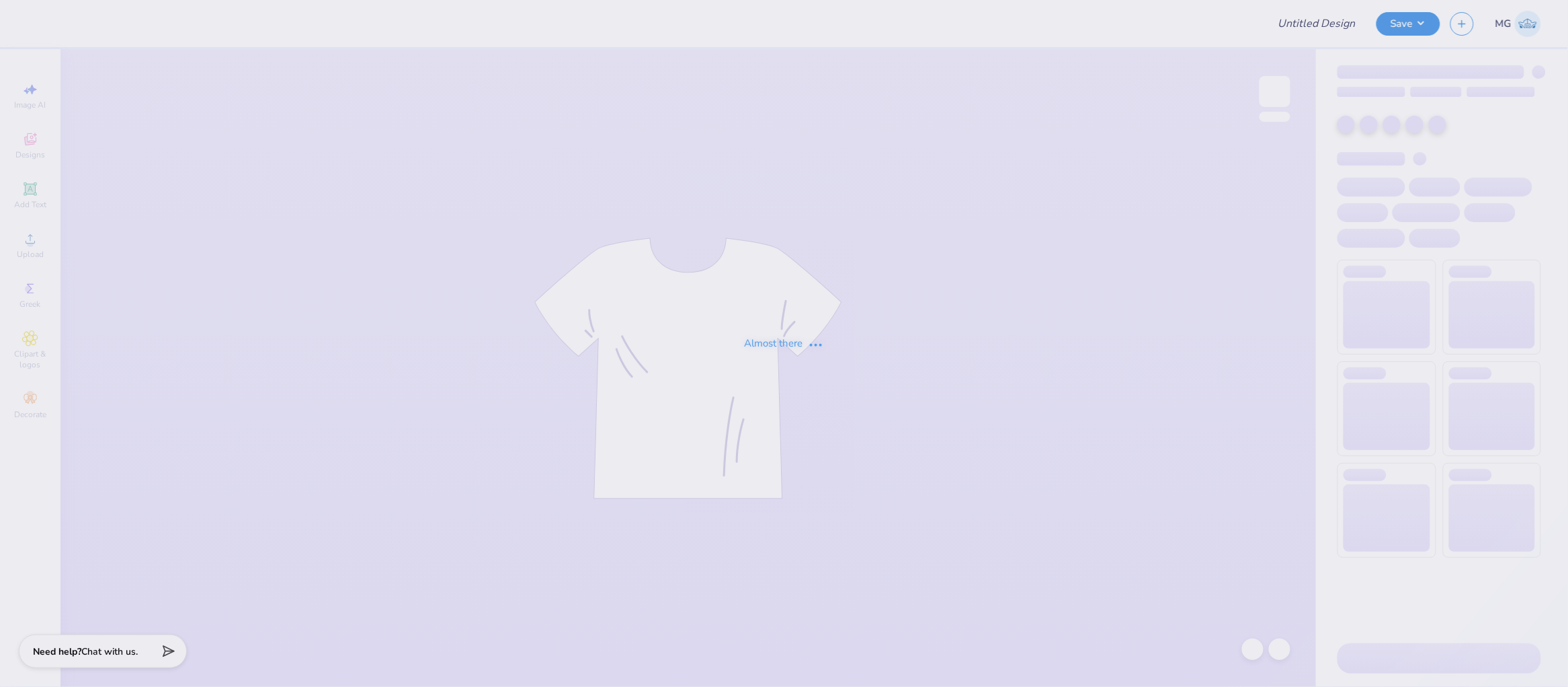
type input "[PERSON_NAME] : [GEOGRAPHIC_DATA]"
type input "lion"
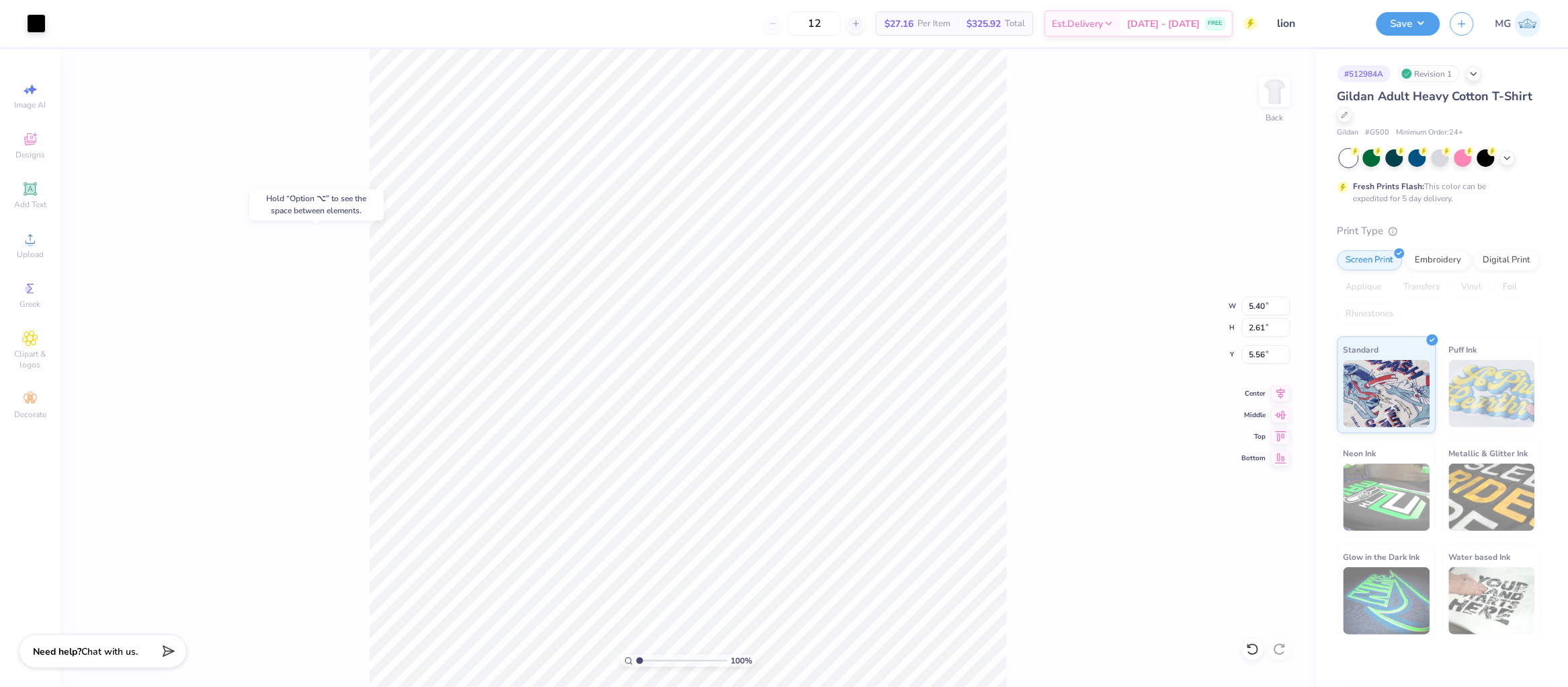
type input "11.45"
type input "5.24"
type input "4.24"
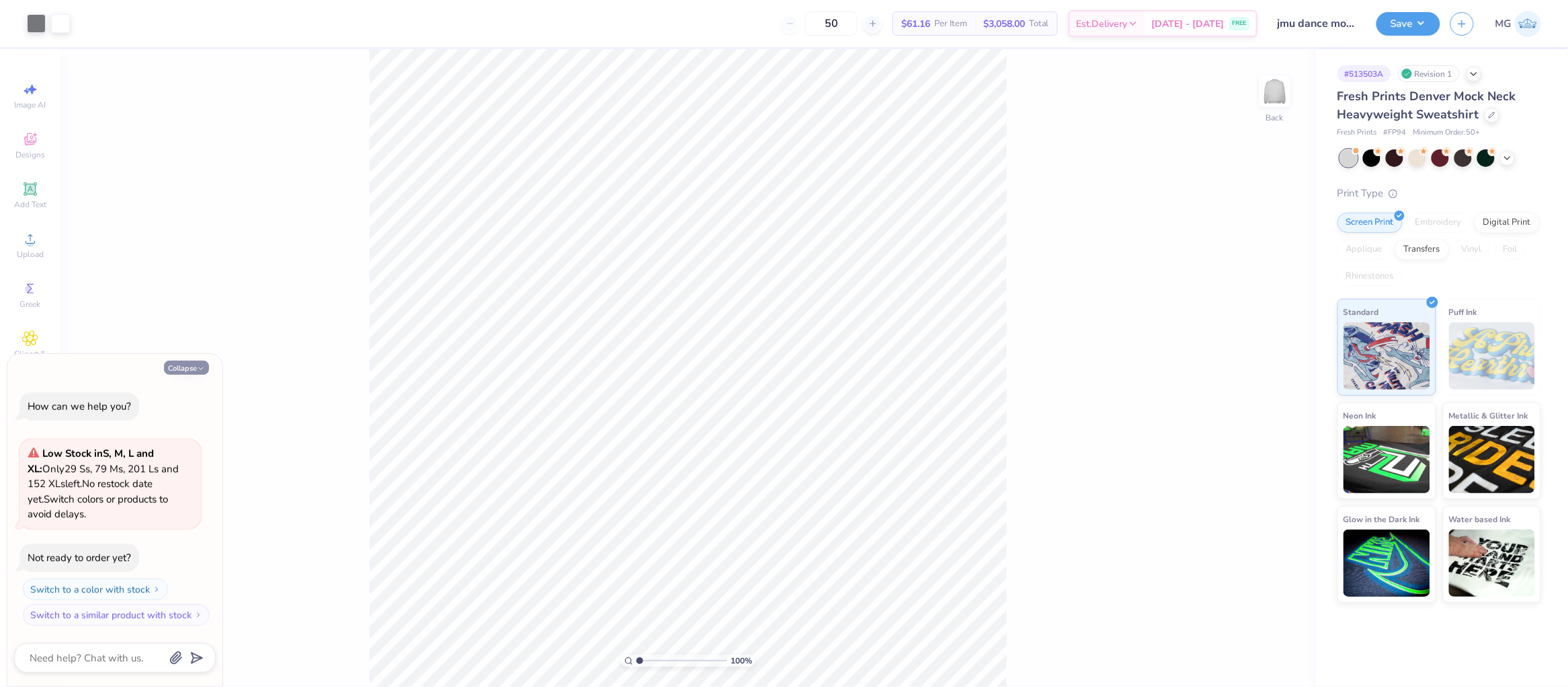
drag, startPoint x: 180, startPoint y: 366, endPoint x: 194, endPoint y: 363, distance: 14.3
click at [180, 366] on button "Collapse" at bounding box center [186, 367] width 45 height 14
type textarea "x"
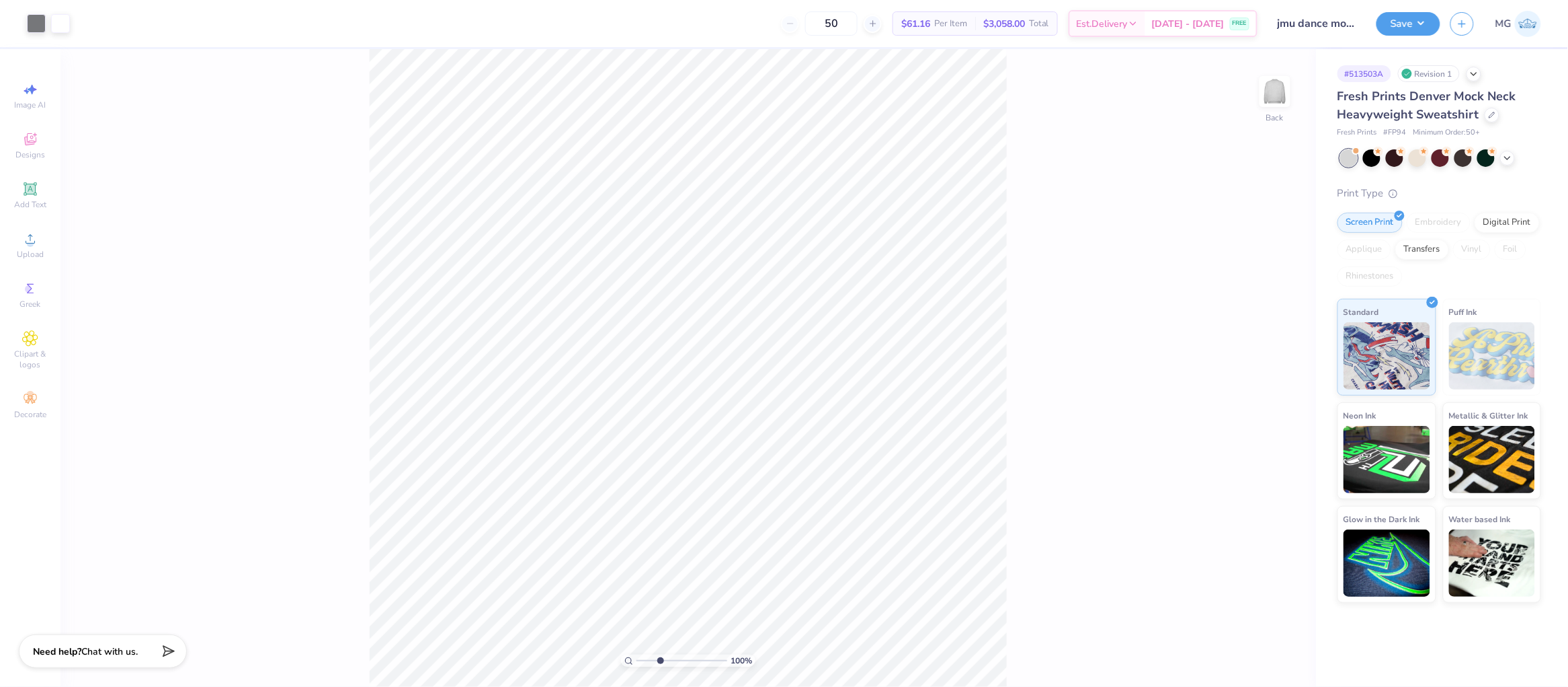
click at [660, 663] on input "range" at bounding box center [681, 660] width 91 height 12
drag, startPoint x: 663, startPoint y: 664, endPoint x: 681, endPoint y: 666, distance: 18.1
type input "5.79"
click at [683, 666] on input "range" at bounding box center [681, 660] width 91 height 12
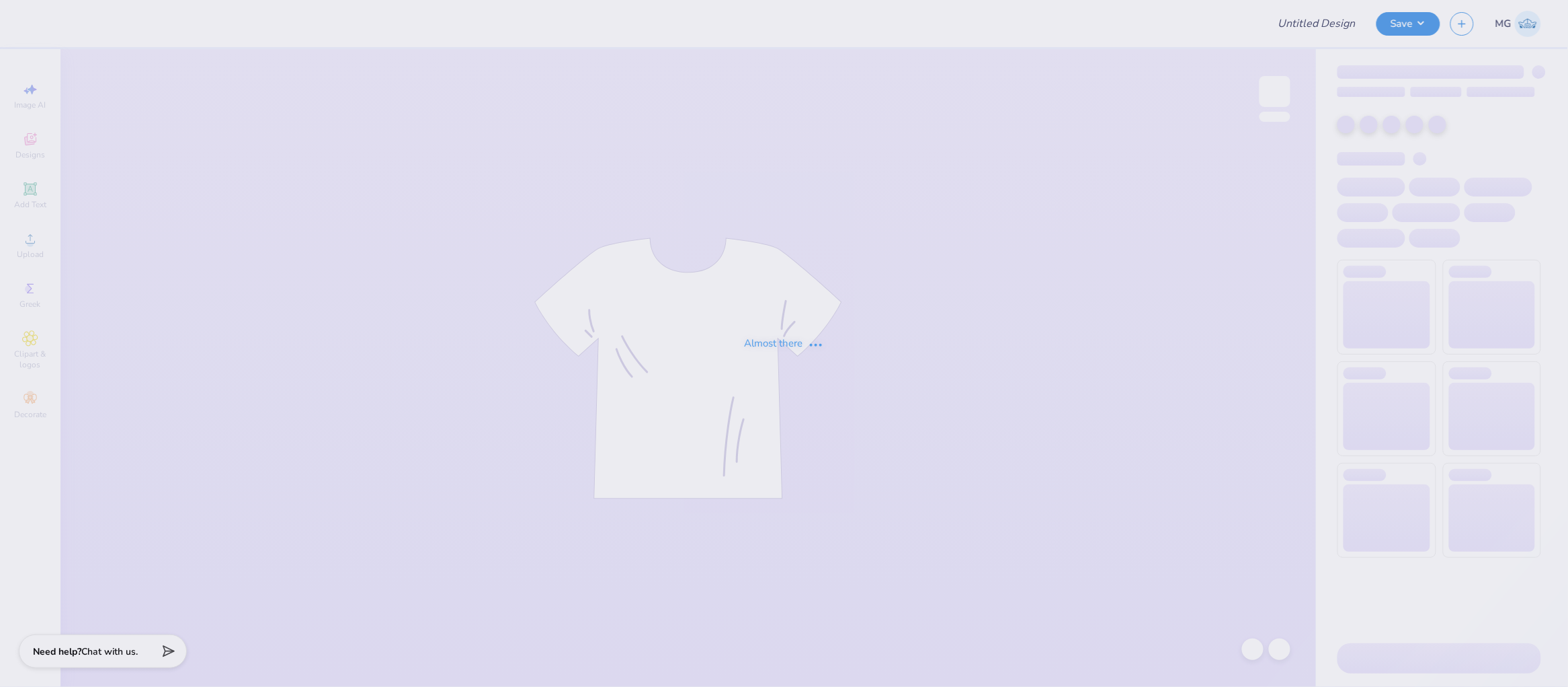
type input "YLD Crewneck - Simple"
type input "12"
type input "SK barn dance top"
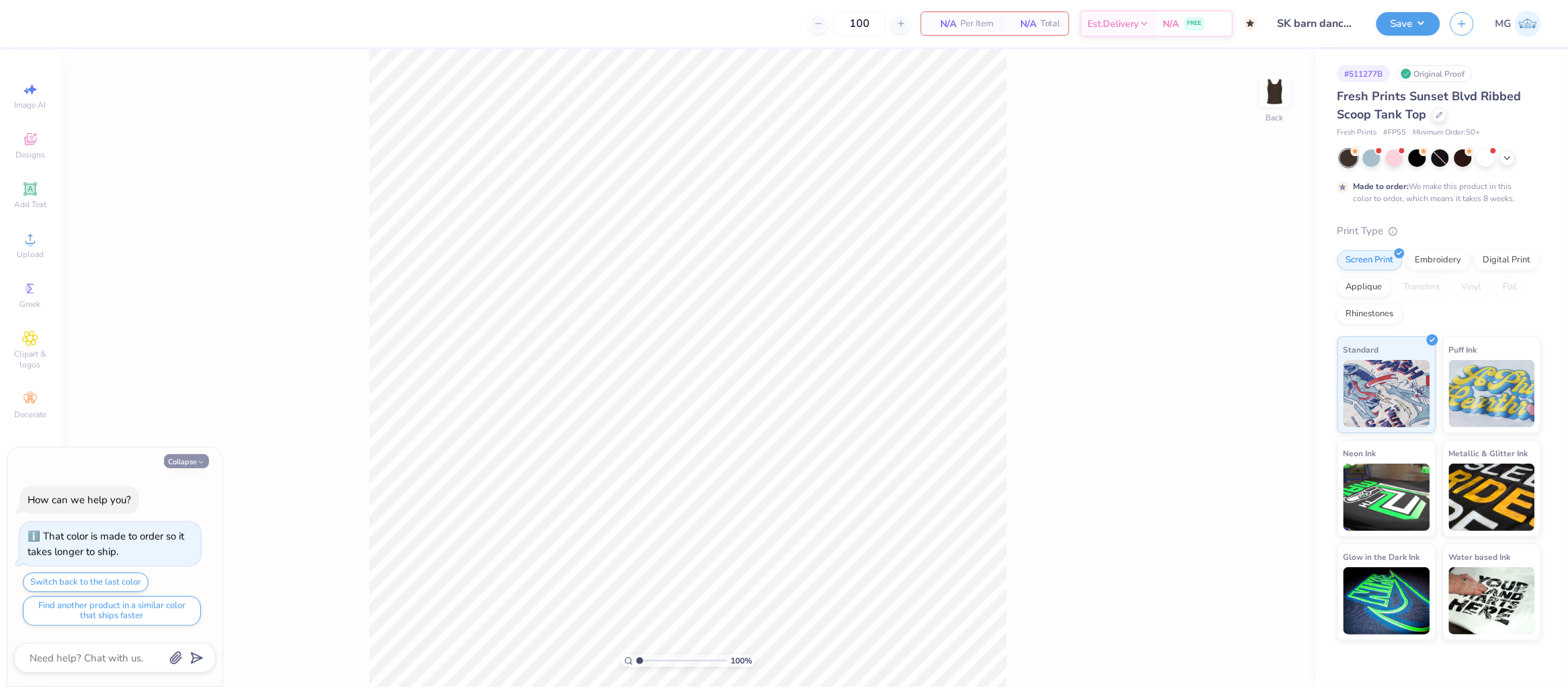
click at [203, 463] on icon "button" at bounding box center [201, 462] width 8 height 8
type textarea "x"
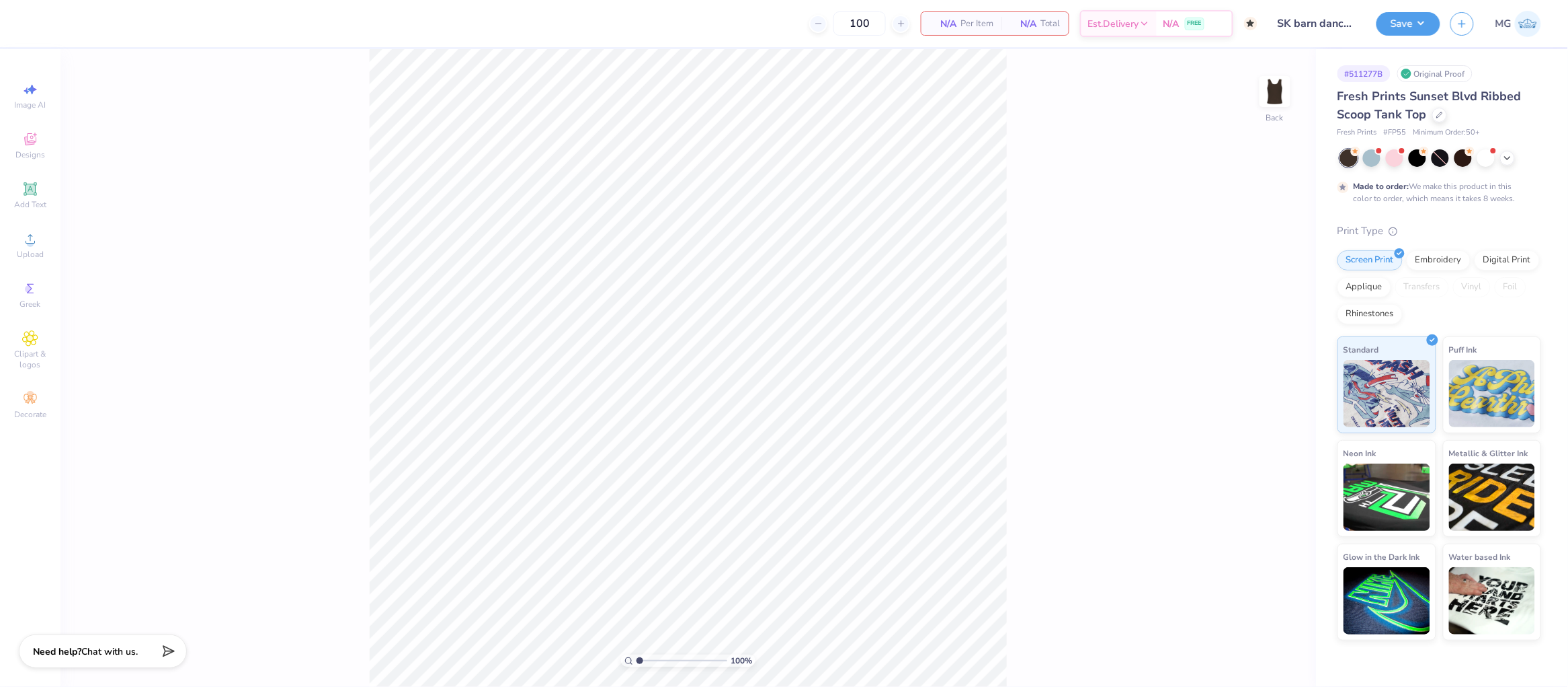
click at [1072, 264] on div "100 % Back" at bounding box center [688, 367] width 1256 height 637
click at [31, 238] on icon at bounding box center [30, 238] width 16 height 16
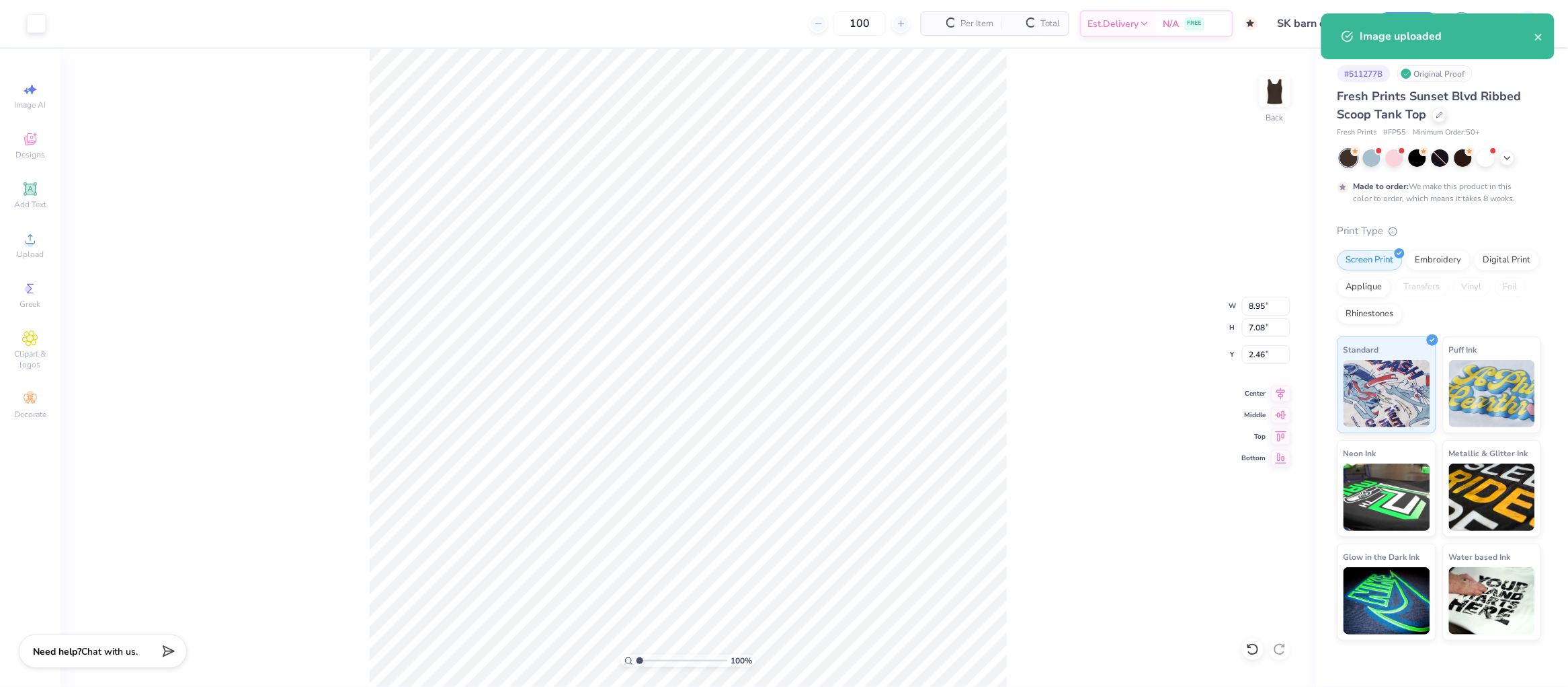
click at [1037, 257] on div "100 % Back W 8.95 8.95 " H 7.08 7.08 " Y 2.46 2.46 " Center Middle Top Bottom" at bounding box center [688, 367] width 1256 height 637
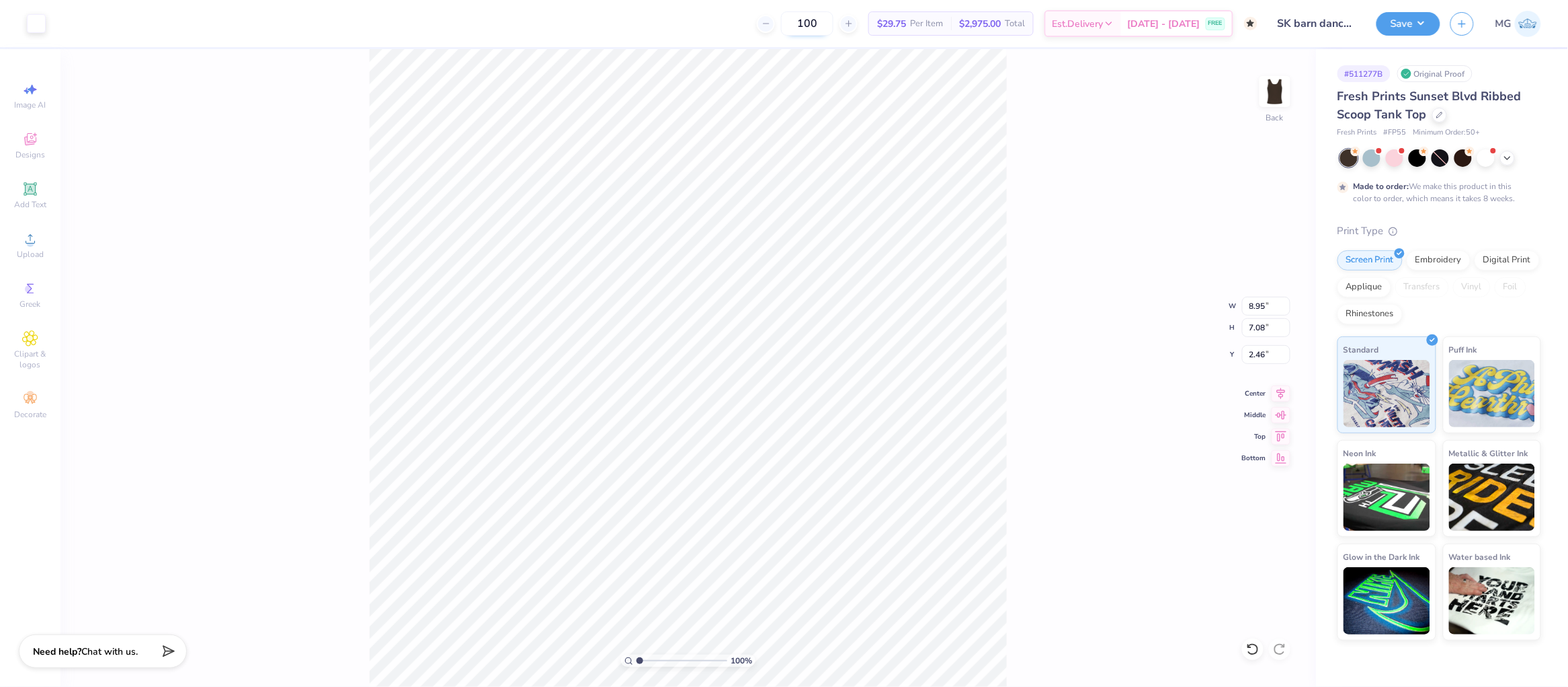
type input "5.77"
type input "4.56"
type input "0.88"
click at [1267, 308] on input "5.77" at bounding box center [1267, 305] width 49 height 19
type input "5"
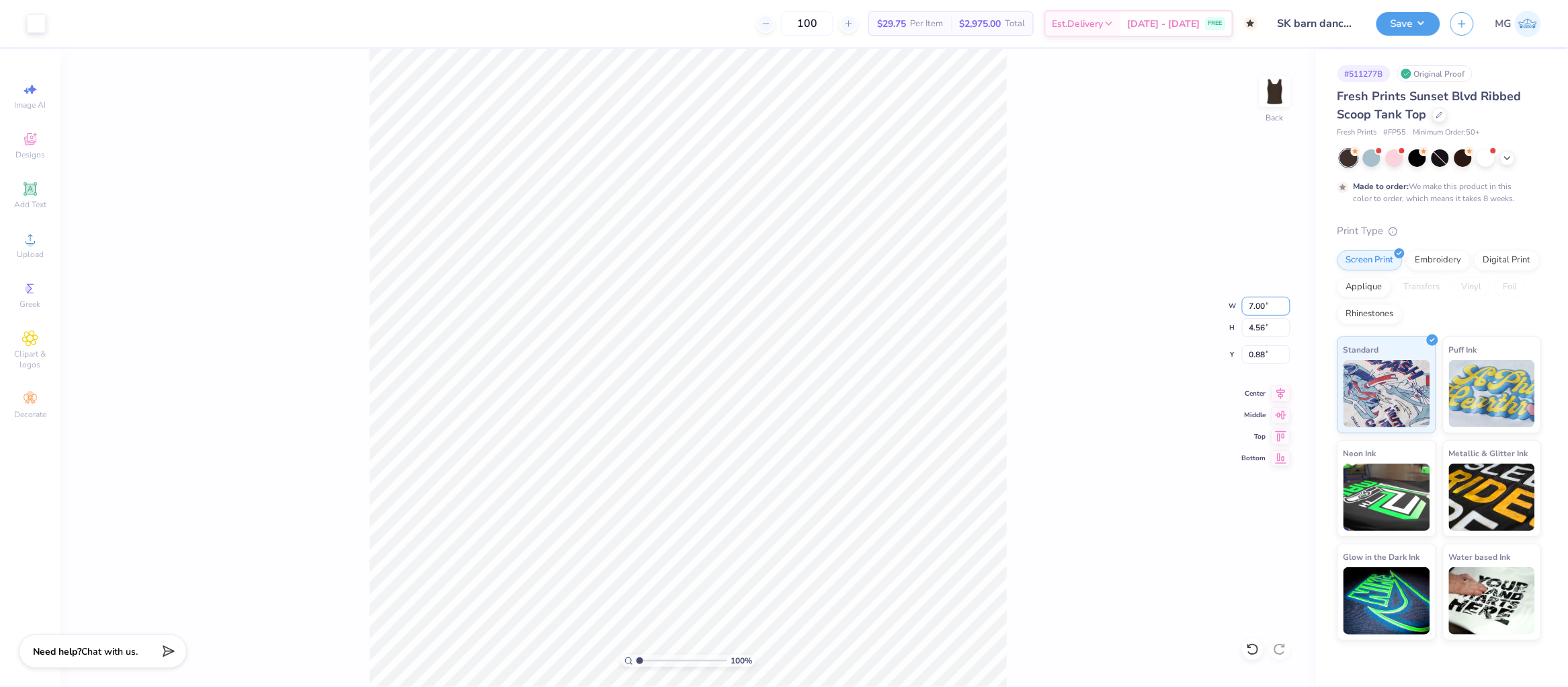
type input "7.00"
type input "5.53"
type input "0.40"
click at [1269, 353] on input "0.40" at bounding box center [1267, 354] width 49 height 19
type input "0"
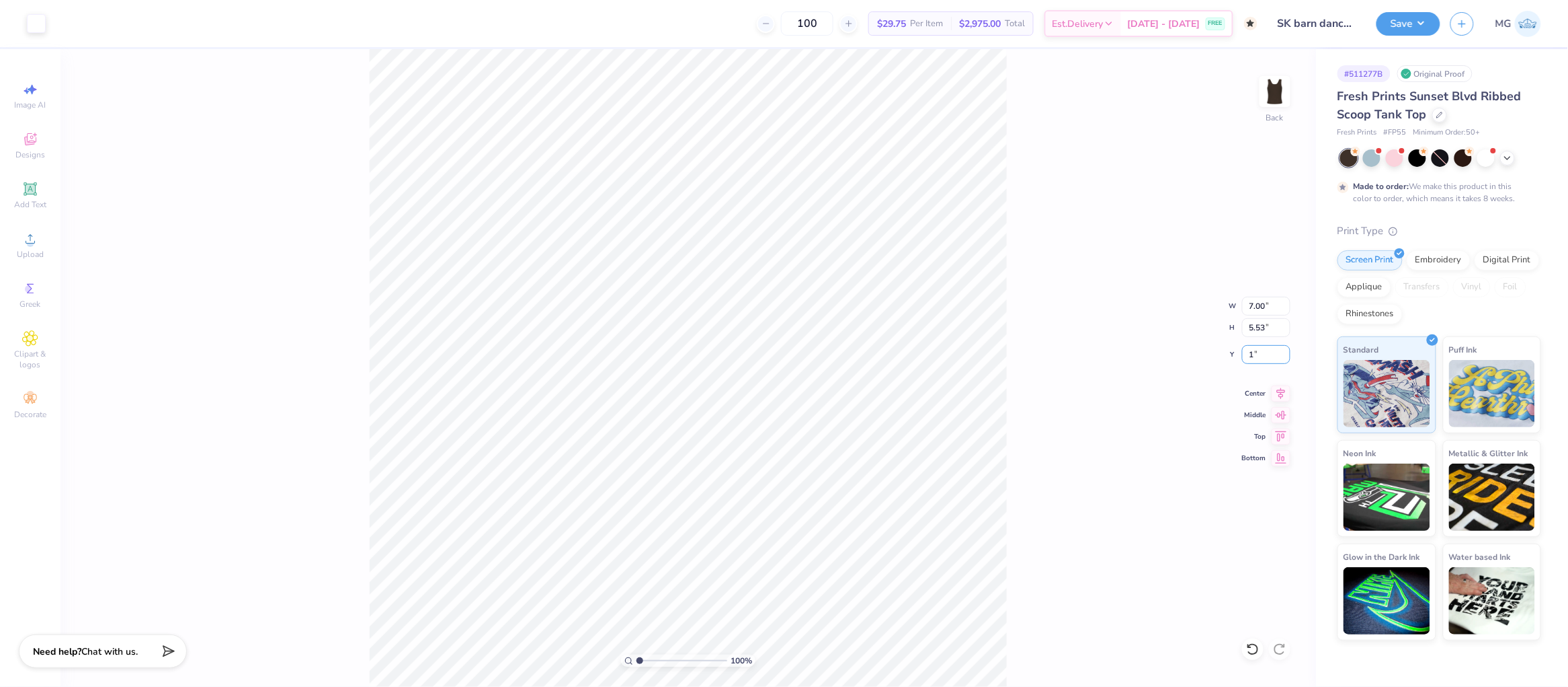
type input "1.00"
click at [1012, 321] on div "100 % Back W 7.00 7.00 " H 5.53 5.53 " Y 1.00 1.00 " Center Middle Top Bottom" at bounding box center [688, 367] width 1256 height 637
click at [1029, 337] on div "100 % Back W 7.00 7.00 " H 5.53 5.53 " Y 1.00 1.00 " Center Middle Top Bottom" at bounding box center [688, 367] width 1256 height 637
click at [1035, 318] on div "100 % Back" at bounding box center [688, 367] width 1256 height 637
click at [1429, 21] on button "Save" at bounding box center [1409, 21] width 64 height 24
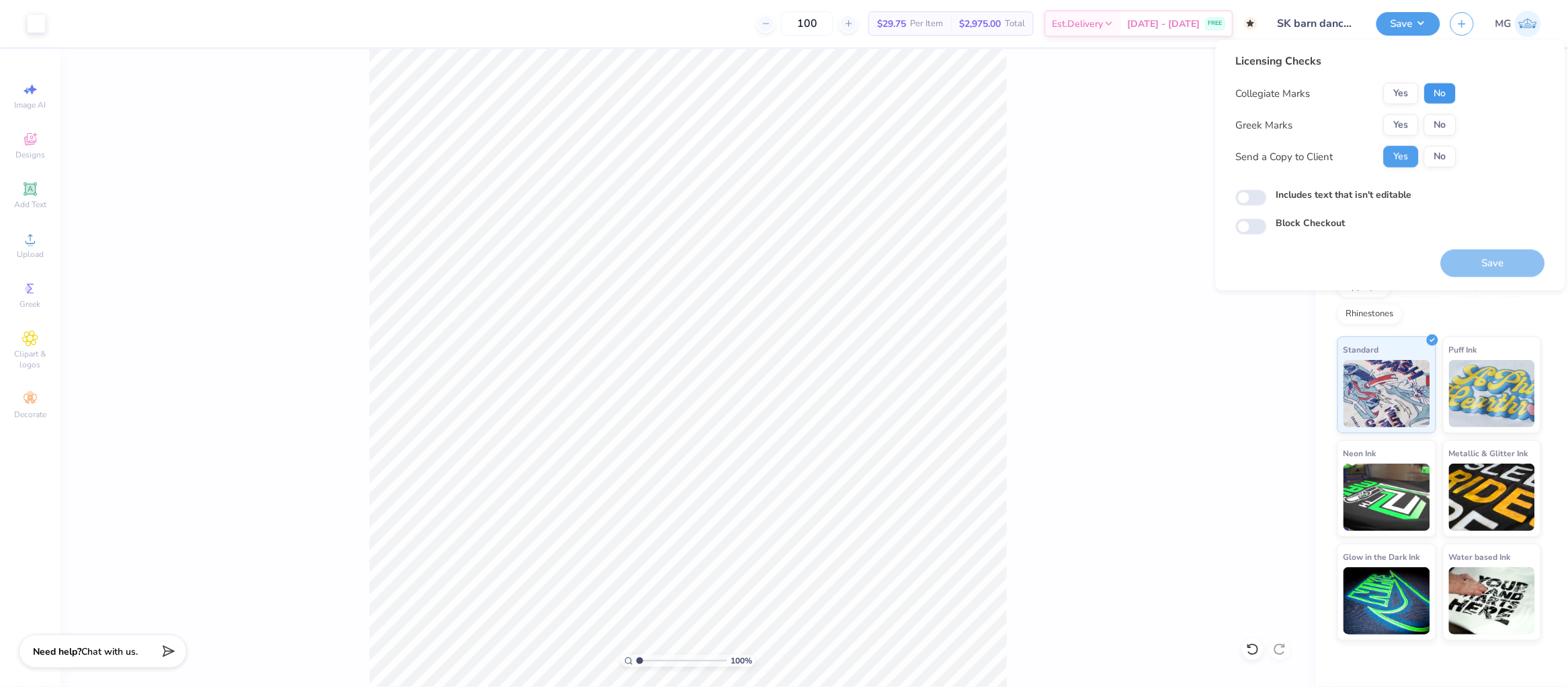
click at [1435, 93] on button "No" at bounding box center [1440, 94] width 32 height 21
click at [1392, 128] on button "Yes" at bounding box center [1401, 125] width 35 height 21
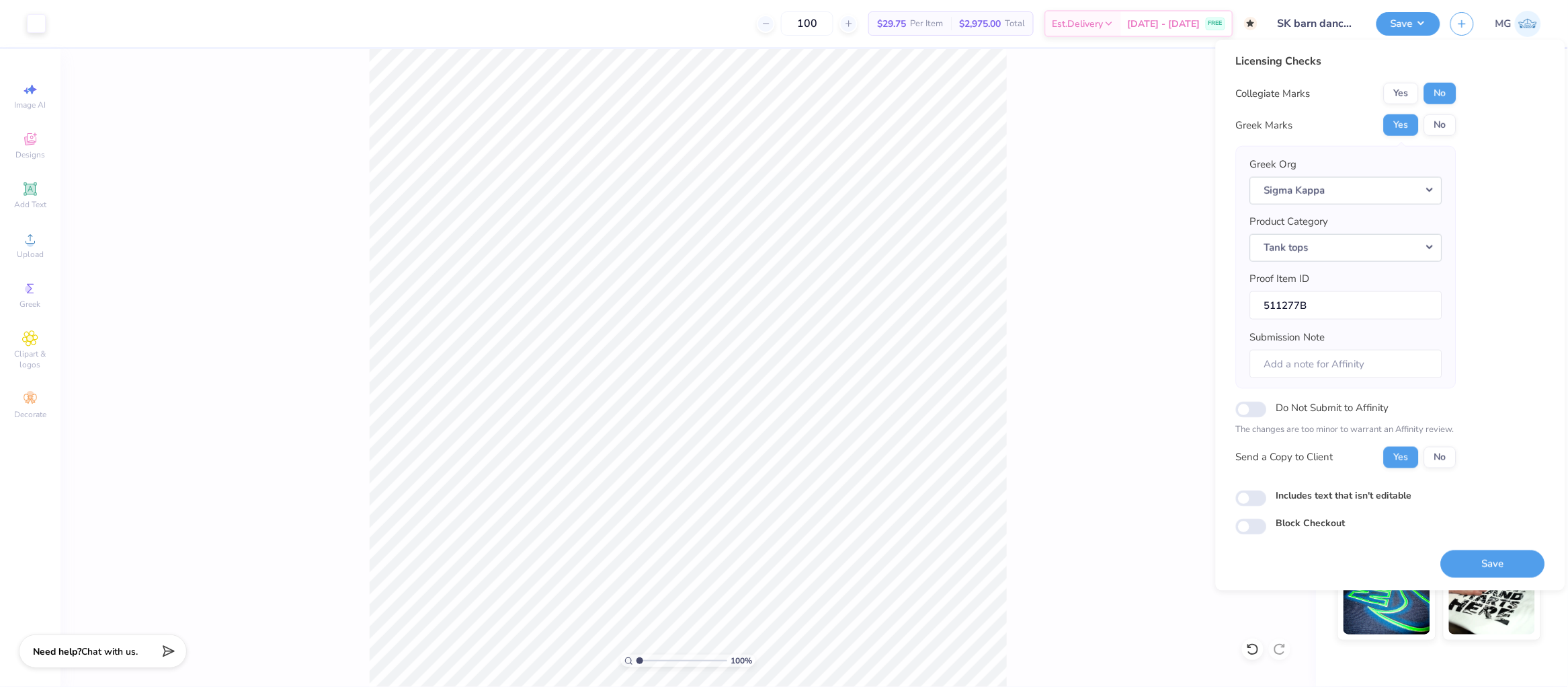
click at [1309, 500] on label "Includes text that isn't editable" at bounding box center [1344, 494] width 135 height 14
click at [1267, 500] on input "Includes text that isn't editable" at bounding box center [1251, 498] width 31 height 16
checkbox input "true"
click at [1484, 567] on button "Save" at bounding box center [1493, 563] width 104 height 27
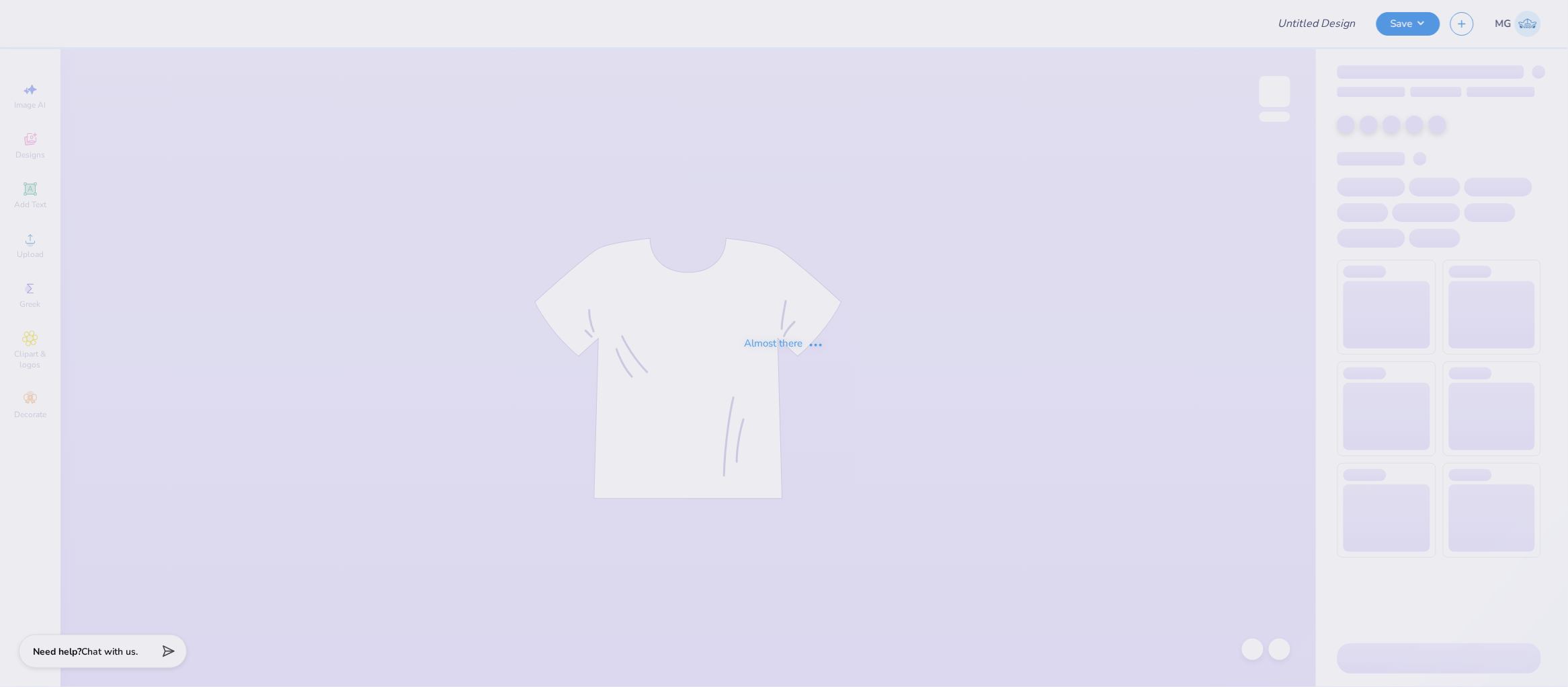
type input "UMN Nursing Draft!"
